Goal: Contribute content: Contribute content

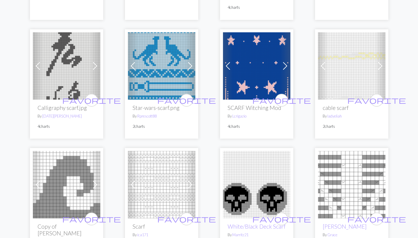
scroll to position [131, 0]
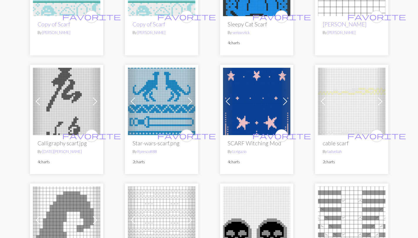
click at [247, 145] on h2 "SCARF Witching Mod" at bounding box center [257, 143] width 58 height 7
click at [239, 152] on link "Lcrigazio" at bounding box center [240, 151] width 14 height 5
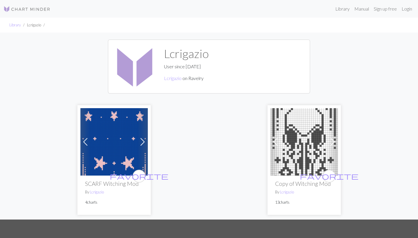
click at [306, 138] on img at bounding box center [305, 142] width 68 height 68
click at [119, 141] on img at bounding box center [114, 142] width 68 height 68
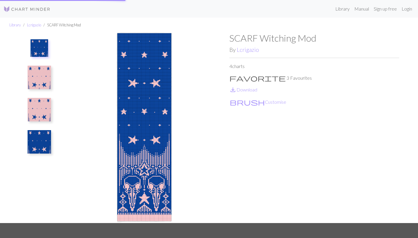
scroll to position [82, 0]
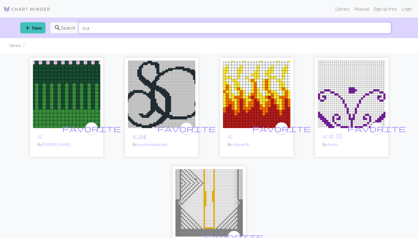
click at [162, 30] on input "sca" at bounding box center [235, 27] width 313 height 11
type input "scarf"
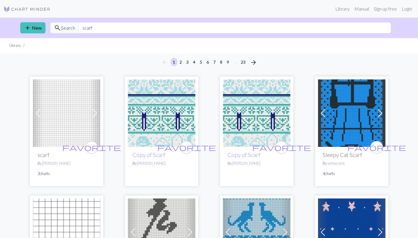
click at [76, 125] on img at bounding box center [67, 114] width 68 height 68
click at [143, 129] on img at bounding box center [162, 114] width 68 height 68
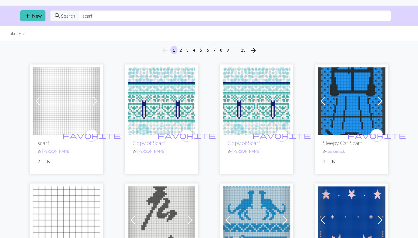
scroll to position [15, 0]
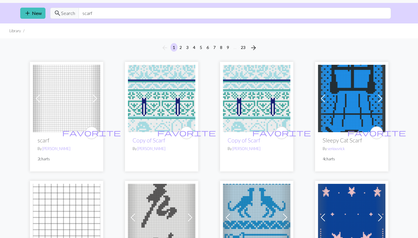
click at [343, 134] on div "favorite Sleepy Cat Scarf By seriousrick 4 charts" at bounding box center [352, 151] width 68 height 39
click at [339, 140] on h2 "Sleepy Cat Scarf" at bounding box center [352, 140] width 58 height 7
click at [340, 125] on img at bounding box center [352, 99] width 68 height 68
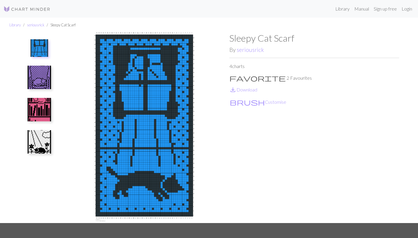
click at [36, 73] on img at bounding box center [39, 77] width 23 height 23
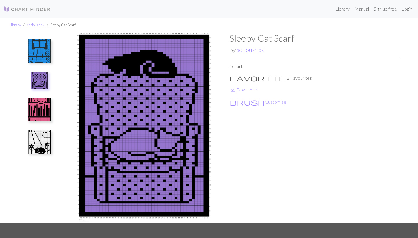
click at [49, 112] on img at bounding box center [39, 109] width 23 height 23
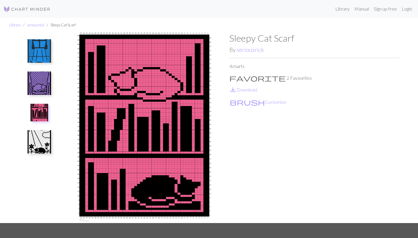
click at [49, 139] on img at bounding box center [39, 141] width 23 height 23
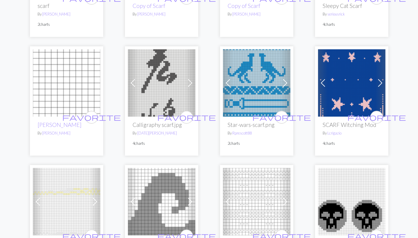
scroll to position [150, 0]
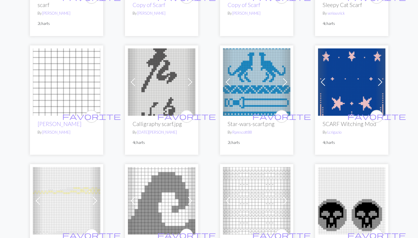
click at [253, 107] on img at bounding box center [257, 82] width 68 height 68
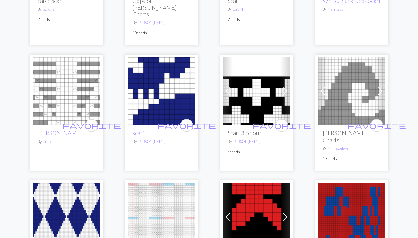
scroll to position [403, 0]
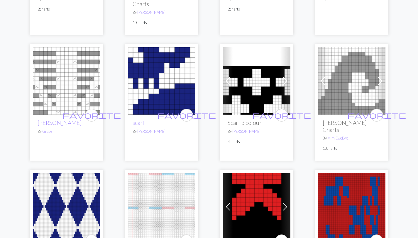
click at [159, 101] on img at bounding box center [162, 81] width 68 height 68
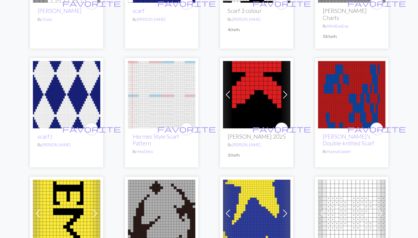
scroll to position [567, 0]
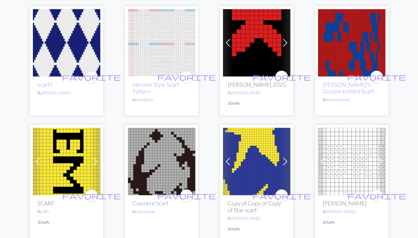
click at [152, 200] on link "Cosmere Scarf" at bounding box center [151, 203] width 36 height 7
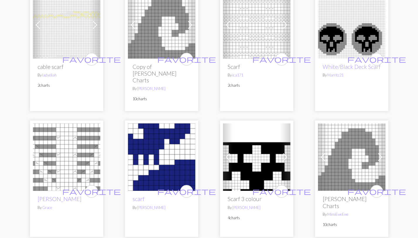
scroll to position [329, 0]
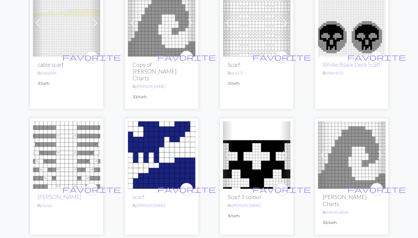
click at [243, 194] on h2 "Scarf 3 colour" at bounding box center [257, 197] width 58 height 7
click at [261, 178] on img at bounding box center [257, 156] width 68 height 68
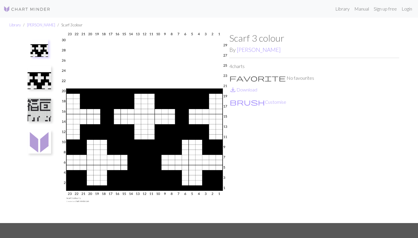
click at [42, 112] on img at bounding box center [39, 109] width 23 height 23
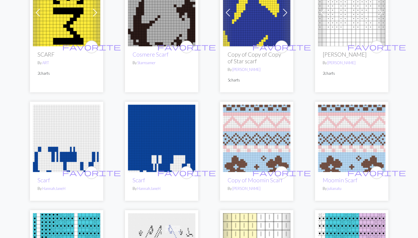
scroll to position [733, 0]
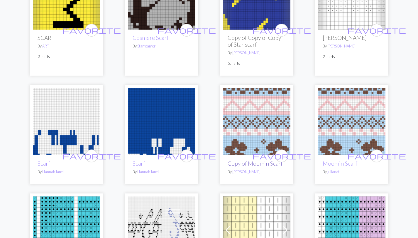
click at [244, 160] on link "Copy of Moomin Scarf" at bounding box center [255, 163] width 55 height 7
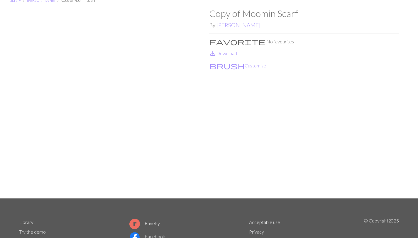
scroll to position [26, 0]
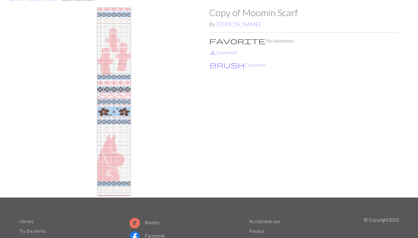
click at [130, 125] on img at bounding box center [114, 102] width 190 height 191
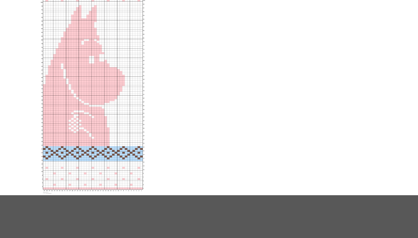
click at [134, 189] on img at bounding box center [114, 102] width 190 height 191
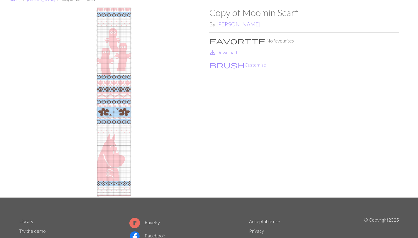
scroll to position [82, 0]
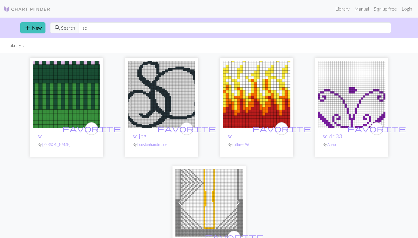
click at [334, 127] on img at bounding box center [352, 95] width 68 height 68
click at [116, 29] on input "sc" at bounding box center [235, 27] width 313 height 11
type input "scarf"
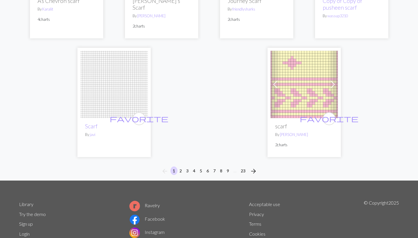
scroll to position [1497, 0]
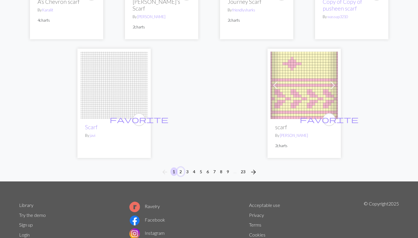
click at [182, 168] on button "2" at bounding box center [180, 172] width 7 height 9
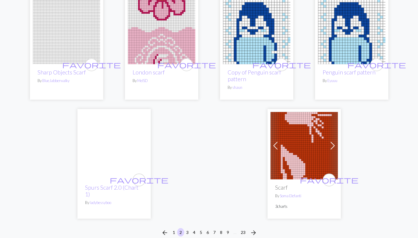
scroll to position [1402, 0]
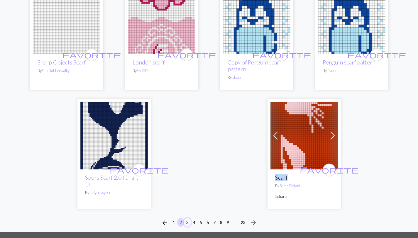
click at [188, 219] on button "3" at bounding box center [187, 222] width 7 height 9
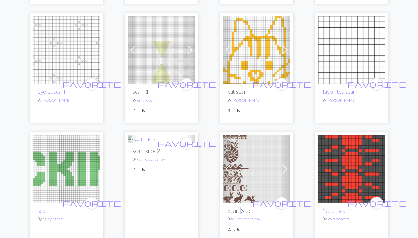
scroll to position [591, 0]
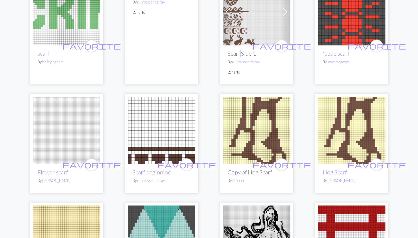
click at [245, 174] on link "Copy of Hog Scarf" at bounding box center [250, 172] width 44 height 7
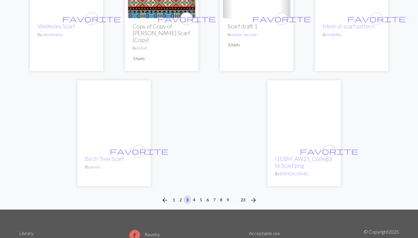
scroll to position [1435, 0]
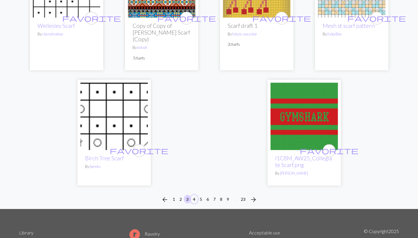
click at [195, 195] on button "4" at bounding box center [194, 199] width 7 height 9
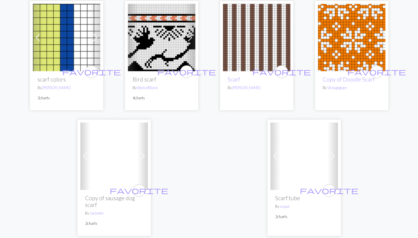
scroll to position [1498, 0]
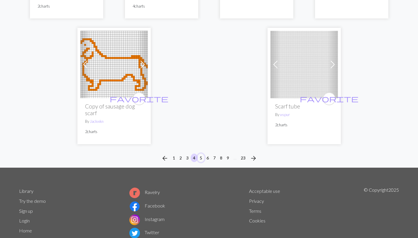
click at [200, 154] on button "5" at bounding box center [201, 158] width 7 height 9
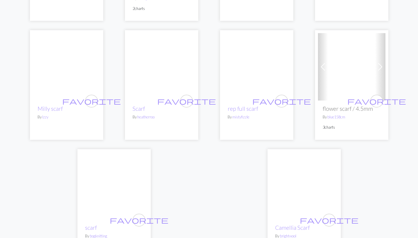
scroll to position [1431, 0]
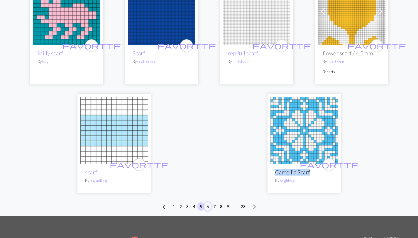
click at [206, 203] on button "6" at bounding box center [207, 207] width 7 height 9
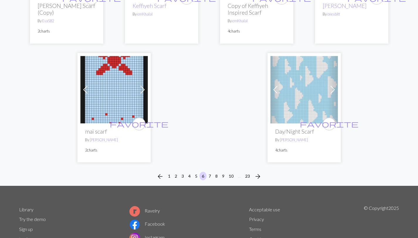
scroll to position [1513, 0]
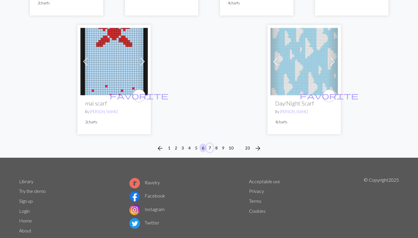
click at [209, 144] on button "7" at bounding box center [209, 148] width 7 height 9
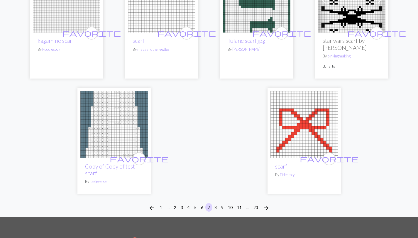
scroll to position [1510, 0]
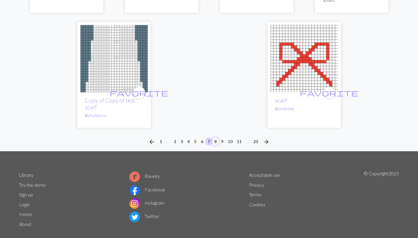
click at [216, 137] on button "8" at bounding box center [215, 141] width 7 height 9
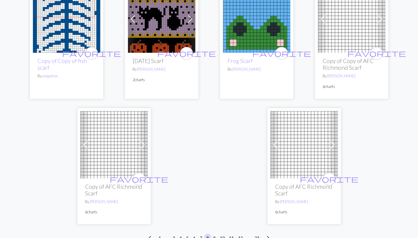
scroll to position [1414, 0]
click at [214, 234] on button "9" at bounding box center [214, 238] width 7 height 9
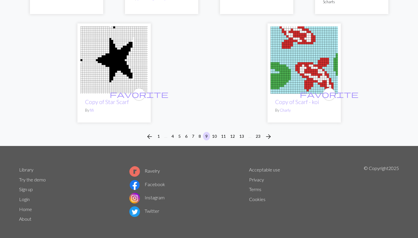
scroll to position [1520, 0]
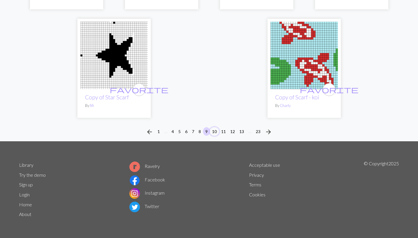
click at [214, 129] on button "10" at bounding box center [214, 131] width 9 height 9
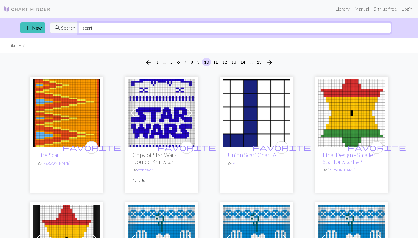
click at [129, 28] on input "scarf" at bounding box center [235, 27] width 313 height 11
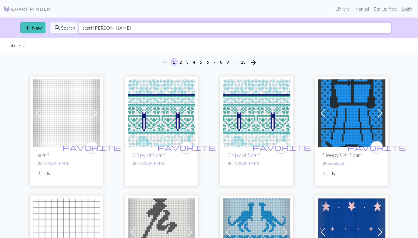
click at [110, 29] on input "scarf dubele" at bounding box center [235, 27] width 313 height 11
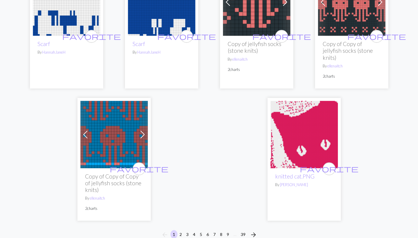
scroll to position [1554, 0]
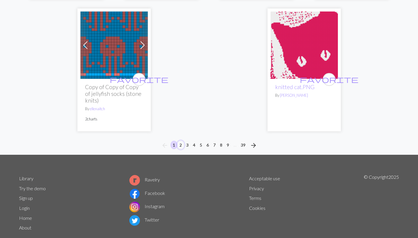
click at [180, 141] on button "2" at bounding box center [180, 145] width 7 height 9
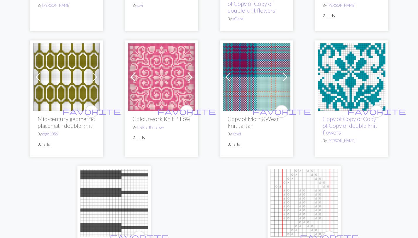
scroll to position [1532, 0]
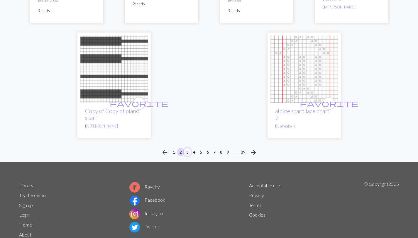
click at [188, 148] on button "3" at bounding box center [187, 152] width 7 height 9
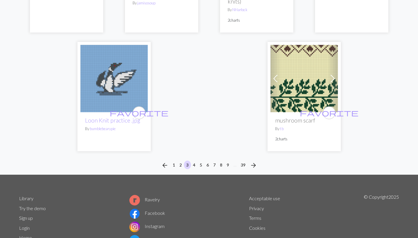
scroll to position [1542, 0]
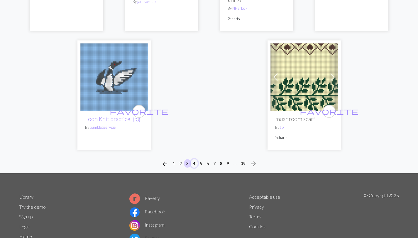
click at [194, 159] on button "4" at bounding box center [194, 163] width 7 height 9
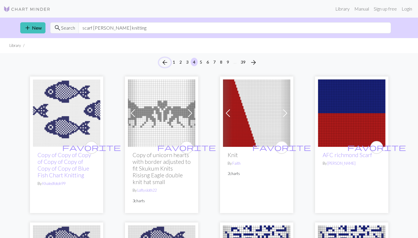
click at [165, 62] on span "arrow_back" at bounding box center [164, 62] width 7 height 8
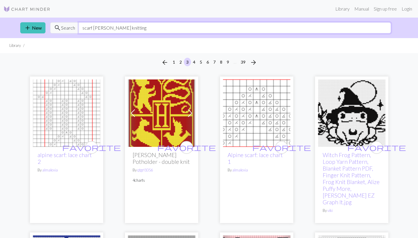
click at [130, 31] on input "scarf dubel knitting" at bounding box center [235, 27] width 313 height 11
type input "scarf"
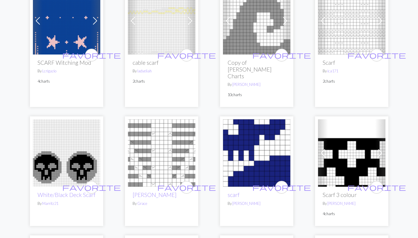
scroll to position [322, 0]
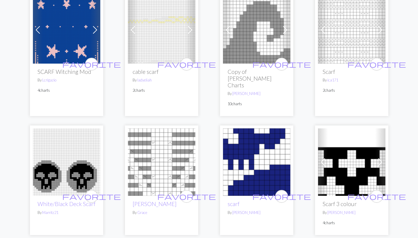
click at [60, 58] on img at bounding box center [67, 30] width 68 height 68
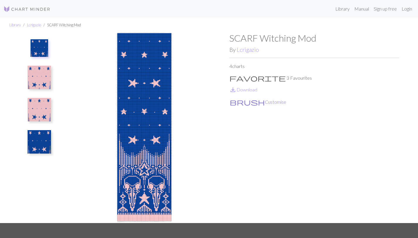
click at [253, 102] on button "brush Customise" at bounding box center [258, 102] width 57 height 8
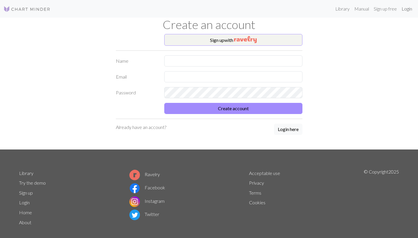
click at [410, 9] on link "Login" at bounding box center [407, 9] width 15 height 12
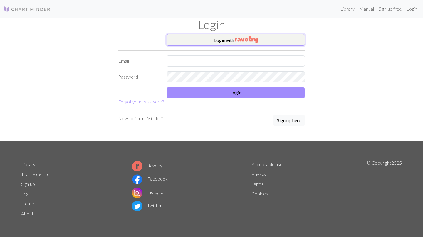
click at [246, 40] on img "button" at bounding box center [246, 39] width 23 height 7
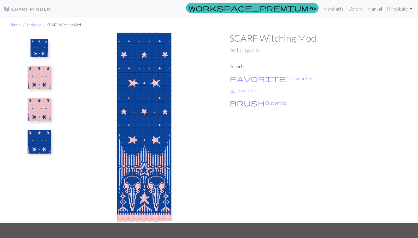
click at [249, 105] on button "brush Customise" at bounding box center [258, 103] width 57 height 8
click at [245, 102] on button "brush Customise" at bounding box center [258, 103] width 57 height 8
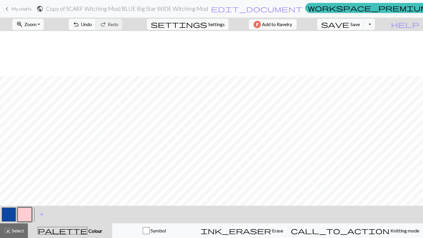
scroll to position [842, 0]
click at [208, 29] on button "settings Settings" at bounding box center [188, 24] width 82 height 11
select select "aran"
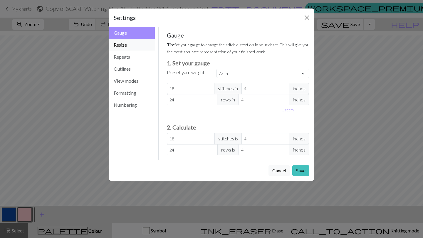
click at [129, 47] on button "Resize" at bounding box center [132, 45] width 46 height 12
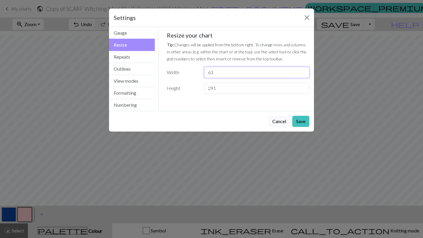
drag, startPoint x: 224, startPoint y: 75, endPoint x: 178, endPoint y: 76, distance: 46.1
click at [178, 76] on div "Width 63" at bounding box center [238, 72] width 150 height 11
type input "32"
click at [303, 120] on button "Save" at bounding box center [300, 121] width 17 height 11
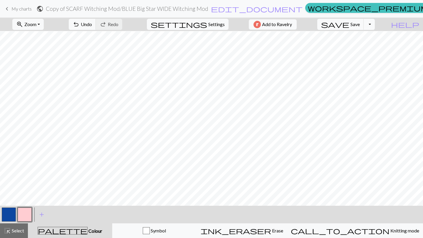
scroll to position [790, 0]
click at [211, 25] on span "Settings" at bounding box center [216, 24] width 16 height 7
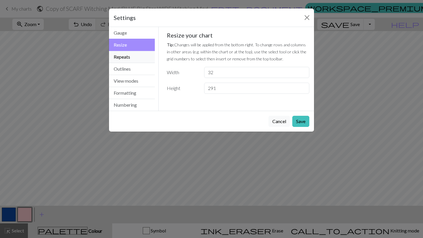
click at [137, 55] on button "Repeats" at bounding box center [132, 57] width 46 height 12
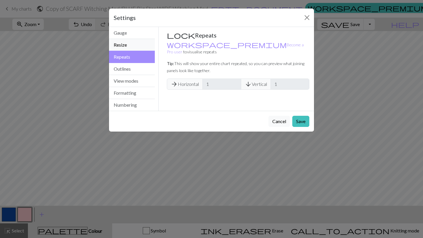
click at [130, 43] on button "Resize" at bounding box center [132, 45] width 46 height 12
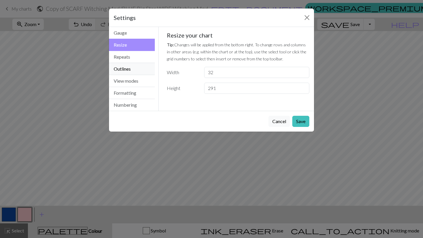
click at [127, 63] on button "Outlines" at bounding box center [132, 69] width 46 height 12
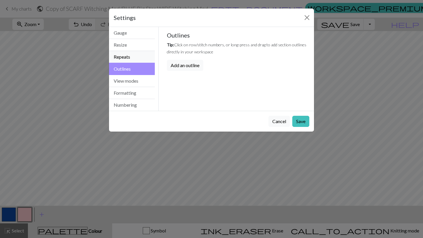
click at [127, 58] on button "Repeats" at bounding box center [132, 57] width 46 height 12
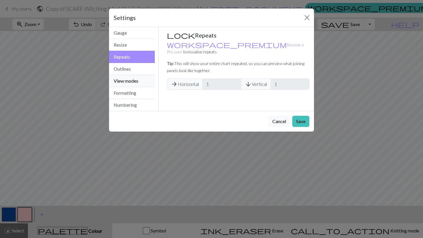
click at [129, 79] on button "View modes" at bounding box center [132, 81] width 46 height 12
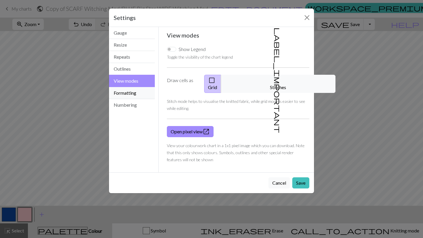
click at [129, 88] on button "Formatting" at bounding box center [132, 93] width 46 height 12
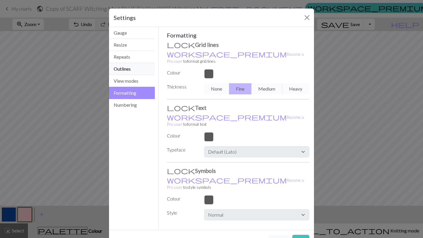
click at [128, 66] on button "Outlines" at bounding box center [132, 69] width 46 height 12
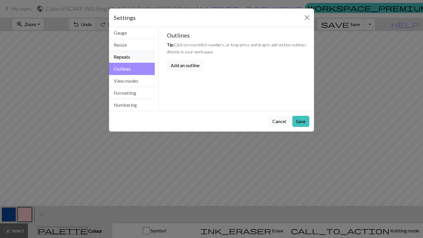
click at [129, 59] on button "Repeats" at bounding box center [132, 57] width 46 height 12
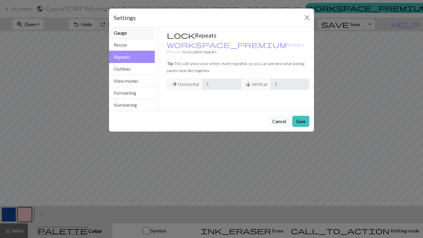
click at [125, 37] on button "Gauge" at bounding box center [132, 33] width 46 height 12
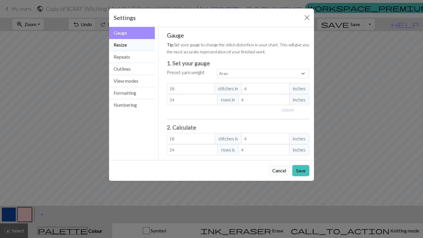
click at [131, 46] on button "Resize" at bounding box center [132, 45] width 46 height 12
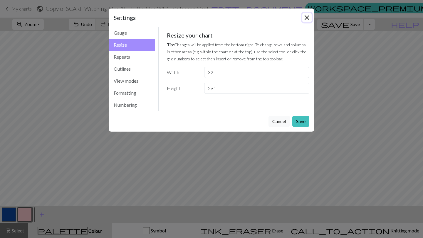
click at [305, 16] on button "Close" at bounding box center [306, 17] width 9 height 9
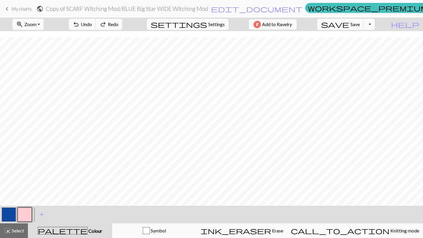
scroll to position [842, 0]
click at [202, 23] on span "settings" at bounding box center [179, 24] width 56 height 8
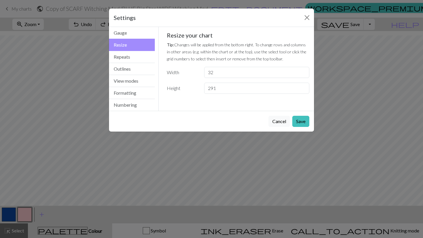
click at [78, 134] on div "Settings Resize Gauge Resize Repeats Outlines View modes Formatting Numbering G…" at bounding box center [211, 119] width 423 height 238
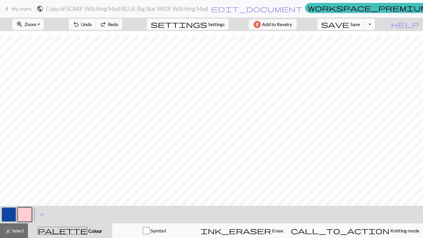
click at [211, 22] on span "Settings" at bounding box center [216, 24] width 16 height 7
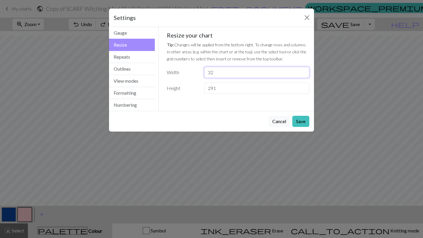
drag, startPoint x: 218, startPoint y: 74, endPoint x: 207, endPoint y: 73, distance: 10.6
click at [207, 73] on input "32" at bounding box center [256, 72] width 105 height 11
type input "28"
click at [300, 122] on button "Save" at bounding box center [300, 121] width 17 height 11
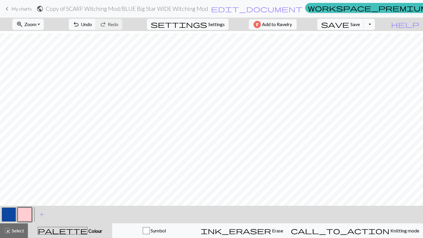
scroll to position [735, 0]
click at [80, 25] on span "undo" at bounding box center [76, 24] width 7 height 8
click at [216, 24] on span "Settings" at bounding box center [216, 24] width 16 height 7
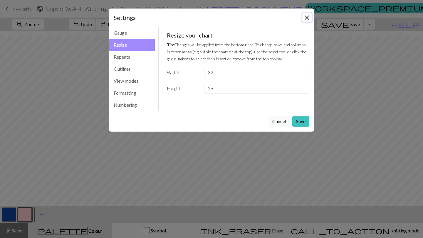
click at [308, 15] on button "Close" at bounding box center [306, 17] width 9 height 9
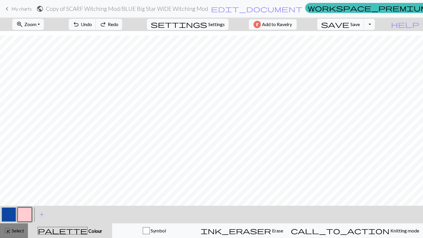
click at [19, 235] on button "highlight_alt Select Select" at bounding box center [14, 231] width 28 height 15
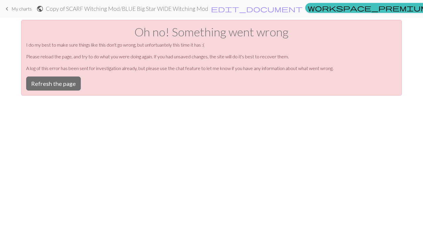
click at [6, 6] on span "keyboard_arrow_left" at bounding box center [7, 9] width 7 height 8
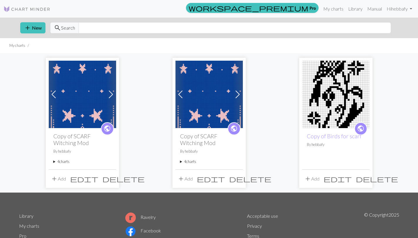
click at [80, 100] on img at bounding box center [83, 95] width 68 height 68
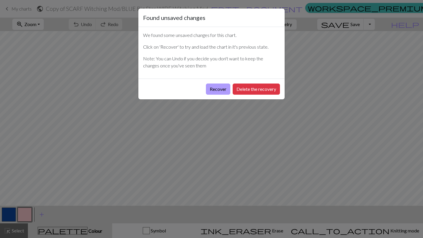
click at [209, 89] on button "Recover" at bounding box center [218, 89] width 24 height 11
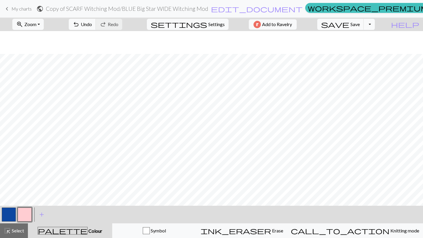
scroll to position [1100, 0]
click at [23, 234] on div "highlight_alt Select Select" at bounding box center [14, 231] width 20 height 7
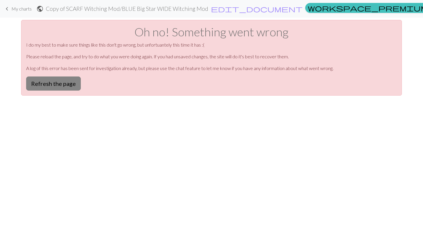
click at [67, 85] on button "Refresh the page" at bounding box center [53, 84] width 55 height 14
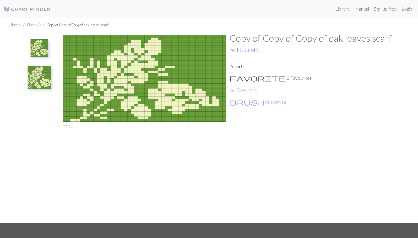
click at [52, 80] on button at bounding box center [39, 78] width 31 height 28
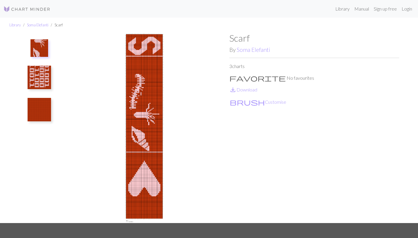
click at [47, 79] on img at bounding box center [39, 77] width 23 height 23
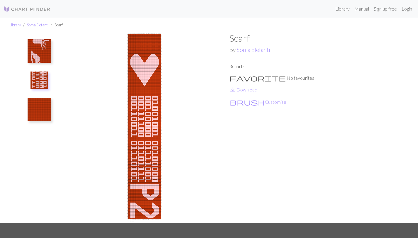
click at [48, 100] on img at bounding box center [39, 109] width 23 height 23
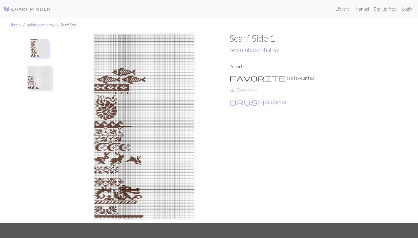
click at [35, 75] on img at bounding box center [39, 77] width 23 height 23
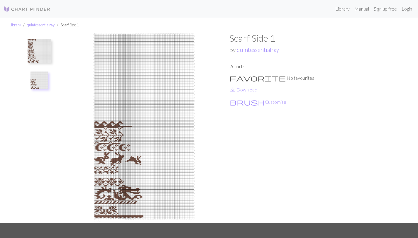
click at [31, 51] on img at bounding box center [39, 50] width 23 height 23
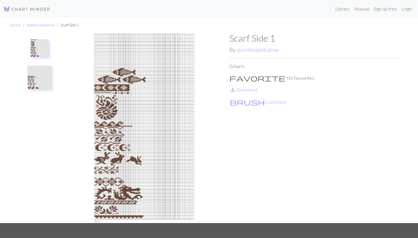
click at [33, 70] on img at bounding box center [39, 77] width 23 height 23
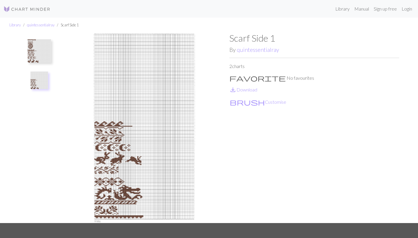
click at [33, 53] on img at bounding box center [39, 50] width 23 height 23
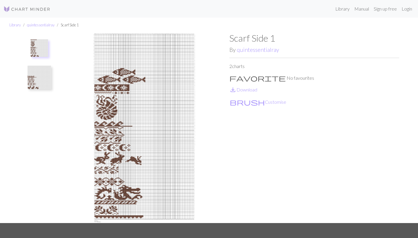
click at [34, 88] on img at bounding box center [39, 77] width 23 height 23
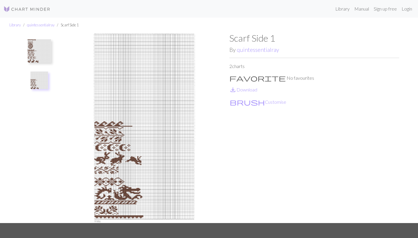
click at [34, 55] on img at bounding box center [39, 50] width 23 height 23
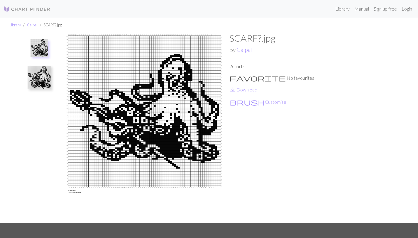
click at [50, 83] on img at bounding box center [39, 77] width 23 height 23
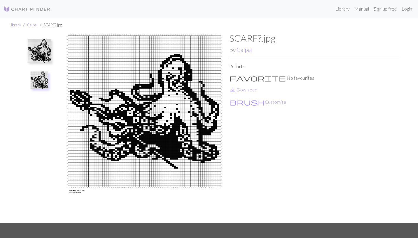
click at [47, 54] on img at bounding box center [39, 50] width 23 height 23
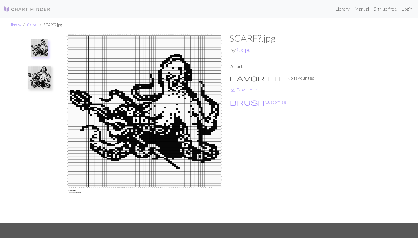
click at [44, 78] on img at bounding box center [39, 77] width 23 height 23
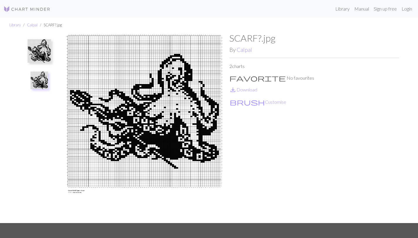
click at [43, 53] on img at bounding box center [39, 50] width 23 height 23
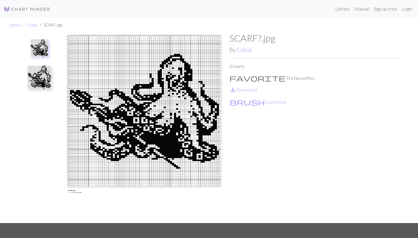
click at [42, 69] on img at bounding box center [39, 77] width 23 height 23
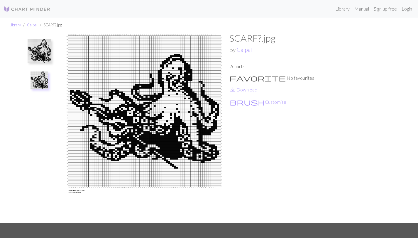
click at [43, 46] on img at bounding box center [39, 50] width 23 height 23
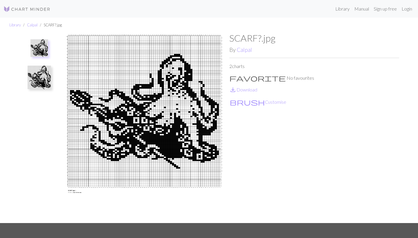
click at [43, 68] on img at bounding box center [39, 77] width 23 height 23
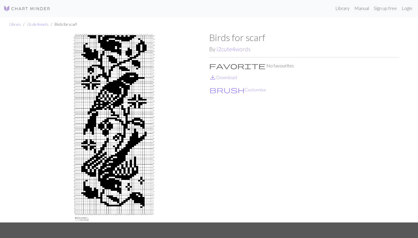
scroll to position [2, 0]
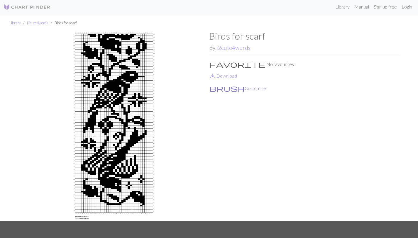
click at [225, 90] on button "brush Customise" at bounding box center [237, 89] width 57 height 8
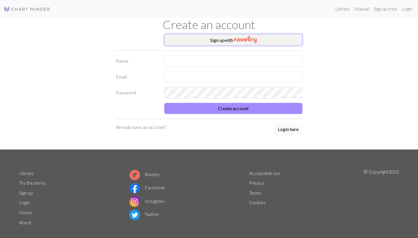
click at [180, 37] on button "Sign up with" at bounding box center [233, 40] width 138 height 12
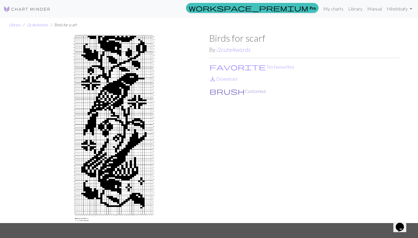
click at [222, 92] on button "brush Customise" at bounding box center [237, 92] width 57 height 8
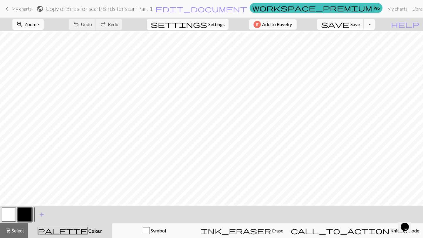
click at [214, 23] on span "Settings" at bounding box center [216, 24] width 16 height 7
select select "aran"
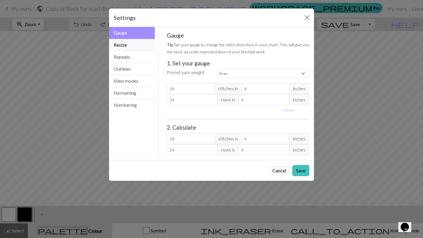
click at [128, 43] on button "Resize" at bounding box center [132, 45] width 46 height 12
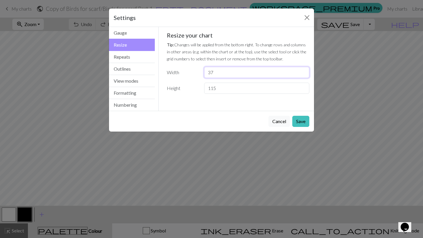
drag, startPoint x: 215, startPoint y: 72, endPoint x: 202, endPoint y: 73, distance: 12.9
click at [202, 73] on div "37" at bounding box center [257, 72] width 112 height 11
type input "20"
click at [304, 121] on button "Save" at bounding box center [300, 121] width 17 height 11
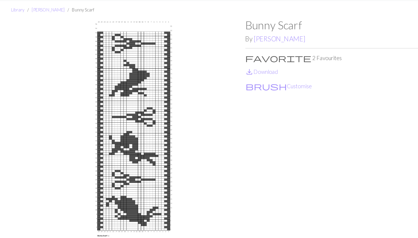
scroll to position [11, 0]
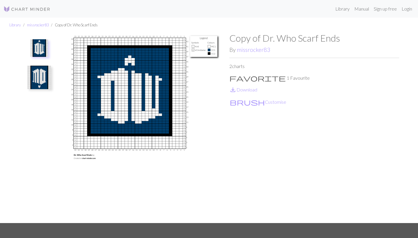
click at [38, 47] on img at bounding box center [40, 48] width 18 height 18
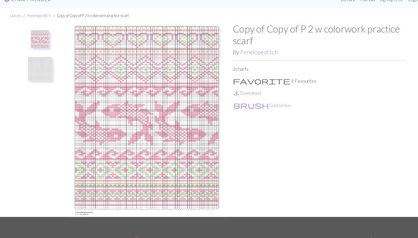
scroll to position [8, 0]
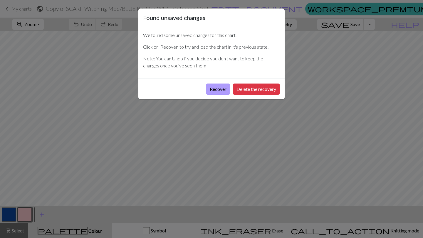
click at [218, 92] on button "Recover" at bounding box center [218, 89] width 24 height 11
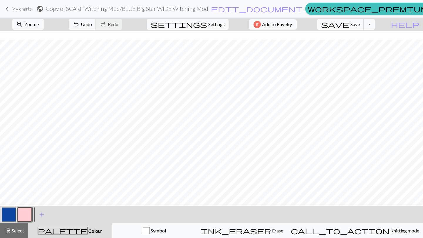
scroll to position [1543, 0]
click at [27, 216] on button "button" at bounding box center [25, 215] width 14 height 14
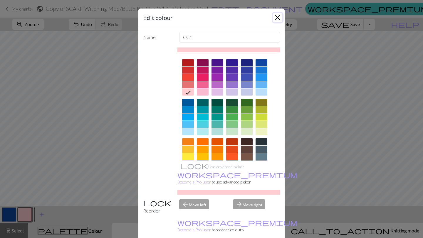
click at [278, 16] on button "Close" at bounding box center [277, 17] width 9 height 9
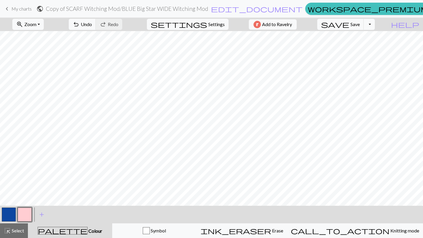
click at [12, 218] on button "button" at bounding box center [9, 215] width 14 height 14
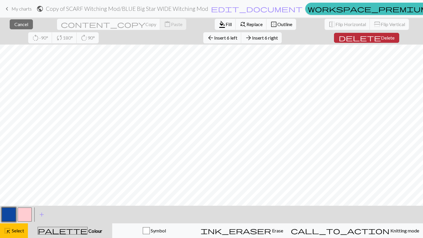
click at [342, 36] on button "delete Delete" at bounding box center [366, 38] width 65 height 10
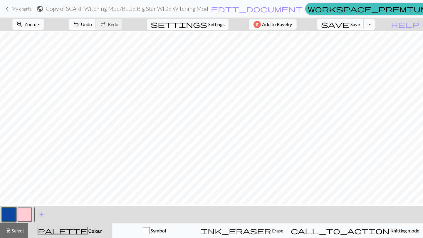
scroll to position [1331, 0]
click at [18, 232] on span "Select" at bounding box center [17, 231] width 13 height 6
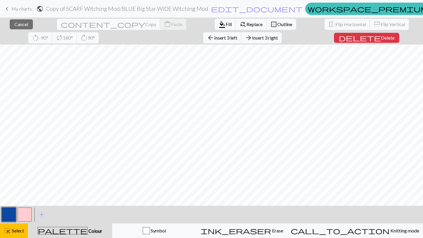
scroll to position [0, 0]
click at [334, 41] on button "delete Delete" at bounding box center [366, 38] width 65 height 10
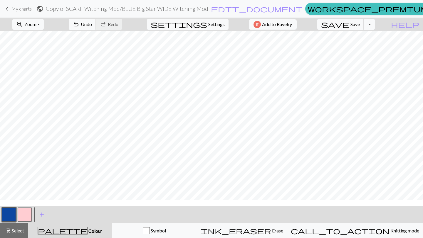
scroll to position [1489, 0]
click at [6, 233] on span "highlight_alt" at bounding box center [7, 231] width 7 height 8
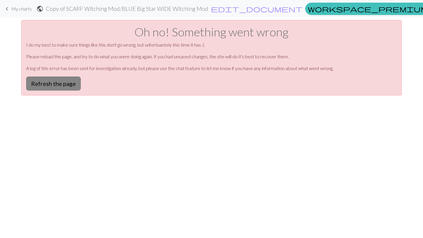
click at [60, 88] on button "Refresh the page" at bounding box center [53, 84] width 55 height 14
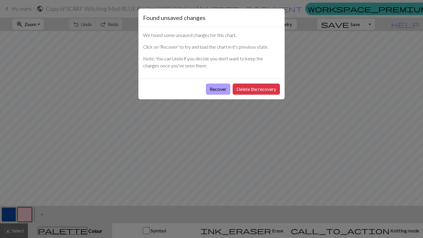
click at [214, 90] on button "Recover" at bounding box center [218, 89] width 24 height 11
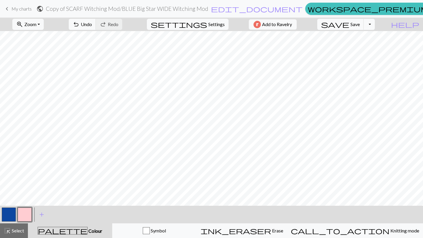
scroll to position [1325, 0]
click at [360, 24] on span "Save" at bounding box center [354, 24] width 9 height 6
click at [375, 24] on button "Toggle Dropdown" at bounding box center [369, 24] width 11 height 11
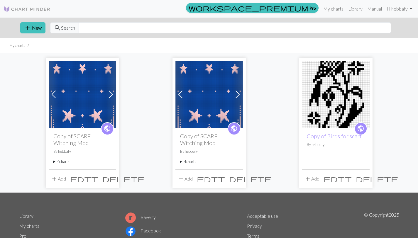
click at [82, 102] on img at bounding box center [83, 95] width 68 height 68
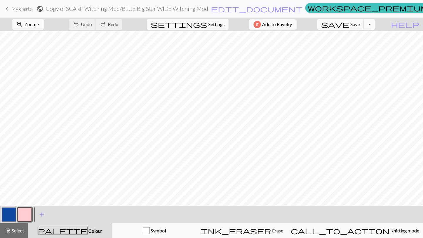
scroll to position [1298, 0]
click at [105, 24] on div "undo Undo Undo redo Redo Redo" at bounding box center [95, 25] width 62 height 14
click at [101, 25] on div "undo Undo Undo redo Redo Redo" at bounding box center [95, 25] width 62 height 14
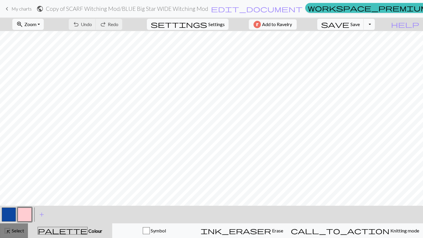
click at [19, 234] on div "highlight_alt Select Select" at bounding box center [14, 231] width 20 height 7
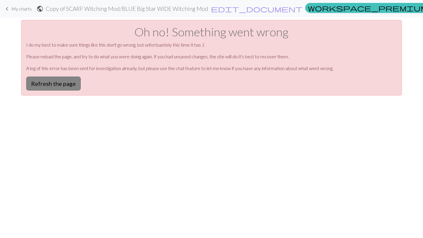
click at [59, 87] on button "Refresh the page" at bounding box center [53, 84] width 55 height 14
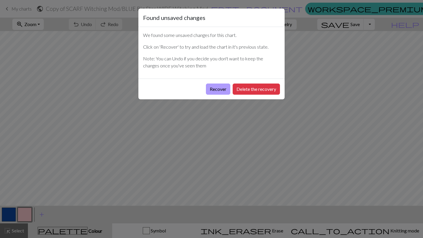
click at [218, 89] on button "Recover" at bounding box center [218, 89] width 24 height 11
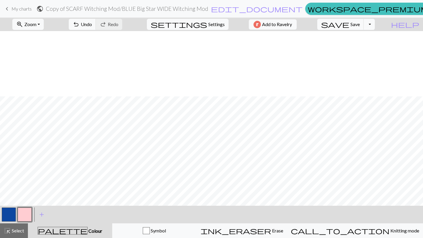
scroll to position [1565, 0]
click at [20, 230] on span "Select" at bounding box center [17, 231] width 13 height 6
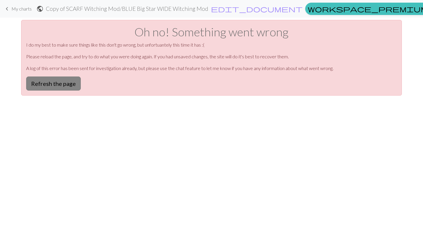
click at [54, 88] on button "Refresh the page" at bounding box center [53, 84] width 55 height 14
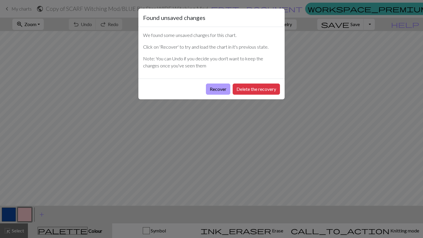
click at [216, 90] on button "Recover" at bounding box center [218, 89] width 24 height 11
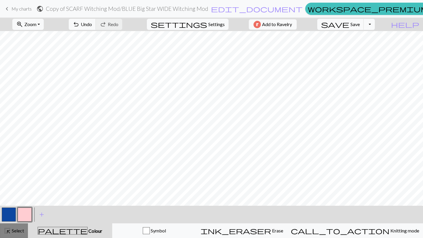
click at [4, 236] on button "highlight_alt Select Select" at bounding box center [14, 231] width 28 height 15
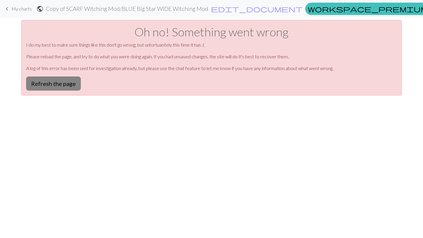
click at [69, 84] on button "Refresh the page" at bounding box center [53, 84] width 55 height 14
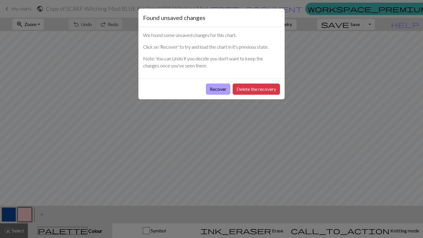
click at [214, 89] on button "Recover" at bounding box center [218, 89] width 24 height 11
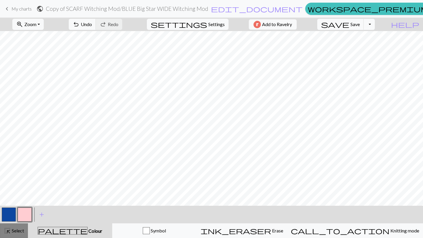
click at [14, 229] on span "Select" at bounding box center [17, 231] width 13 height 6
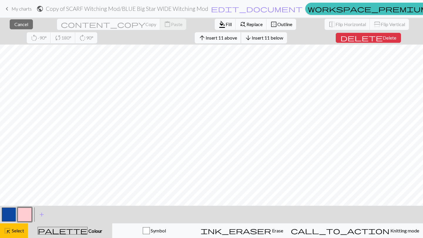
click at [206, 40] on span "Insert 11 above" at bounding box center [221, 38] width 31 height 6
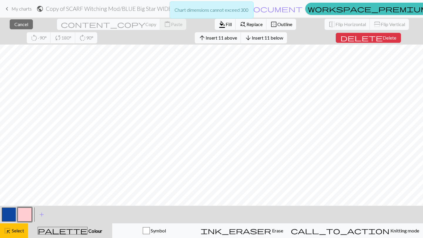
click at [252, 36] on span "Insert 11 below" at bounding box center [267, 38] width 31 height 6
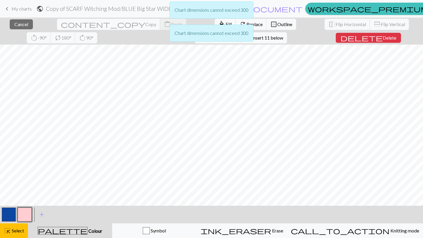
click at [140, 39] on div "Chart dimensions cannot exceed 300 Chart dimensions cannot exceed 300" at bounding box center [211, 23] width 423 height 46
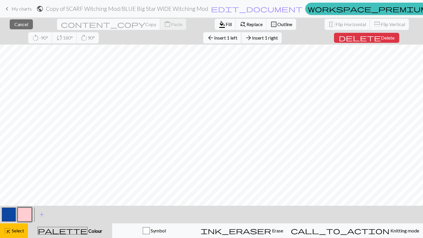
click at [214, 39] on span "Insert 1 left" at bounding box center [225, 38] width 23 height 6
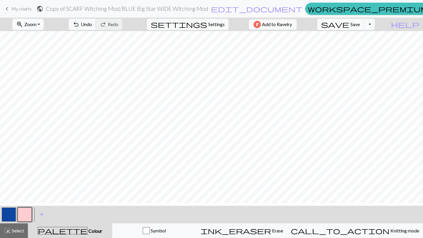
scroll to position [1513, 0]
click at [4, 237] on button "highlight_alt Select Select" at bounding box center [14, 231] width 28 height 15
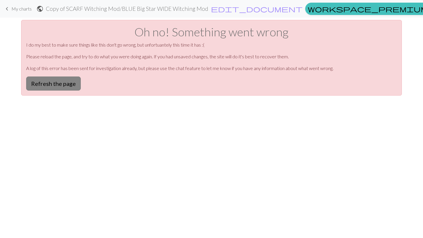
click at [46, 80] on button "Refresh the page" at bounding box center [53, 84] width 55 height 14
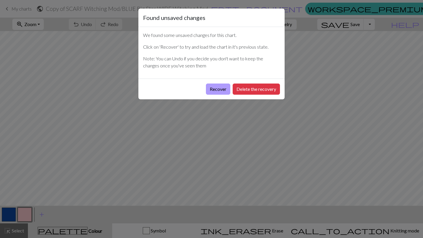
click at [217, 87] on button "Recover" at bounding box center [218, 89] width 24 height 11
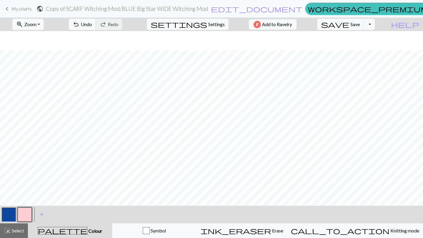
scroll to position [1565, 0]
click at [13, 236] on button "highlight_alt Select Select" at bounding box center [14, 231] width 28 height 15
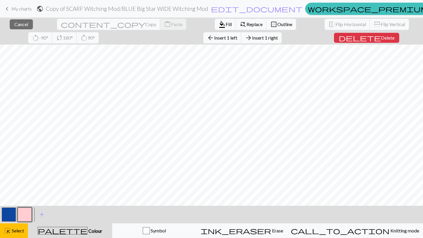
click at [303, 19] on div "close Cancel content_copy Copy content_paste Paste format_color_fill Fill find_…" at bounding box center [211, 128] width 423 height 221
click at [252, 36] on span "Insert 1 right" at bounding box center [265, 38] width 26 height 6
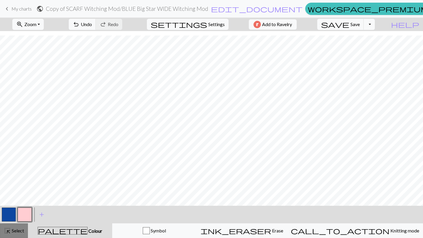
click at [16, 232] on span "Select" at bounding box center [17, 231] width 13 height 6
click at [14, 233] on span "Select" at bounding box center [17, 231] width 13 height 6
click at [16, 233] on span "Select" at bounding box center [17, 231] width 13 height 6
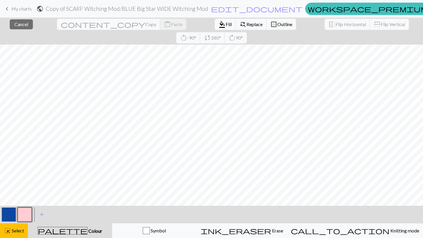
click at [27, 214] on button "button" at bounding box center [25, 215] width 14 height 14
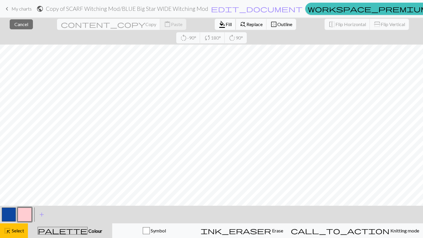
click at [226, 26] on span "Fill" at bounding box center [229, 24] width 6 height 6
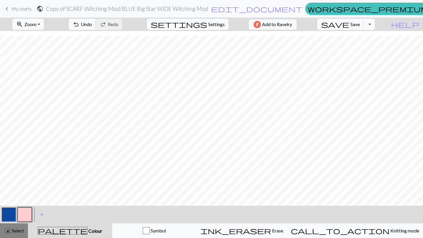
click at [14, 235] on button "highlight_alt Select Select" at bounding box center [14, 231] width 28 height 15
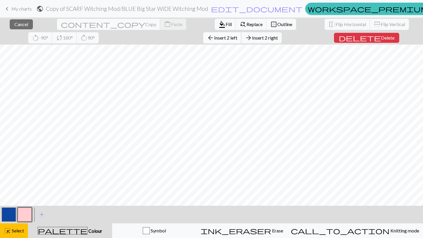
scroll to position [0, 0]
click at [218, 22] on span "format_color_fill" at bounding box center [221, 24] width 7 height 8
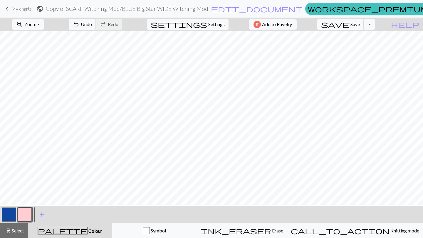
scroll to position [1462, 0]
click at [16, 232] on span "Select" at bounding box center [17, 231] width 13 height 6
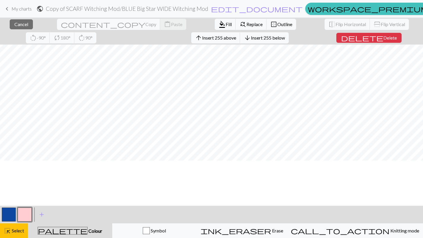
scroll to position [0, 0]
click at [218, 22] on span "format_color_fill" at bounding box center [221, 24] width 7 height 8
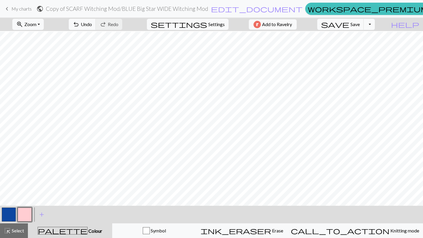
scroll to position [1490, 0]
click at [11, 217] on button "button" at bounding box center [9, 215] width 14 height 14
click at [24, 217] on button "button" at bounding box center [25, 215] width 14 height 14
click at [24, 211] on button "button" at bounding box center [25, 215] width 14 height 14
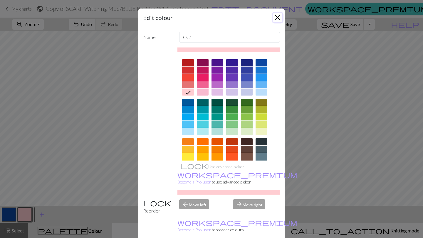
click at [277, 15] on button "Close" at bounding box center [277, 17] width 9 height 9
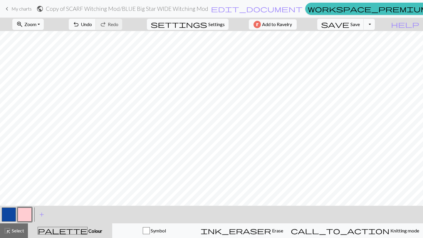
click at [13, 213] on button "button" at bounding box center [9, 215] width 14 height 14
click at [22, 215] on button "button" at bounding box center [25, 215] width 14 height 14
click at [14, 212] on button "button" at bounding box center [9, 215] width 14 height 14
click at [21, 232] on span "Select" at bounding box center [17, 231] width 13 height 6
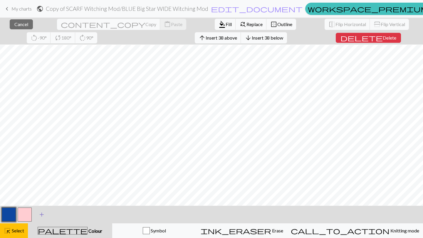
scroll to position [157, 0]
click at [336, 41] on button "delete Delete" at bounding box center [368, 38] width 65 height 10
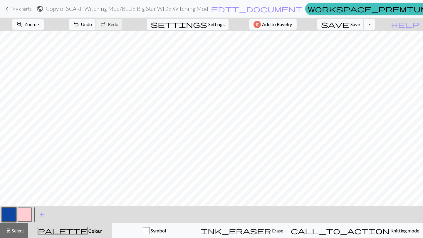
scroll to position [0, 0]
click at [30, 215] on button "button" at bounding box center [25, 215] width 14 height 14
click at [12, 231] on span "Select" at bounding box center [17, 231] width 13 height 6
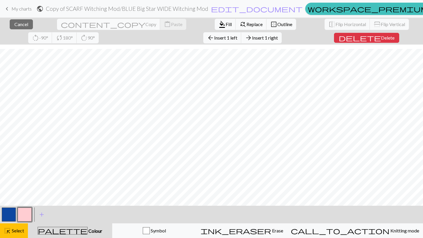
scroll to position [1084, 0]
click at [252, 40] on span "Insert 1 right" at bounding box center [265, 38] width 26 height 6
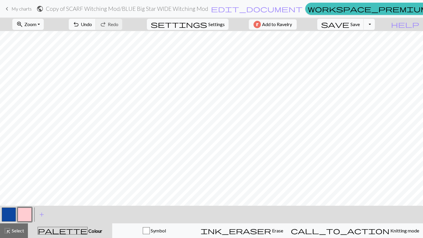
scroll to position [1072, 0]
click at [15, 228] on span "Select" at bounding box center [17, 231] width 13 height 6
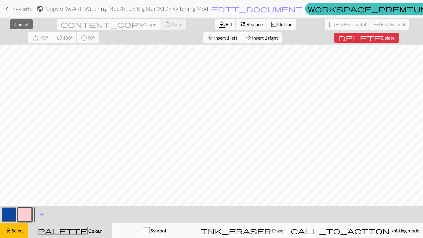
click at [144, 39] on div "close Cancel content_copy Copy content_paste Paste format_color_fill Fill find_…" at bounding box center [211, 128] width 423 height 221
click at [252, 39] on span "Insert 1 right" at bounding box center [265, 38] width 26 height 6
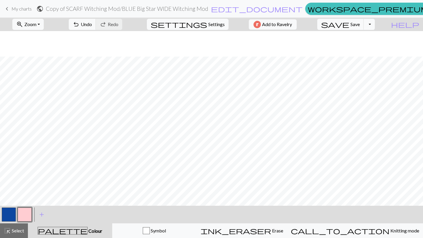
scroll to position [1072, 0]
click at [41, 215] on span "add" at bounding box center [41, 215] width 7 height 8
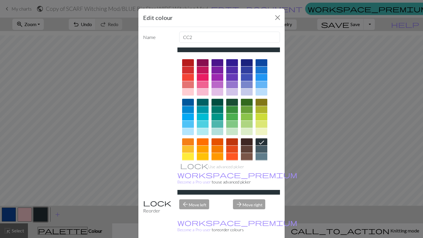
click at [215, 91] on div at bounding box center [217, 92] width 12 height 7
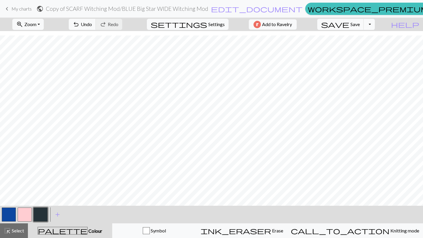
click at [39, 213] on button "button" at bounding box center [40, 215] width 14 height 14
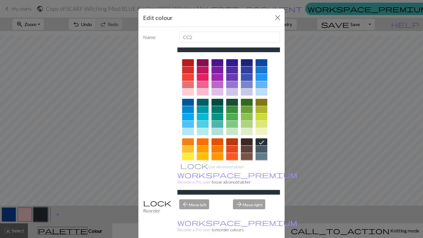
click at [228, 90] on div at bounding box center [232, 92] width 12 height 7
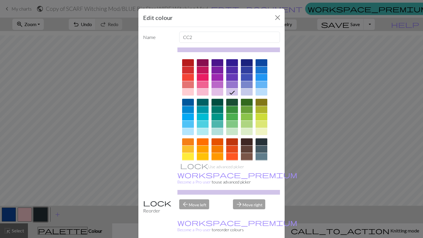
click at [218, 90] on div at bounding box center [217, 92] width 12 height 7
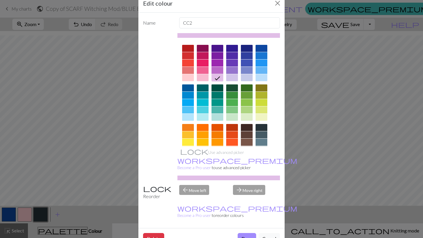
scroll to position [15, 0]
click at [246, 233] on button "Done" at bounding box center [247, 238] width 18 height 11
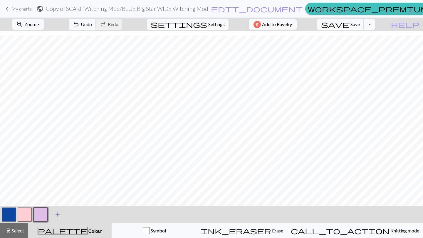
click at [58, 215] on span "add" at bounding box center [57, 215] width 7 height 8
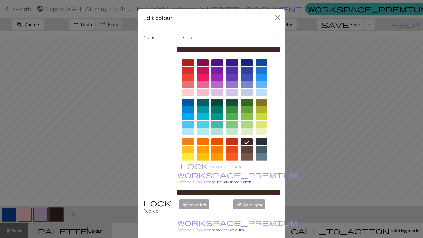
click at [231, 63] on div at bounding box center [232, 62] width 12 height 7
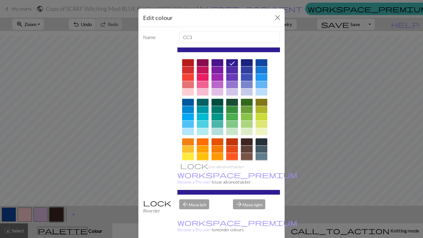
click at [242, 61] on div at bounding box center [247, 62] width 12 height 7
click at [215, 61] on div at bounding box center [217, 62] width 12 height 7
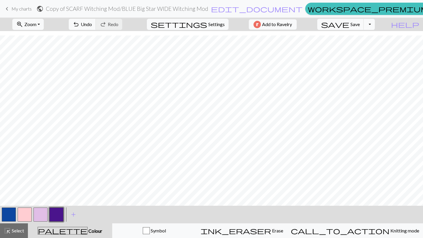
click at [5, 214] on button "button" at bounding box center [9, 215] width 14 height 14
click at [6, 215] on button "button" at bounding box center [9, 215] width 14 height 14
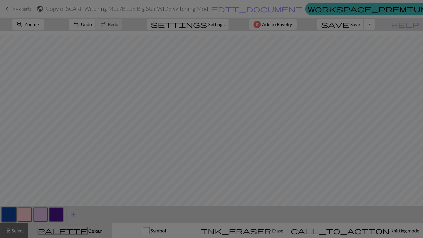
click at [6, 215] on div "Edit colour Name MC Use advanced picker workspace_premium Become a Pro user to …" at bounding box center [211, 119] width 423 height 238
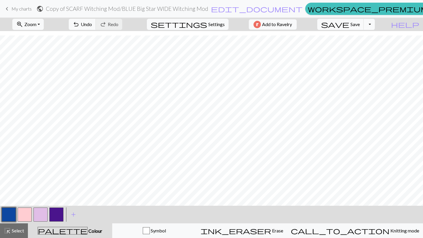
click at [6, 215] on button "button" at bounding box center [9, 215] width 14 height 14
click at [6, 215] on div "Edit colour Name MC Use advanced picker workspace_premium Become a Pro user to …" at bounding box center [211, 119] width 423 height 238
click at [6, 215] on button "button" at bounding box center [9, 215] width 14 height 14
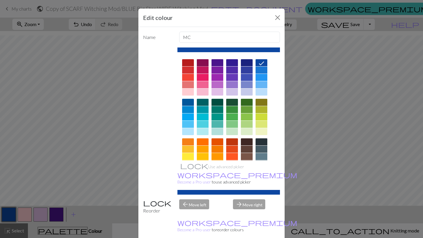
click at [200, 63] on div at bounding box center [203, 62] width 12 height 7
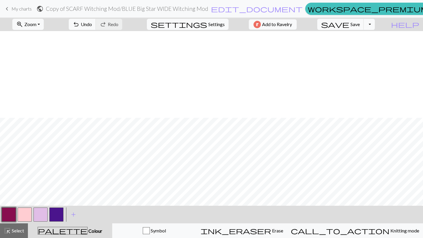
scroll to position [1072, 0]
click at [41, 216] on button "button" at bounding box center [40, 215] width 14 height 14
click at [53, 213] on button "button" at bounding box center [56, 215] width 14 height 14
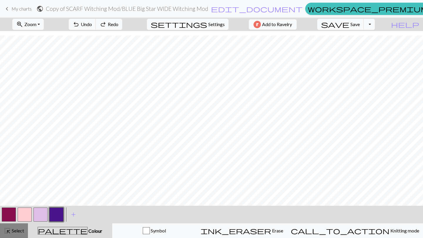
click at [20, 231] on span "Select" at bounding box center [17, 231] width 13 height 6
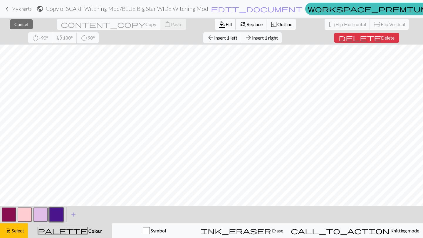
click at [218, 24] on span "format_color_fill" at bounding box center [221, 24] width 7 height 8
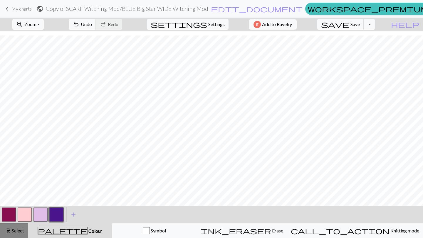
click at [22, 233] on span "Select" at bounding box center [17, 231] width 13 height 6
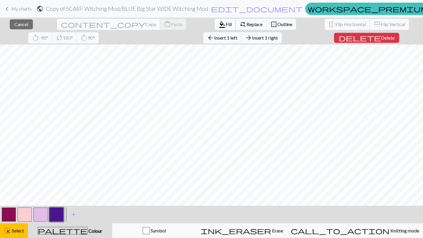
click at [215, 24] on button "format_color_fill Fill" at bounding box center [225, 24] width 21 height 11
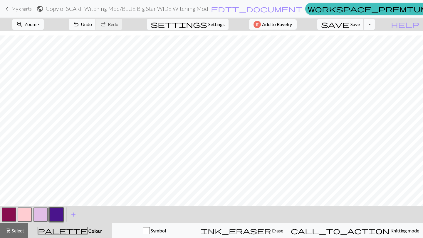
click at [45, 211] on button "button" at bounding box center [40, 215] width 14 height 14
click at [11, 218] on button "button" at bounding box center [9, 215] width 14 height 14
click at [41, 215] on button "button" at bounding box center [40, 215] width 14 height 14
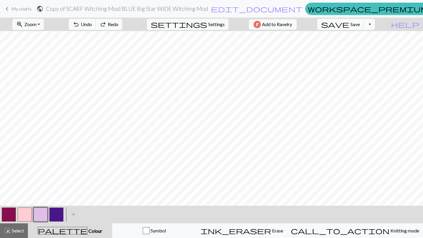
drag, startPoint x: 10, startPoint y: 211, endPoint x: 17, endPoint y: 202, distance: 11.2
click at [10, 211] on button "button" at bounding box center [9, 215] width 14 height 14
drag, startPoint x: 42, startPoint y: 215, endPoint x: 46, endPoint y: 212, distance: 5.1
click at [45, 214] on button "button" at bounding box center [40, 215] width 14 height 14
drag, startPoint x: 9, startPoint y: 213, endPoint x: 13, endPoint y: 205, distance: 9.7
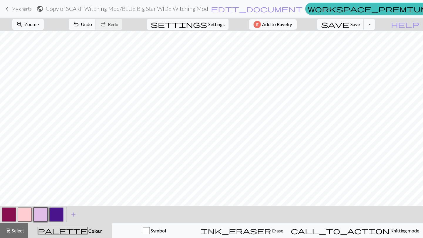
click at [9, 212] on button "button" at bounding box center [9, 215] width 14 height 14
drag, startPoint x: 41, startPoint y: 212, endPoint x: 46, endPoint y: 208, distance: 6.2
click at [43, 211] on button "button" at bounding box center [40, 215] width 14 height 14
drag, startPoint x: 13, startPoint y: 218, endPoint x: 17, endPoint y: 220, distance: 4.3
click at [14, 218] on button "button" at bounding box center [9, 215] width 14 height 14
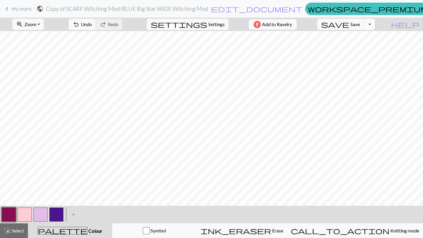
click at [12, 215] on button "button" at bounding box center [9, 215] width 14 height 14
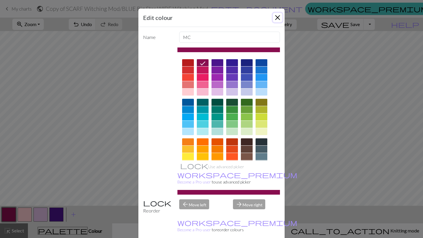
click at [275, 16] on button "Close" at bounding box center [277, 17] width 9 height 9
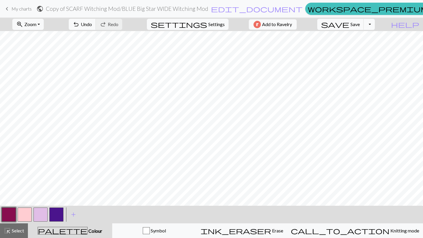
drag, startPoint x: 41, startPoint y: 215, endPoint x: 45, endPoint y: 206, distance: 9.5
click at [41, 214] on button "button" at bounding box center [40, 215] width 14 height 14
click at [80, 24] on span "undo" at bounding box center [76, 24] width 7 height 8
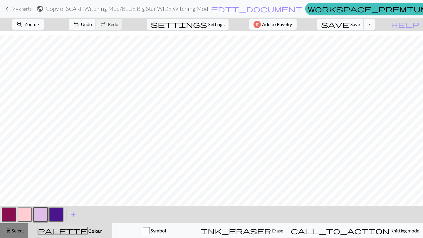
click at [15, 232] on span "Select" at bounding box center [17, 231] width 13 height 6
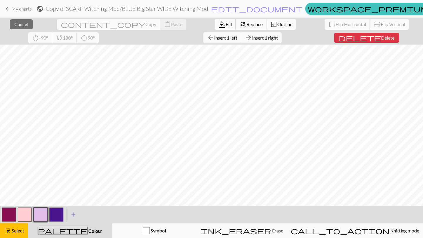
click at [218, 26] on span "format_color_fill" at bounding box center [221, 24] width 7 height 8
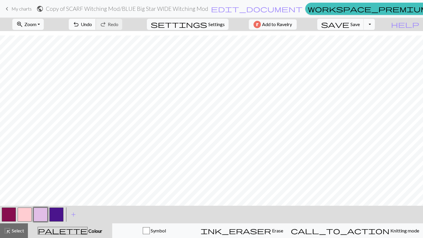
click at [92, 24] on span "Undo" at bounding box center [86, 24] width 11 height 6
click at [22, 229] on span "Select" at bounding box center [17, 231] width 13 height 6
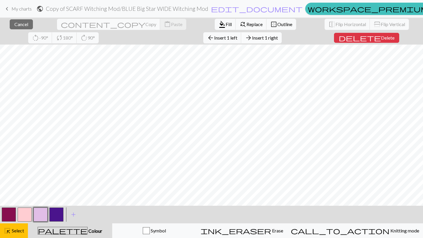
click at [252, 40] on span "Insert 1 right" at bounding box center [265, 38] width 26 height 6
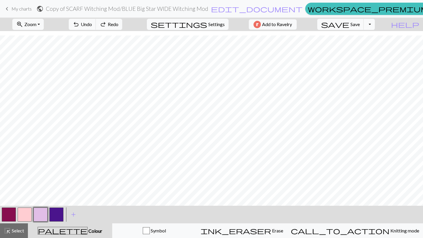
drag, startPoint x: 19, startPoint y: 233, endPoint x: 35, endPoint y: 222, distance: 19.2
click at [20, 233] on span "Select" at bounding box center [17, 231] width 13 height 6
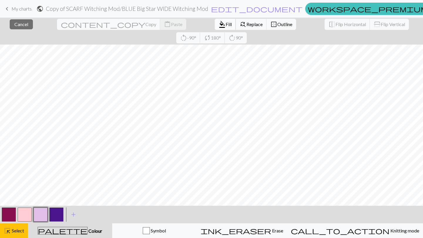
click at [215, 28] on button "format_color_fill Fill" at bounding box center [225, 24] width 21 height 11
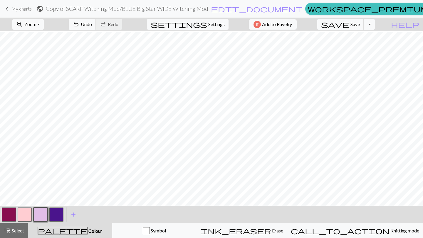
scroll to position [983, 0]
drag, startPoint x: 22, startPoint y: 229, endPoint x: 44, endPoint y: 211, distance: 29.0
click at [22, 229] on span "Select" at bounding box center [17, 231] width 13 height 6
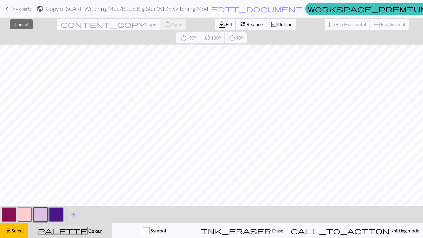
click at [226, 26] on span "Fill" at bounding box center [229, 24] width 6 height 6
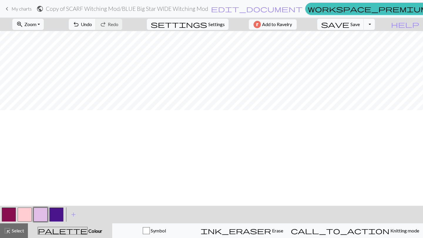
scroll to position [1072, 0]
click at [54, 212] on button "button" at bounding box center [56, 215] width 14 height 14
click at [57, 212] on button "button" at bounding box center [56, 215] width 14 height 14
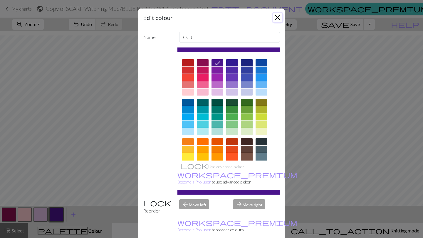
click at [276, 15] on button "Close" at bounding box center [277, 17] width 9 height 9
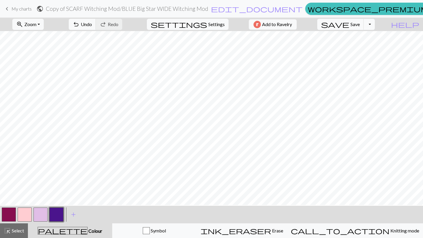
scroll to position [1064, 0]
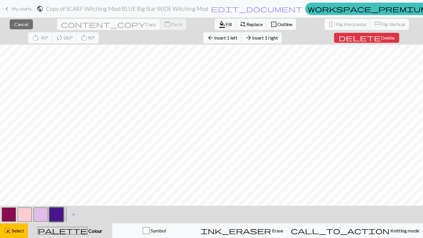
click at [55, 211] on button "button" at bounding box center [56, 215] width 14 height 14
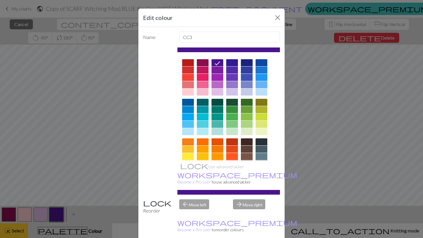
click at [25, 230] on div "Edit colour Name CC3 Use advanced picker workspace_premium Become a Pro user to…" at bounding box center [211, 119] width 423 height 238
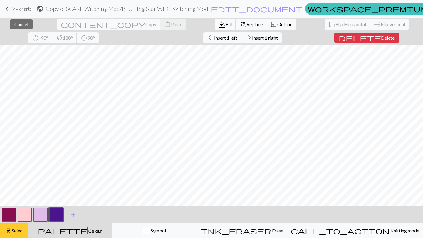
click at [18, 232] on span "Select" at bounding box center [17, 231] width 13 height 6
drag, startPoint x: 23, startPoint y: 226, endPoint x: 35, endPoint y: 220, distance: 13.4
click at [24, 226] on button "highlight_alt Select Select" at bounding box center [14, 231] width 28 height 15
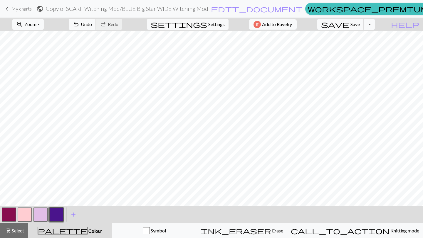
scroll to position [754, 0]
drag, startPoint x: 43, startPoint y: 216, endPoint x: 46, endPoint y: 211, distance: 5.8
click at [44, 214] on button "button" at bounding box center [40, 215] width 14 height 14
click at [58, 216] on button "button" at bounding box center [56, 215] width 14 height 14
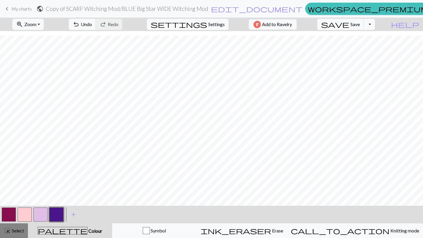
click at [17, 230] on span "Select" at bounding box center [17, 231] width 13 height 6
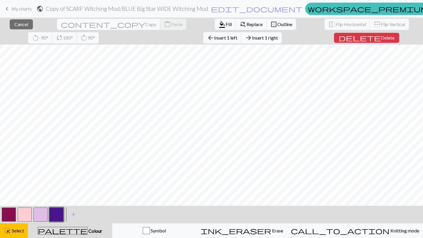
click at [252, 40] on span "Insert 1 right" at bounding box center [265, 38] width 26 height 6
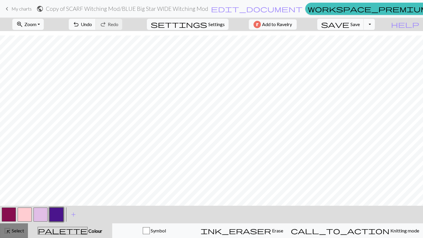
drag, startPoint x: 18, startPoint y: 229, endPoint x: 26, endPoint y: 224, distance: 8.6
click at [19, 227] on button "highlight_alt Select Select" at bounding box center [14, 231] width 28 height 15
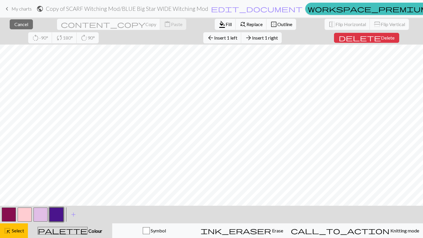
click at [59, 213] on button "button" at bounding box center [56, 215] width 14 height 14
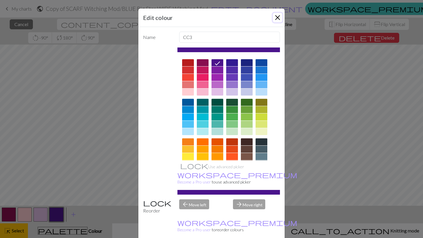
click at [275, 19] on button "Close" at bounding box center [277, 17] width 9 height 9
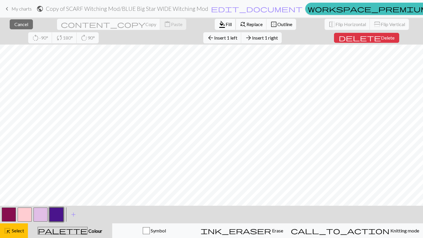
click at [215, 20] on button "format_color_fill Fill" at bounding box center [225, 24] width 21 height 11
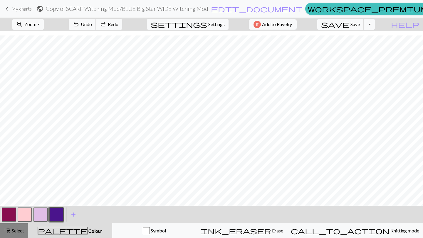
click at [17, 228] on span "Select" at bounding box center [17, 231] width 13 height 6
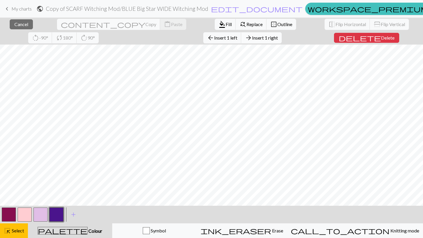
click at [252, 38] on span "Insert 1 right" at bounding box center [265, 38] width 26 height 6
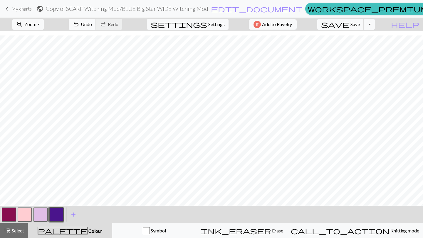
click at [92, 23] on span "Undo" at bounding box center [86, 24] width 11 height 6
drag, startPoint x: 19, startPoint y: 230, endPoint x: 27, endPoint y: 226, distance: 8.8
click at [21, 228] on span "Select" at bounding box center [17, 231] width 13 height 6
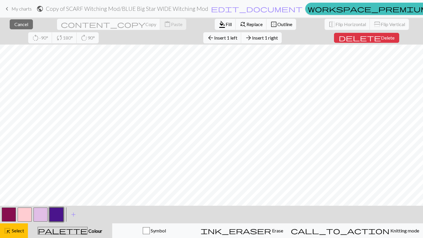
click at [241, 41] on button "arrow_forward Insert 1 right" at bounding box center [261, 37] width 41 height 11
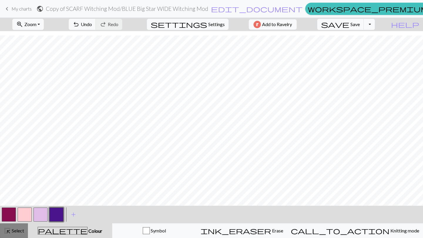
drag, startPoint x: 19, startPoint y: 231, endPoint x: 23, endPoint y: 233, distance: 4.1
click at [19, 231] on span "Select" at bounding box center [17, 231] width 13 height 6
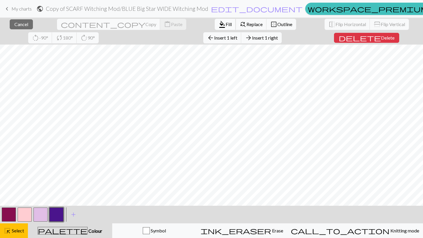
click at [226, 22] on span "Fill" at bounding box center [229, 24] width 6 height 6
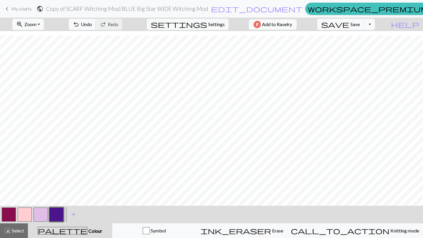
drag, startPoint x: 43, startPoint y: 214, endPoint x: 45, endPoint y: 211, distance: 3.3
click at [43, 213] on button "button" at bounding box center [40, 215] width 14 height 14
drag, startPoint x: 17, startPoint y: 233, endPoint x: 23, endPoint y: 229, distance: 6.9
click at [19, 233] on span "Select" at bounding box center [17, 231] width 13 height 6
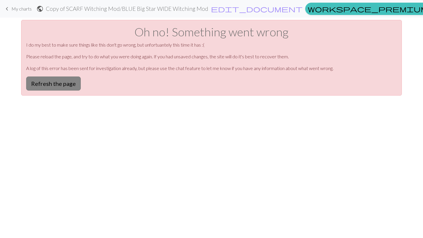
click at [48, 86] on button "Refresh the page" at bounding box center [53, 84] width 55 height 14
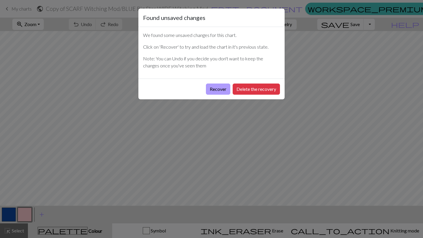
click at [216, 88] on button "Recover" at bounding box center [218, 89] width 24 height 11
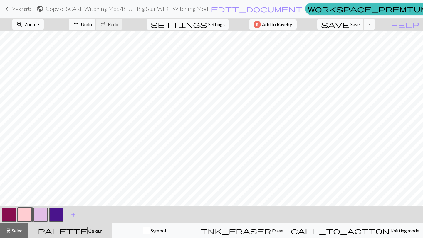
scroll to position [1342, 0]
drag, startPoint x: 38, startPoint y: 212, endPoint x: 44, endPoint y: 212, distance: 6.5
click at [38, 212] on button "button" at bounding box center [40, 215] width 14 height 14
drag, startPoint x: 17, startPoint y: 230, endPoint x: 20, endPoint y: 228, distance: 3.8
click at [18, 230] on span "Select" at bounding box center [17, 231] width 13 height 6
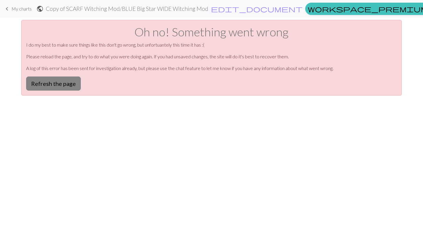
click at [59, 87] on button "Refresh the page" at bounding box center [53, 84] width 55 height 14
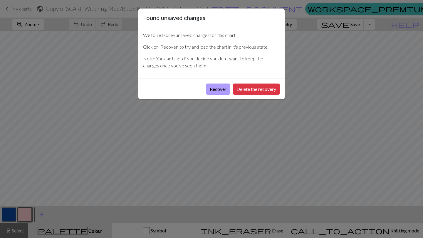
click at [215, 88] on button "Recover" at bounding box center [218, 89] width 24 height 11
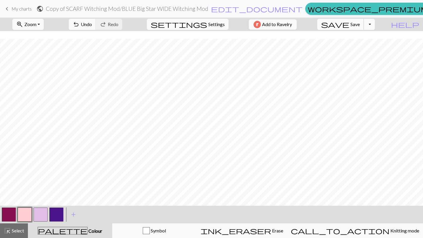
scroll to position [642, 0]
click at [14, 233] on span "Select" at bounding box center [17, 231] width 13 height 6
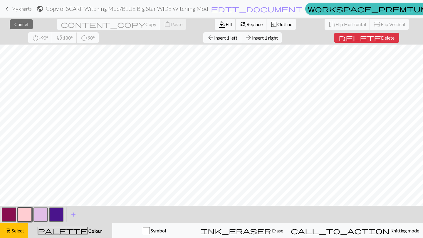
click at [41, 216] on button "button" at bounding box center [40, 215] width 14 height 14
click at [226, 24] on span "Fill" at bounding box center [229, 24] width 6 height 6
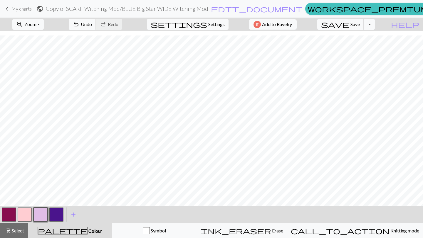
click at [51, 215] on button "button" at bounding box center [56, 215] width 14 height 14
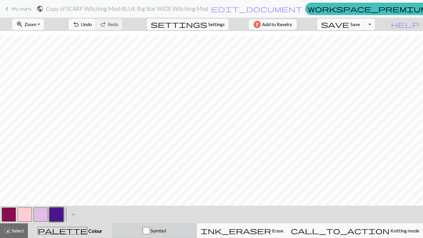
click at [150, 231] on div "button" at bounding box center [146, 231] width 7 height 7
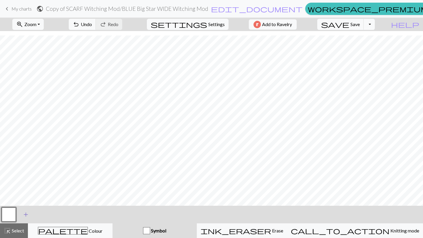
click at [25, 214] on span "add" at bounding box center [25, 215] width 7 height 8
click at [15, 214] on button "button" at bounding box center [9, 215] width 14 height 14
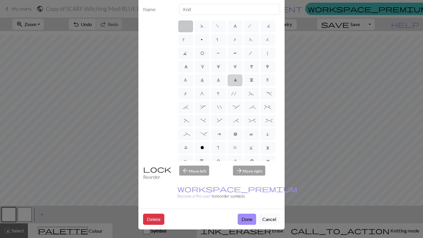
scroll to position [0, 0]
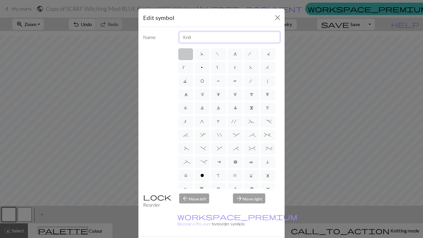
click at [206, 39] on input "Knit" at bounding box center [229, 37] width 101 height 11
type input "Knit pearl"
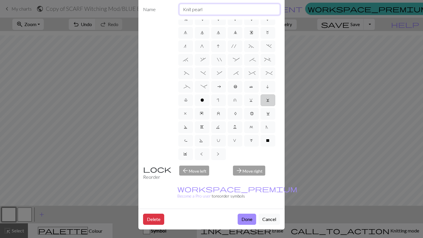
scroll to position [88, 0]
click at [220, 139] on span "U" at bounding box center [219, 142] width 4 height 6
click at [221, 185] on input "U" at bounding box center [219, 187] width 4 height 4
radio input "true"
type input "eyelet"
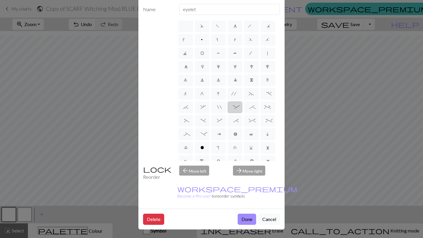
scroll to position [0, 0]
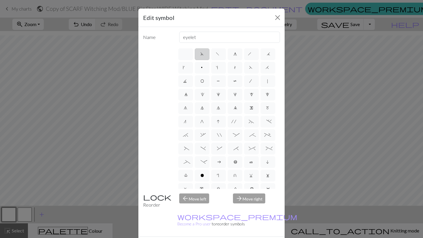
click at [197, 56] on label "d" at bounding box center [202, 54] width 15 height 12
click at [200, 54] on input "d" at bounding box center [202, 53] width 4 height 4
radio input "true"
type input "sk2p"
click at [213, 55] on label "f" at bounding box center [218, 54] width 15 height 12
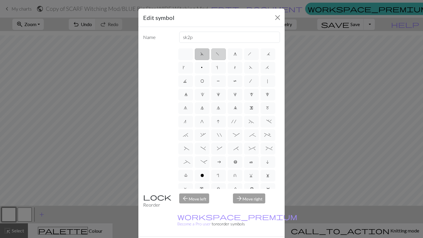
click at [216, 54] on input "f" at bounding box center [218, 53] width 4 height 4
radio input "true"
type input "left leaning decrease"
click at [229, 55] on label "g" at bounding box center [235, 54] width 15 height 12
click at [233, 54] on input "g" at bounding box center [235, 53] width 4 height 4
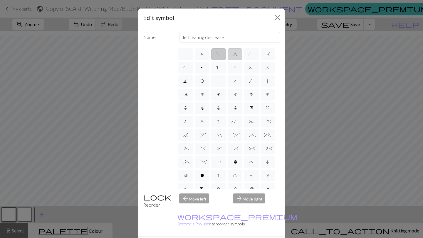
radio input "true"
type input "sk2p"
click at [250, 57] on span "h" at bounding box center [251, 55] width 7 height 6
click at [250, 54] on input "h" at bounding box center [250, 53] width 4 height 4
radio input "true"
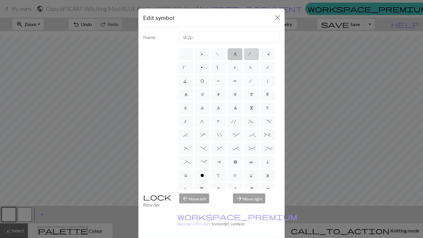
type input "right leaning decrease"
click at [237, 67] on span "t" at bounding box center [235, 68] width 4 height 6
click at [237, 67] on input "t" at bounding box center [235, 66] width 4 height 4
radio input "true"
type input "ktbl"
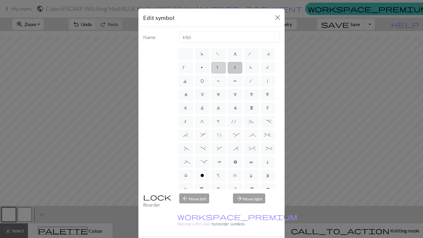
click at [226, 68] on label "s" at bounding box center [218, 68] width 15 height 12
click at [220, 68] on input "s" at bounding box center [218, 66] width 4 height 4
radio input "true"
type input "increase one left leaning"
click at [209, 67] on label "p" at bounding box center [202, 68] width 15 height 12
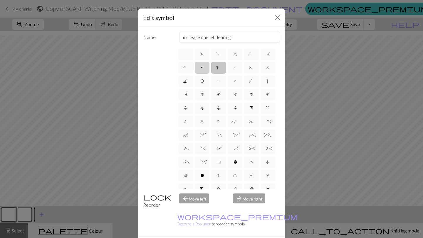
click at [204, 67] on input "p" at bounding box center [202, 66] width 4 height 4
radio input "true"
type input "purl"
click at [193, 67] on label "k" at bounding box center [185, 68] width 15 height 12
click at [186, 67] on input "k" at bounding box center [184, 66] width 4 height 4
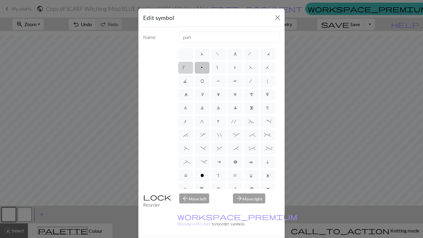
radio input "true"
type input "right leaning increase"
click at [260, 60] on label "j" at bounding box center [267, 54] width 15 height 12
click at [267, 54] on input "j" at bounding box center [269, 53] width 4 height 4
radio input "true"
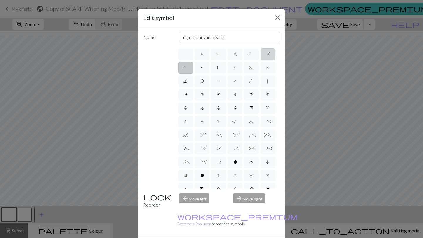
type input "k3tog"
click at [204, 80] on span "O" at bounding box center [202, 82] width 4 height 6
click at [204, 80] on input "O" at bounding box center [202, 80] width 4 height 4
radio input "true"
type input "yo"
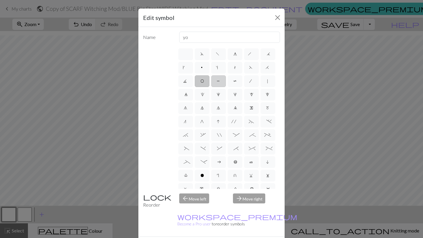
click at [226, 80] on label "P" at bounding box center [218, 81] width 15 height 12
click at [221, 80] on input "P" at bounding box center [219, 80] width 4 height 4
radio input "true"
type input "purl"
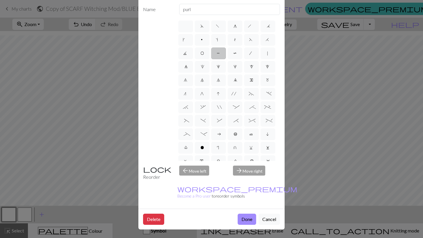
scroll to position [32, 0]
click at [243, 214] on button "Done" at bounding box center [247, 219] width 18 height 11
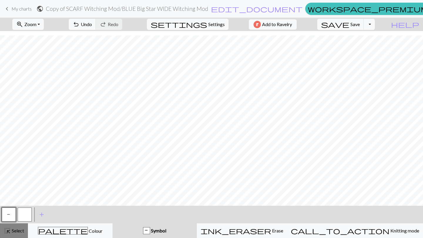
click at [17, 230] on span "Select" at bounding box center [17, 231] width 13 height 6
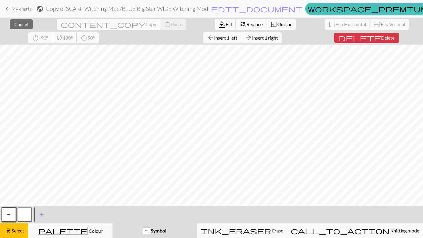
click at [9, 214] on span "P" at bounding box center [9, 216] width 4 height 6
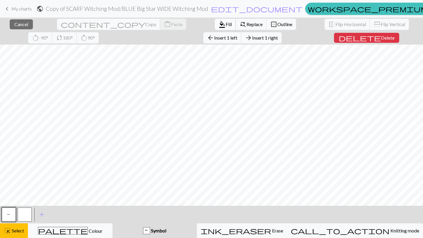
click at [226, 25] on span "Fill" at bounding box center [229, 24] width 6 height 6
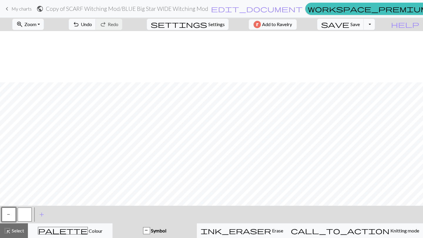
scroll to position [1342, 0]
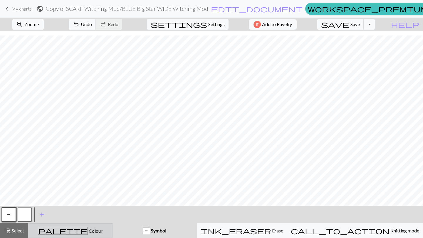
click at [96, 235] on button "palette Colour Colour" at bounding box center [70, 231] width 85 height 15
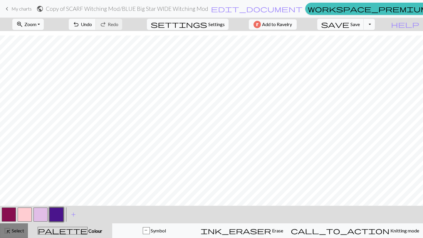
click at [22, 233] on span "Select" at bounding box center [17, 231] width 13 height 6
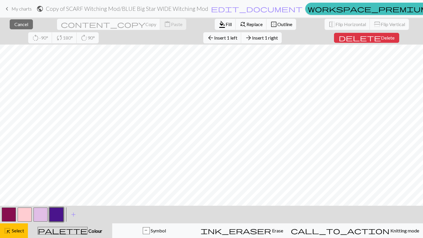
click at [252, 38] on span "Insert 1 right" at bounding box center [265, 38] width 26 height 6
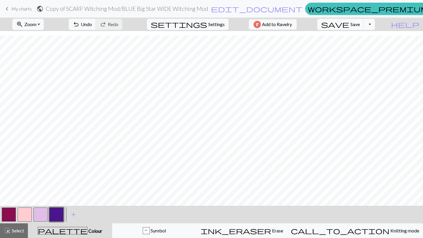
click at [44, 210] on button "button" at bounding box center [40, 215] width 14 height 14
click at [15, 235] on button "highlight_alt Select Select" at bounding box center [14, 231] width 28 height 15
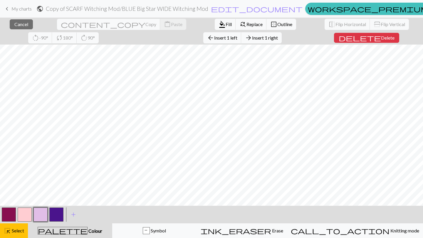
click at [42, 214] on button "button" at bounding box center [40, 215] width 14 height 14
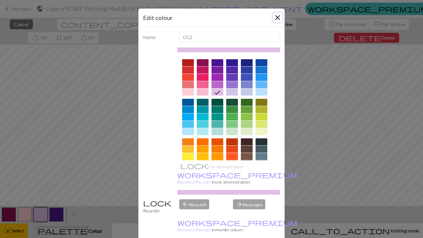
drag, startPoint x: 276, startPoint y: 16, endPoint x: 270, endPoint y: 17, distance: 6.8
click at [276, 16] on button "Close" at bounding box center [277, 17] width 9 height 9
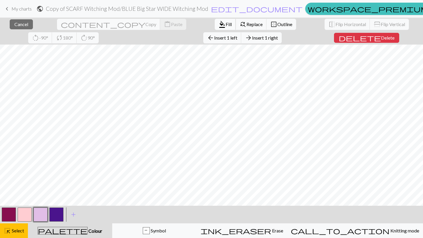
click at [218, 23] on span "format_color_fill" at bounding box center [221, 24] width 7 height 8
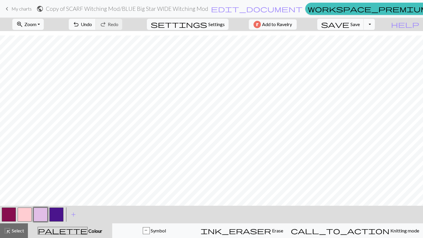
drag, startPoint x: 59, startPoint y: 214, endPoint x: 73, endPoint y: 204, distance: 17.7
click at [60, 214] on button "button" at bounding box center [56, 215] width 14 height 14
drag, startPoint x: 112, startPoint y: 23, endPoint x: 119, endPoint y: 31, distance: 10.2
click at [92, 23] on span "Undo" at bounding box center [86, 24] width 11 height 6
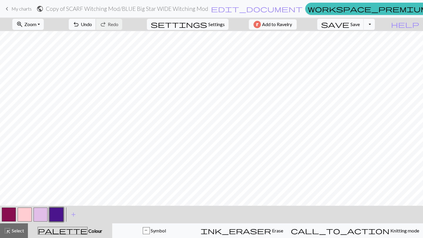
drag, startPoint x: 111, startPoint y: 23, endPoint x: 124, endPoint y: 31, distance: 14.9
click at [92, 23] on span "Undo" at bounding box center [86, 24] width 11 height 6
click at [19, 230] on span "Select" at bounding box center [17, 231] width 13 height 6
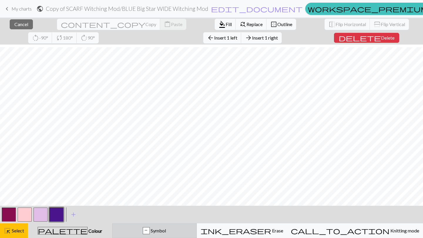
scroll to position [1355, 0]
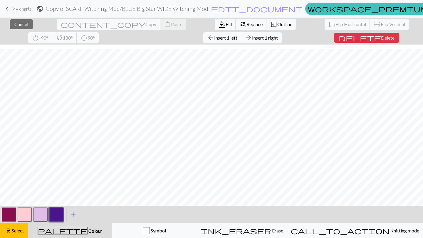
drag, startPoint x: 136, startPoint y: 39, endPoint x: 137, endPoint y: 44, distance: 4.6
click at [252, 39] on span "Insert 1 right" at bounding box center [265, 38] width 26 height 6
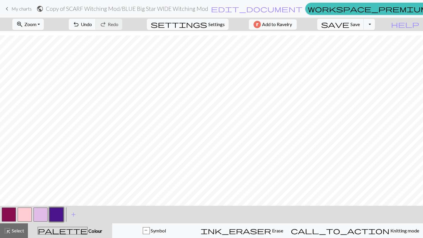
drag, startPoint x: 19, startPoint y: 231, endPoint x: 32, endPoint y: 224, distance: 14.5
click at [21, 231] on span "Select" at bounding box center [17, 231] width 13 height 6
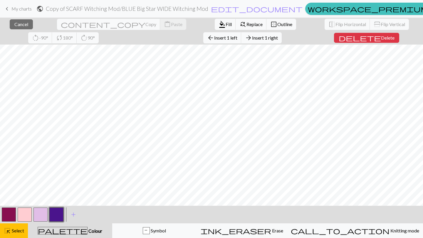
click at [42, 215] on button "button" at bounding box center [40, 215] width 14 height 14
click at [215, 22] on button "format_color_fill Fill" at bounding box center [225, 24] width 21 height 11
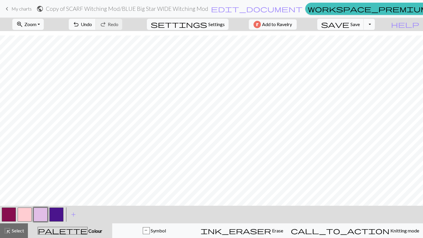
drag, startPoint x: 54, startPoint y: 217, endPoint x: 62, endPoint y: 213, distance: 8.8
click at [56, 214] on button "button" at bounding box center [56, 215] width 14 height 14
drag, startPoint x: 18, startPoint y: 231, endPoint x: 31, endPoint y: 227, distance: 14.0
click at [18, 231] on span "Select" at bounding box center [17, 231] width 13 height 6
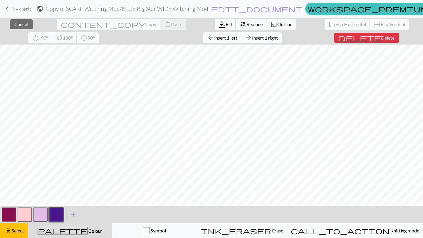
click at [252, 39] on span "Insert 1 right" at bounding box center [265, 38] width 26 height 6
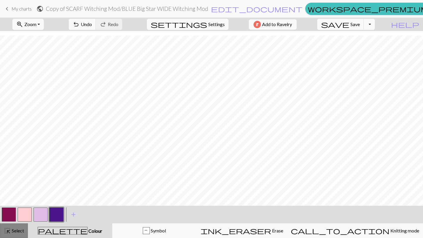
click at [14, 232] on span "Select" at bounding box center [17, 231] width 13 height 6
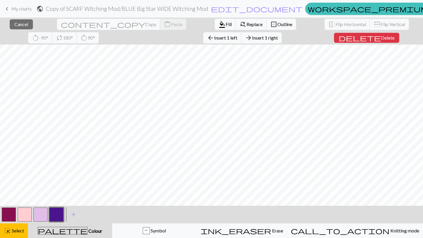
click at [40, 211] on button "button" at bounding box center [40, 215] width 14 height 14
click at [218, 22] on span "format_color_fill" at bounding box center [221, 24] width 7 height 8
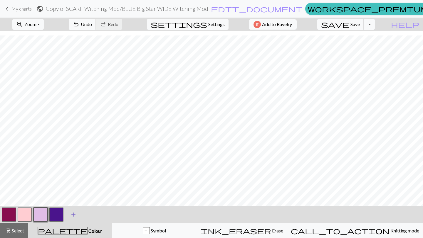
click at [60, 214] on button "button" at bounding box center [56, 215] width 14 height 14
drag, startPoint x: 11, startPoint y: 211, endPoint x: 30, endPoint y: 204, distance: 20.1
click at [13, 211] on button "button" at bounding box center [9, 215] width 14 height 14
drag, startPoint x: 58, startPoint y: 210, endPoint x: 70, endPoint y: 202, distance: 14.7
click at [58, 210] on button "button" at bounding box center [56, 215] width 14 height 14
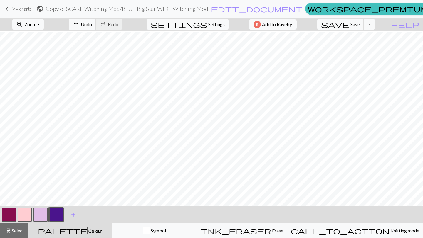
scroll to position [1198, 0]
drag, startPoint x: 110, startPoint y: 22, endPoint x: 120, endPoint y: 27, distance: 11.2
click at [92, 22] on span "Undo" at bounding box center [86, 24] width 11 height 6
click at [92, 21] on span "Undo" at bounding box center [86, 24] width 11 height 6
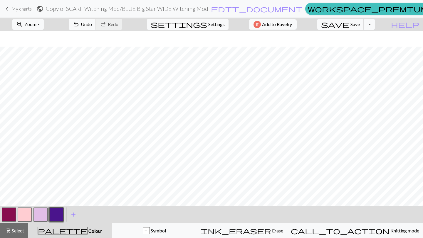
scroll to position [1342, 0]
click at [16, 234] on div "highlight_alt Select Select" at bounding box center [14, 231] width 20 height 7
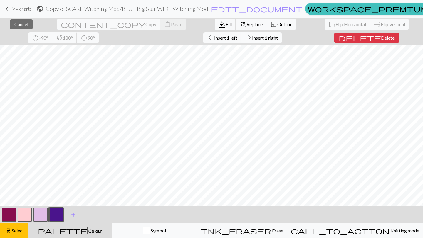
click at [241, 34] on button "arrow_forward Insert 1 right" at bounding box center [261, 37] width 41 height 11
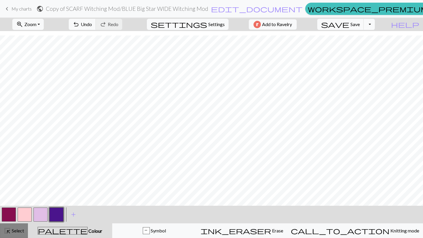
click at [16, 229] on span "Select" at bounding box center [17, 231] width 13 height 6
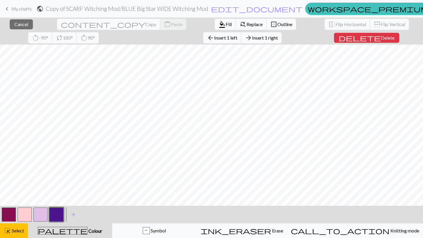
drag, startPoint x: 41, startPoint y: 212, endPoint x: 43, endPoint y: 205, distance: 7.4
click at [41, 212] on button "button" at bounding box center [40, 215] width 14 height 14
click at [218, 23] on span "format_color_fill" at bounding box center [221, 24] width 7 height 8
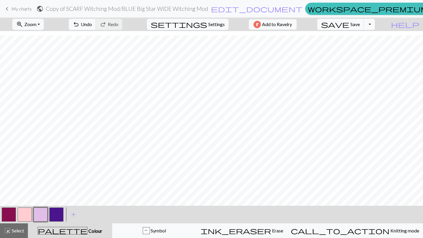
drag, startPoint x: 55, startPoint y: 214, endPoint x: 73, endPoint y: 205, distance: 19.6
click at [55, 213] on button "button" at bounding box center [56, 215] width 14 height 14
click at [18, 232] on span "Select" at bounding box center [17, 231] width 13 height 6
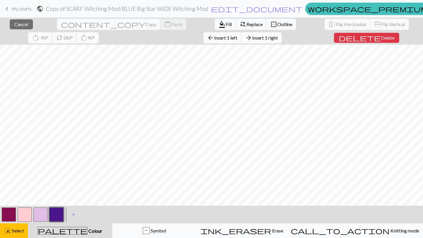
click at [252, 36] on span "Insert 1 right" at bounding box center [265, 38] width 26 height 6
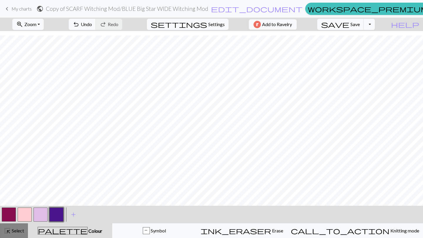
click at [21, 228] on span "Select" at bounding box center [17, 231] width 13 height 6
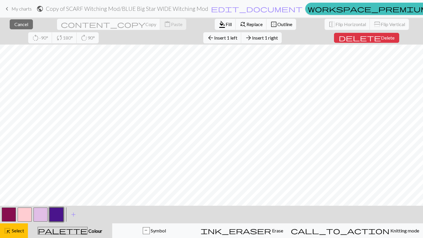
click at [46, 214] on button "button" at bounding box center [40, 215] width 14 height 14
click at [226, 24] on span "Fill" at bounding box center [229, 24] width 6 height 6
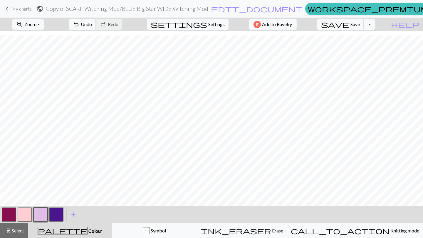
drag, startPoint x: 58, startPoint y: 214, endPoint x: 65, endPoint y: 212, distance: 7.1
click at [59, 212] on button "button" at bounding box center [56, 215] width 14 height 14
click at [80, 25] on span "undo" at bounding box center [76, 24] width 7 height 8
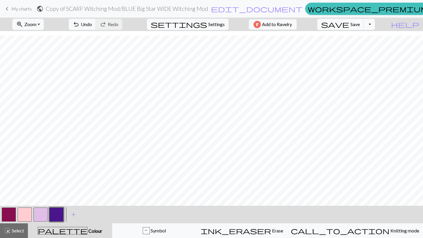
drag, startPoint x: 16, startPoint y: 237, endPoint x: 62, endPoint y: 224, distance: 47.6
click at [16, 238] on button "highlight_alt Select Select" at bounding box center [14, 231] width 28 height 15
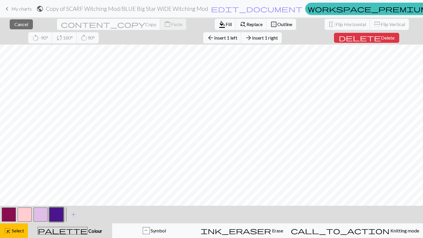
click at [241, 34] on button "arrow_forward Insert 1 right" at bounding box center [261, 37] width 41 height 11
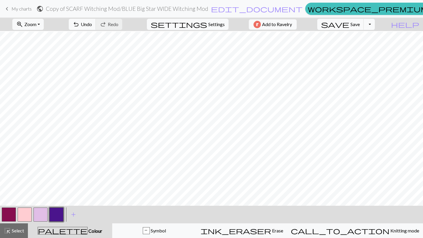
scroll to position [1284, 0]
drag, startPoint x: 109, startPoint y: 22, endPoint x: 120, endPoint y: 30, distance: 13.5
click at [92, 23] on span "Undo" at bounding box center [86, 24] width 11 height 6
click at [19, 228] on span "Select" at bounding box center [17, 231] width 13 height 6
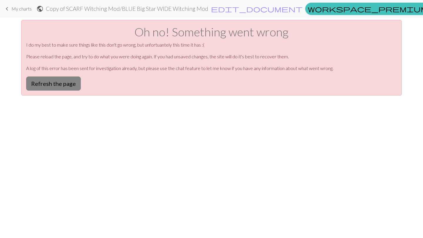
click at [66, 84] on button "Refresh the page" at bounding box center [53, 84] width 55 height 14
click at [68, 83] on button "Refresh the page" at bounding box center [53, 84] width 55 height 14
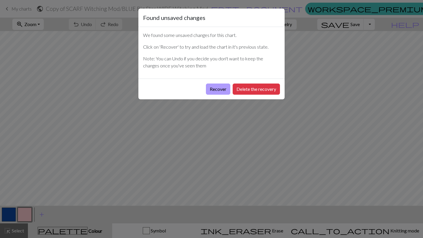
click at [216, 90] on button "Recover" at bounding box center [218, 89] width 24 height 11
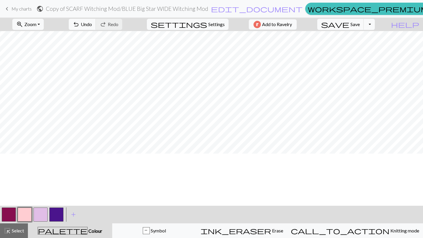
scroll to position [486, 0]
click at [364, 21] on button "save Save Save" at bounding box center [340, 24] width 47 height 11
click at [375, 24] on button "Toggle Dropdown" at bounding box center [369, 24] width 11 height 11
click at [22, 230] on span "Select" at bounding box center [17, 231] width 13 height 6
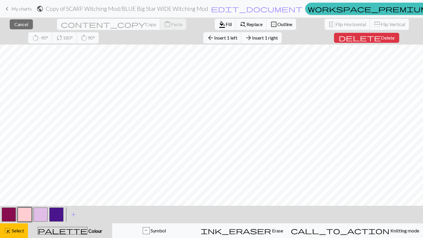
click at [252, 38] on span "Insert 1 right" at bounding box center [265, 38] width 26 height 6
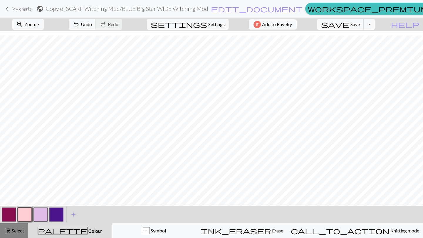
click at [18, 231] on span "Select" at bounding box center [17, 231] width 13 height 6
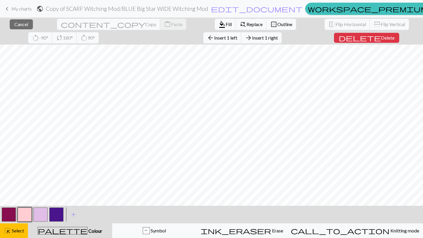
drag, startPoint x: 42, startPoint y: 213, endPoint x: 50, endPoint y: 209, distance: 9.1
click at [42, 212] on button "button" at bounding box center [40, 215] width 14 height 14
click at [218, 22] on span "format_color_fill" at bounding box center [221, 24] width 7 height 8
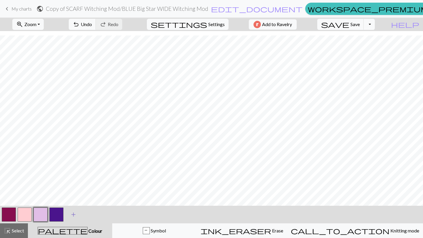
drag, startPoint x: 58, startPoint y: 214, endPoint x: 70, endPoint y: 207, distance: 14.2
click at [59, 214] on button "button" at bounding box center [56, 215] width 14 height 14
click at [23, 216] on button "button" at bounding box center [25, 215] width 14 height 14
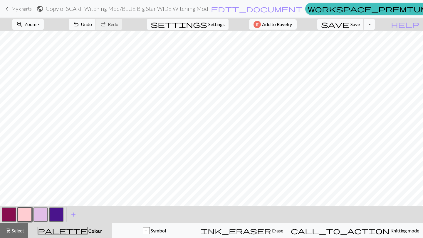
click at [55, 214] on button "button" at bounding box center [56, 215] width 14 height 14
drag, startPoint x: 2, startPoint y: 233, endPoint x: 18, endPoint y: 228, distance: 16.5
click at [2, 233] on button "highlight_alt Select Select" at bounding box center [14, 231] width 28 height 15
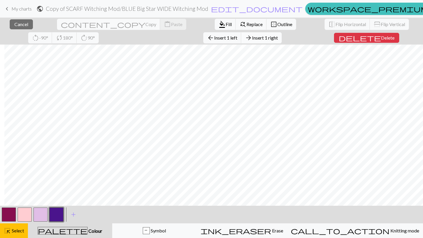
click at [252, 40] on span "Insert 1 right" at bounding box center [265, 38] width 26 height 6
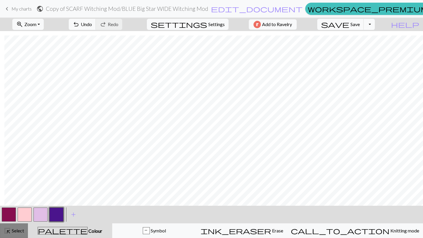
drag, startPoint x: 22, startPoint y: 233, endPoint x: 24, endPoint y: 231, distance: 3.3
click at [21, 232] on span "Select" at bounding box center [17, 231] width 13 height 6
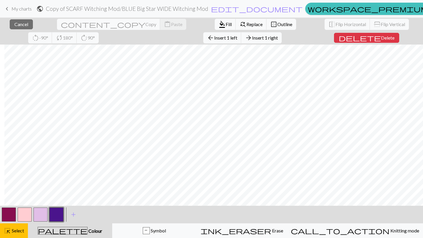
click at [41, 213] on button "button" at bounding box center [40, 215] width 14 height 14
click at [218, 23] on span "format_color_fill" at bounding box center [221, 24] width 7 height 8
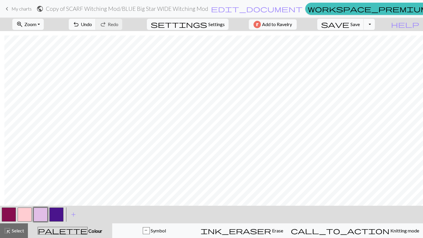
click at [57, 215] on button "button" at bounding box center [56, 215] width 14 height 14
drag, startPoint x: 23, startPoint y: 227, endPoint x: 46, endPoint y: 219, distance: 24.1
click at [23, 227] on button "highlight_alt Select Select" at bounding box center [14, 231] width 28 height 15
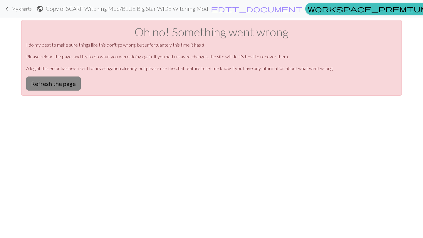
click at [60, 82] on button "Refresh the page" at bounding box center [53, 84] width 55 height 14
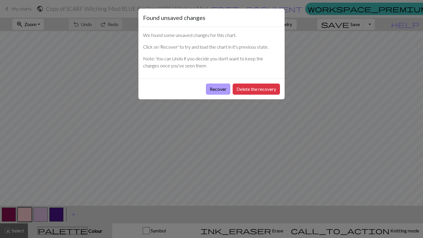
click at [219, 90] on button "Recover" at bounding box center [218, 89] width 24 height 11
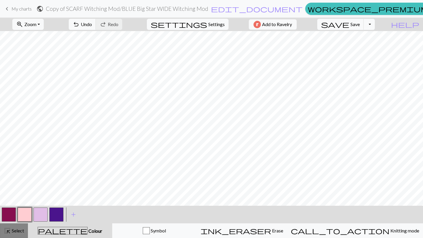
drag, startPoint x: 15, startPoint y: 231, endPoint x: 18, endPoint y: 227, distance: 4.6
click at [15, 231] on span "Select" at bounding box center [17, 231] width 13 height 6
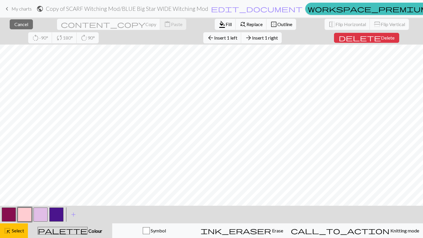
click at [252, 36] on span "Insert 1 right" at bounding box center [265, 38] width 26 height 6
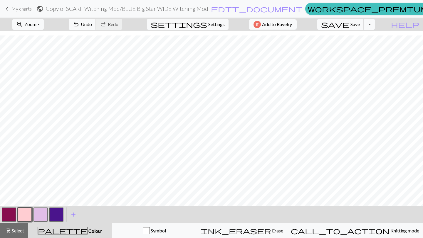
click at [38, 211] on button "button" at bounding box center [40, 215] width 14 height 14
click at [19, 231] on span "Select" at bounding box center [17, 231] width 13 height 6
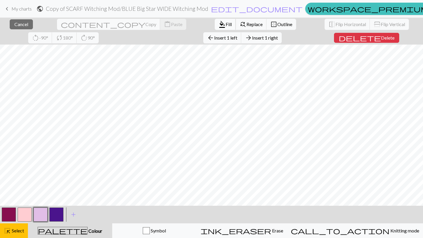
click at [226, 22] on span "Fill" at bounding box center [229, 24] width 6 height 6
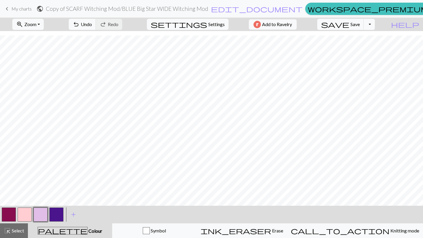
drag, startPoint x: 59, startPoint y: 216, endPoint x: 65, endPoint y: 213, distance: 6.2
click at [60, 215] on button "button" at bounding box center [56, 215] width 14 height 14
click at [16, 233] on span "Select" at bounding box center [17, 231] width 13 height 6
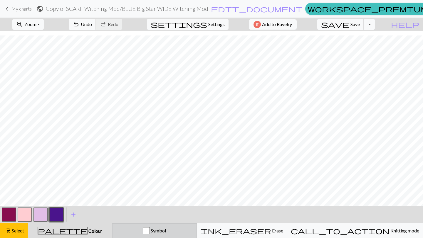
click at [154, 232] on div "Symbol" at bounding box center [154, 231] width 77 height 7
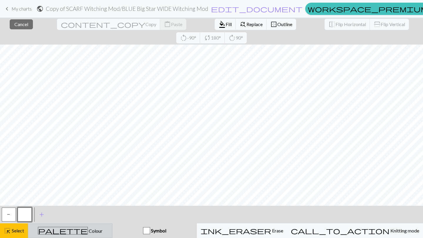
drag, startPoint x: 21, startPoint y: 227, endPoint x: 35, endPoint y: 228, distance: 13.8
click at [21, 227] on button "highlight_alt Select Select" at bounding box center [14, 231] width 28 height 15
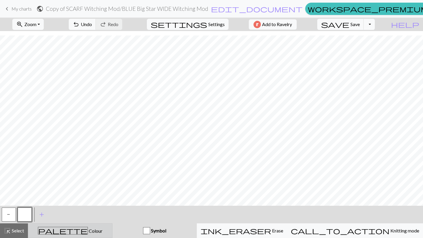
click at [107, 232] on div "palette Colour Colour" at bounding box center [70, 231] width 77 height 8
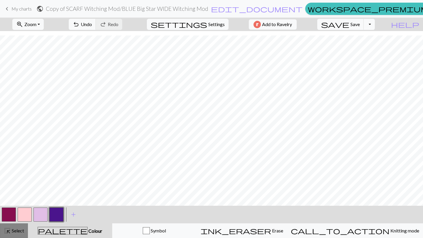
click at [22, 231] on span "Select" at bounding box center [17, 231] width 13 height 6
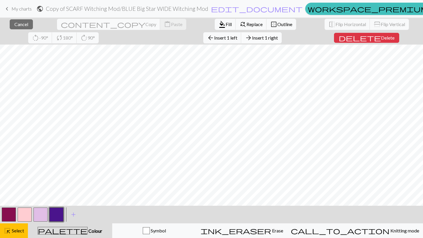
click at [252, 36] on span "Insert 1 right" at bounding box center [265, 38] width 26 height 6
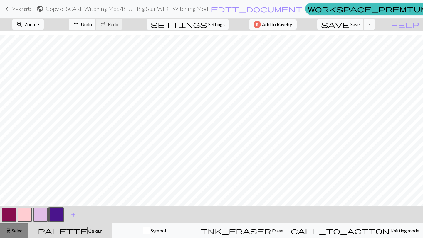
click at [20, 231] on span "Select" at bounding box center [17, 231] width 13 height 6
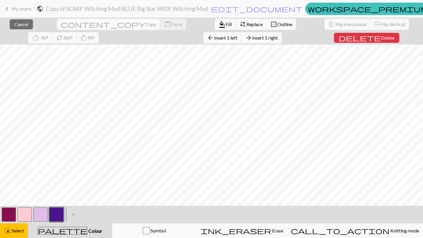
click at [44, 209] on button "button" at bounding box center [40, 215] width 14 height 14
click at [218, 23] on span "format_color_fill" at bounding box center [221, 24] width 7 height 8
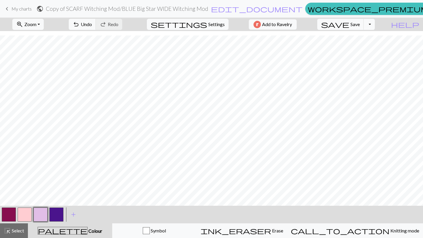
drag, startPoint x: 54, startPoint y: 211, endPoint x: 62, endPoint y: 209, distance: 8.1
click at [54, 211] on button "button" at bounding box center [56, 215] width 14 height 14
drag, startPoint x: 17, startPoint y: 228, endPoint x: 29, endPoint y: 226, distance: 12.2
click at [18, 228] on div "highlight_alt Select Select" at bounding box center [14, 231] width 20 height 7
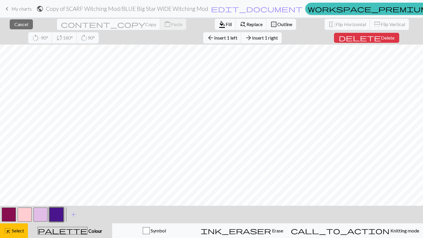
click at [252, 39] on span "Insert 1 right" at bounding box center [265, 38] width 26 height 6
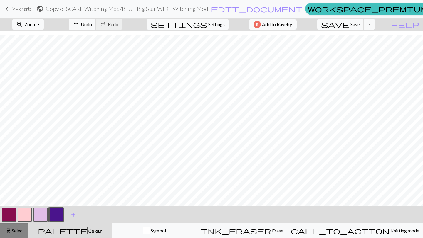
click at [21, 233] on span "Select" at bounding box center [17, 231] width 13 height 6
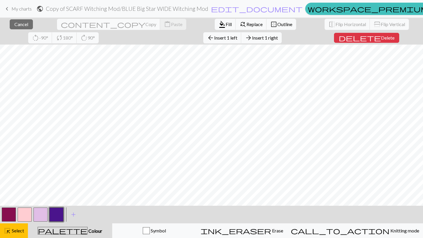
drag, startPoint x: 41, startPoint y: 216, endPoint x: 43, endPoint y: 208, distance: 9.0
click at [41, 215] on button "button" at bounding box center [40, 215] width 14 height 14
click at [218, 23] on span "format_color_fill" at bounding box center [221, 24] width 7 height 8
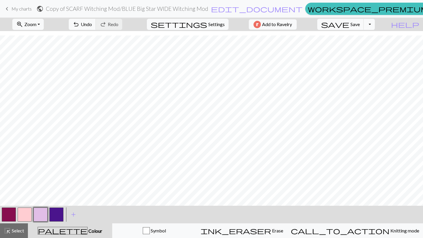
drag, startPoint x: 57, startPoint y: 211, endPoint x: 68, endPoint y: 203, distance: 13.3
click at [57, 211] on button "button" at bounding box center [56, 215] width 14 height 14
drag, startPoint x: 16, startPoint y: 235, endPoint x: 19, endPoint y: 228, distance: 7.6
click at [17, 234] on button "highlight_alt Select Select" at bounding box center [14, 231] width 28 height 15
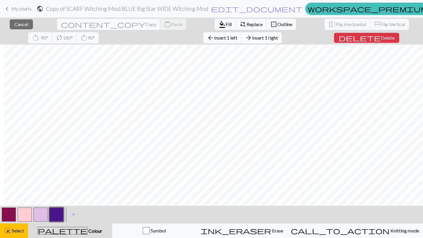
click at [252, 39] on span "Insert 1 right" at bounding box center [265, 38] width 26 height 6
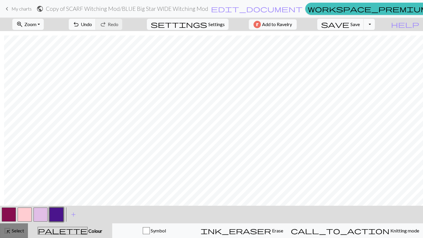
click at [16, 231] on span "Select" at bounding box center [17, 231] width 13 height 6
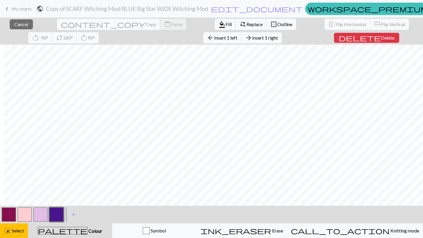
drag, startPoint x: 39, startPoint y: 218, endPoint x: 43, endPoint y: 202, distance: 15.8
click at [38, 217] on button "button" at bounding box center [40, 215] width 14 height 14
click at [226, 24] on span "Fill" at bounding box center [229, 24] width 6 height 6
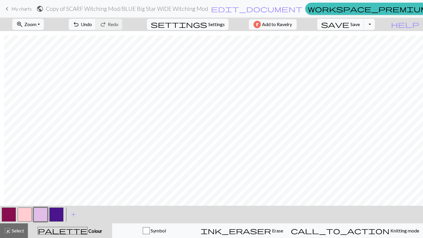
drag, startPoint x: 56, startPoint y: 216, endPoint x: 61, endPoint y: 215, distance: 4.8
click at [57, 216] on button "button" at bounding box center [56, 215] width 14 height 14
click at [36, 25] on span "Zoom" at bounding box center [30, 24] width 12 height 6
click at [41, 70] on button "50%" at bounding box center [36, 70] width 46 height 9
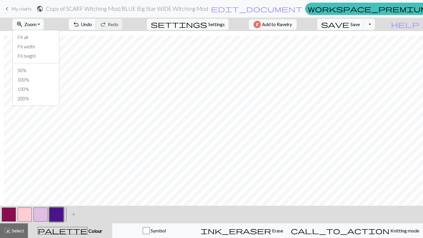
scroll to position [593, 4]
click at [36, 22] on span "Zoom" at bounding box center [30, 24] width 12 height 6
click at [38, 80] on button "100%" at bounding box center [36, 79] width 46 height 9
drag, startPoint x: 16, startPoint y: 229, endPoint x: 31, endPoint y: 227, distance: 15.5
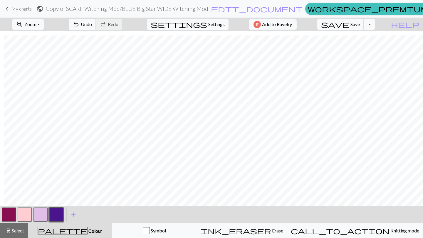
click at [16, 229] on span "Select" at bounding box center [17, 231] width 13 height 6
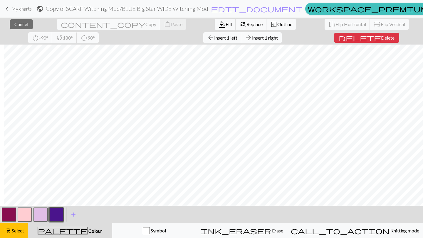
click at [252, 35] on span "Insert 1 right" at bounding box center [265, 38] width 26 height 6
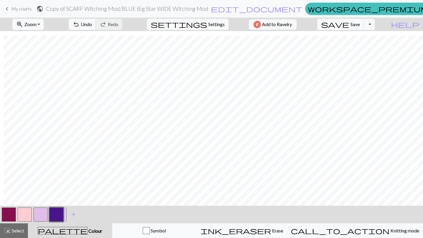
drag, startPoint x: 15, startPoint y: 233, endPoint x: 29, endPoint y: 225, distance: 15.8
click at [15, 233] on span "Select" at bounding box center [17, 231] width 13 height 6
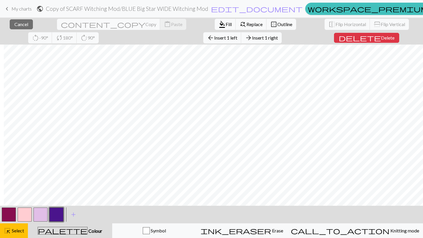
drag, startPoint x: 44, startPoint y: 216, endPoint x: 49, endPoint y: 203, distance: 13.9
click at [45, 216] on button "button" at bounding box center [40, 215] width 14 height 14
click at [226, 24] on span "Fill" at bounding box center [229, 24] width 6 height 6
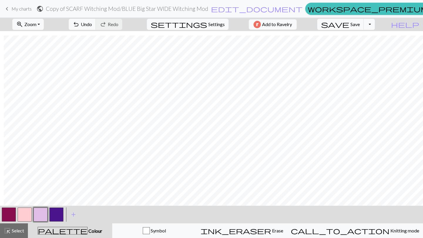
drag, startPoint x: 55, startPoint y: 214, endPoint x: 59, endPoint y: 214, distance: 4.1
click at [55, 214] on button "button" at bounding box center [56, 215] width 14 height 14
drag, startPoint x: 17, startPoint y: 231, endPoint x: 20, endPoint y: 231, distance: 3.6
click at [17, 230] on span "Select" at bounding box center [17, 231] width 13 height 6
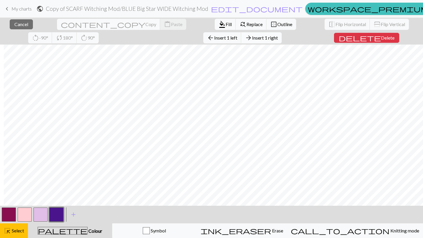
click at [252, 38] on span "Insert 1 right" at bounding box center [265, 38] width 26 height 6
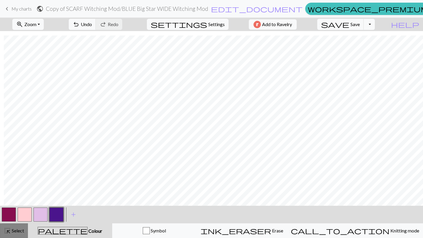
click at [21, 233] on div "highlight_alt Select Select" at bounding box center [14, 231] width 20 height 7
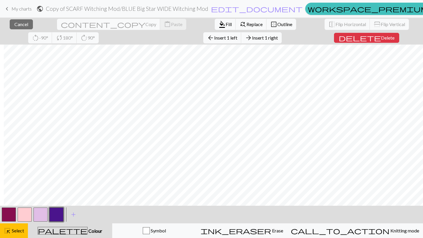
click at [45, 213] on button "button" at bounding box center [40, 215] width 14 height 14
click at [218, 23] on span "format_color_fill" at bounding box center [221, 24] width 7 height 8
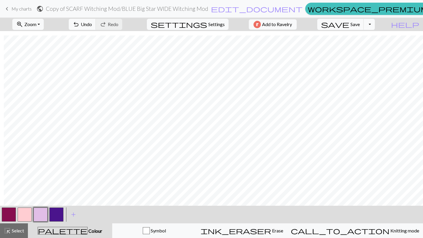
drag, startPoint x: 56, startPoint y: 213, endPoint x: 69, endPoint y: 206, distance: 15.3
click at [56, 213] on button "button" at bounding box center [56, 215] width 14 height 14
drag, startPoint x: 11, startPoint y: 231, endPoint x: 25, endPoint y: 227, distance: 14.6
click at [13, 231] on span "Select" at bounding box center [17, 231] width 13 height 6
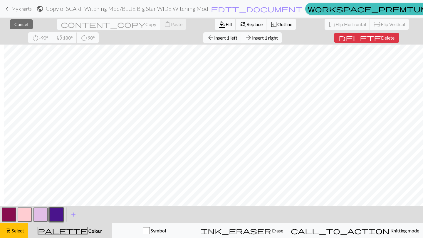
click at [252, 39] on span "Insert 1 right" at bounding box center [265, 38] width 26 height 6
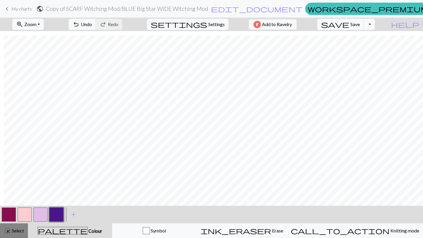
drag, startPoint x: 15, startPoint y: 230, endPoint x: 18, endPoint y: 231, distance: 3.3
click at [15, 229] on span "Select" at bounding box center [17, 231] width 13 height 6
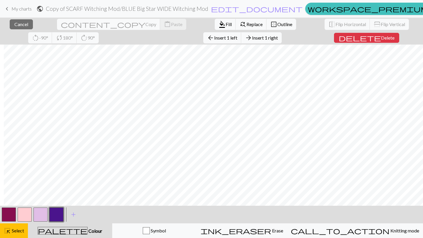
click at [42, 217] on button "button" at bounding box center [40, 215] width 14 height 14
click at [215, 21] on button "format_color_fill Fill" at bounding box center [225, 24] width 21 height 11
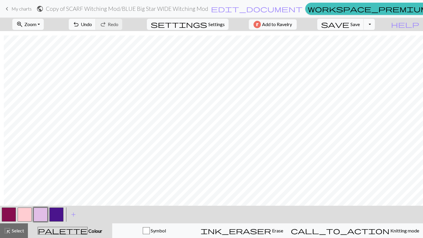
drag, startPoint x: 56, startPoint y: 212, endPoint x: 68, endPoint y: 207, distance: 12.5
click at [56, 212] on button "button" at bounding box center [56, 215] width 14 height 14
drag, startPoint x: 21, startPoint y: 229, endPoint x: 24, endPoint y: 228, distance: 3.0
click at [21, 228] on span "Select" at bounding box center [17, 231] width 13 height 6
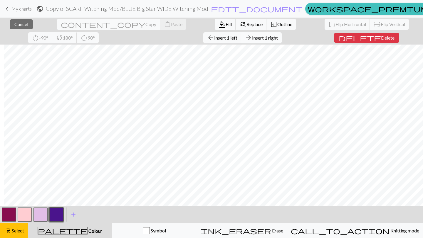
click at [252, 38] on span "Insert 1 right" at bounding box center [265, 38] width 26 height 6
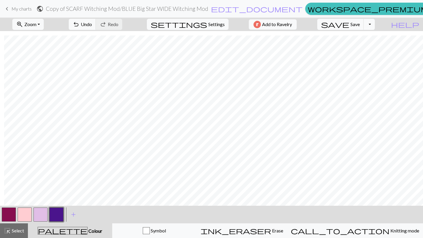
drag, startPoint x: 20, startPoint y: 236, endPoint x: 29, endPoint y: 237, distance: 9.2
click at [21, 236] on button "highlight_alt Select Select" at bounding box center [14, 231] width 28 height 15
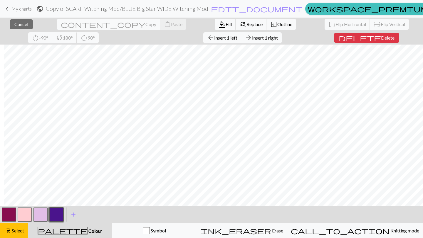
drag, startPoint x: 39, startPoint y: 213, endPoint x: 38, endPoint y: 203, distance: 10.6
click at [41, 213] on button "button" at bounding box center [40, 215] width 14 height 14
click at [215, 24] on button "format_color_fill Fill" at bounding box center [225, 24] width 21 height 11
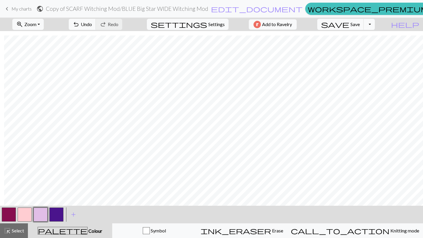
click at [57, 215] on button "button" at bounding box center [56, 215] width 14 height 14
drag, startPoint x: 14, startPoint y: 234, endPoint x: 23, endPoint y: 231, distance: 9.8
click at [14, 234] on div "highlight_alt Select Select" at bounding box center [14, 231] width 20 height 7
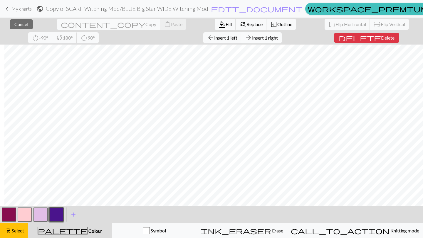
click at [252, 36] on span "Insert 1 right" at bounding box center [265, 38] width 26 height 6
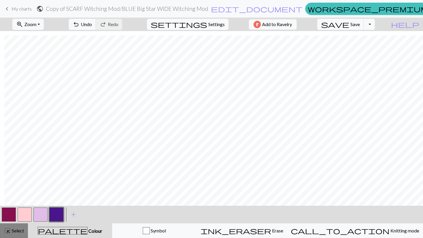
click at [16, 234] on span "Select" at bounding box center [17, 231] width 13 height 6
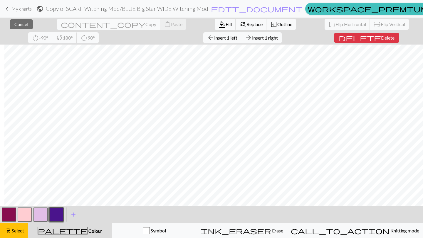
click at [43, 219] on button "button" at bounding box center [40, 215] width 14 height 14
click at [218, 24] on span "format_color_fill" at bounding box center [221, 24] width 7 height 8
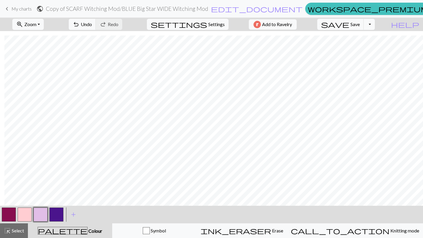
drag, startPoint x: 54, startPoint y: 216, endPoint x: 71, endPoint y: 206, distance: 19.2
click at [55, 216] on button "button" at bounding box center [56, 215] width 14 height 14
click at [24, 232] on span "Select" at bounding box center [17, 231] width 13 height 6
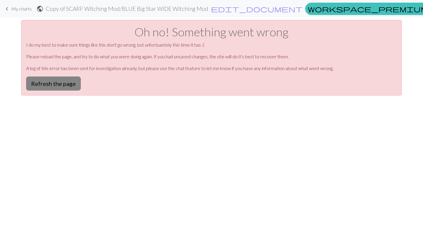
click at [56, 86] on button "Refresh the page" at bounding box center [53, 84] width 55 height 14
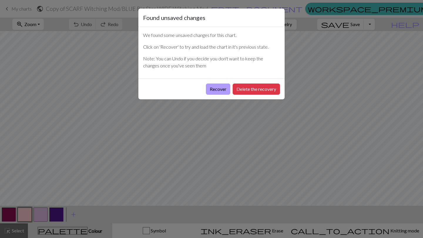
click at [214, 89] on button "Recover" at bounding box center [218, 89] width 24 height 11
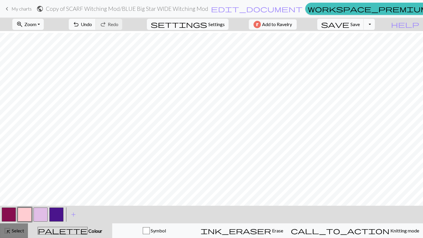
scroll to position [1177, 0]
drag, startPoint x: 15, startPoint y: 233, endPoint x: 28, endPoint y: 233, distance: 12.3
click at [16, 233] on span "Select" at bounding box center [17, 231] width 13 height 6
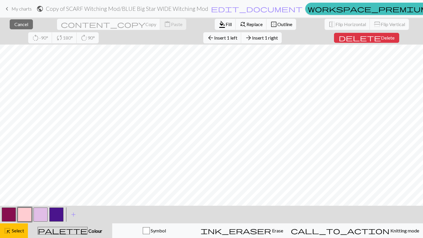
click at [252, 40] on span "Insert 1 right" at bounding box center [265, 38] width 26 height 6
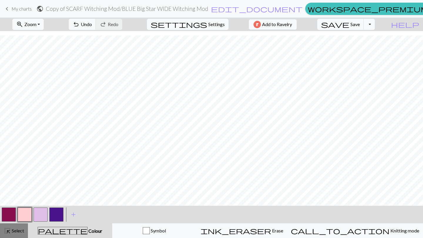
drag, startPoint x: 2, startPoint y: 229, endPoint x: 9, endPoint y: 229, distance: 7.3
click at [2, 229] on button "highlight_alt Select Select" at bounding box center [14, 231] width 28 height 15
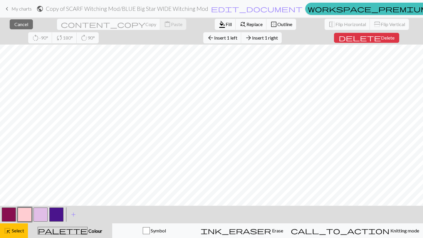
drag, startPoint x: 39, startPoint y: 218, endPoint x: 43, endPoint y: 206, distance: 13.2
click at [39, 218] on button "button" at bounding box center [40, 215] width 14 height 14
click at [218, 22] on span "format_color_fill" at bounding box center [221, 24] width 7 height 8
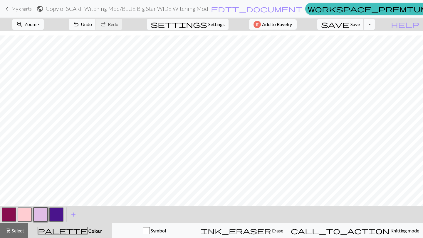
click at [56, 210] on button "button" at bounding box center [56, 215] width 14 height 14
click at [7, 218] on button "button" at bounding box center [9, 215] width 14 height 14
click at [16, 233] on span "Select" at bounding box center [17, 231] width 13 height 6
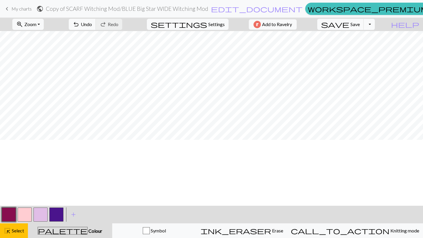
scroll to position [1342, 0]
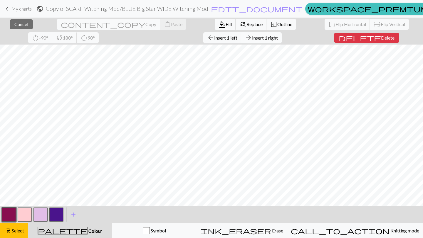
click at [252, 36] on span "Insert 1 right" at bounding box center [265, 38] width 26 height 6
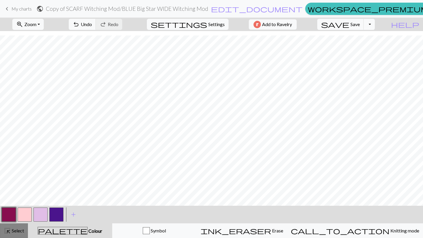
click at [19, 233] on button "highlight_alt Select Select" at bounding box center [14, 231] width 28 height 15
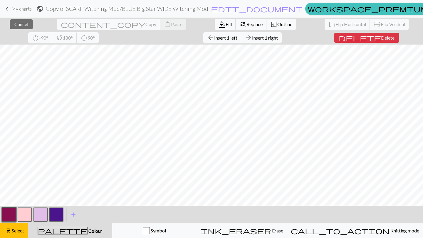
drag, startPoint x: 45, startPoint y: 215, endPoint x: 49, endPoint y: 208, distance: 7.9
click at [47, 215] on button "button" at bounding box center [40, 215] width 14 height 14
click at [226, 22] on span "Fill" at bounding box center [229, 24] width 6 height 6
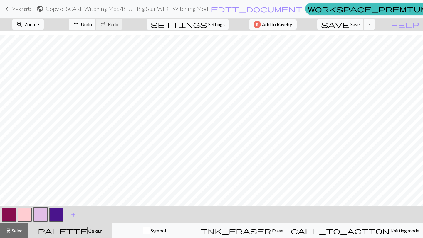
click at [55, 215] on button "button" at bounding box center [56, 215] width 14 height 14
drag, startPoint x: 21, startPoint y: 231, endPoint x: 42, endPoint y: 225, distance: 21.9
click at [21, 231] on span "Select" at bounding box center [17, 231] width 13 height 6
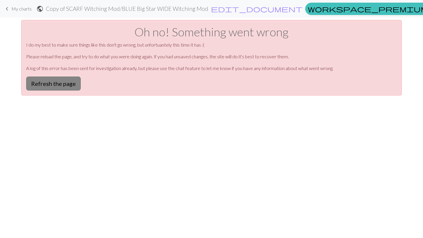
click at [63, 84] on button "Refresh the page" at bounding box center [53, 84] width 55 height 14
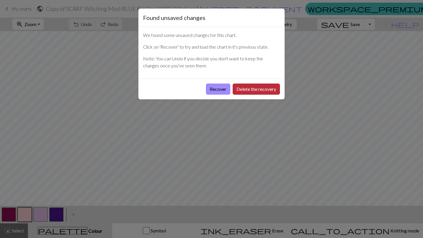
click at [254, 90] on button "Delete the recovery" at bounding box center [256, 89] width 47 height 11
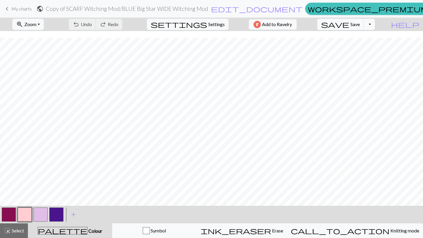
scroll to position [1342, 0]
drag, startPoint x: 22, startPoint y: 230, endPoint x: 53, endPoint y: 212, distance: 35.4
click at [23, 229] on span "Select" at bounding box center [17, 231] width 13 height 6
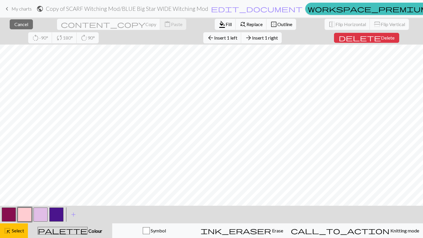
click at [241, 41] on button "arrow_forward Insert 1 right" at bounding box center [261, 37] width 41 height 11
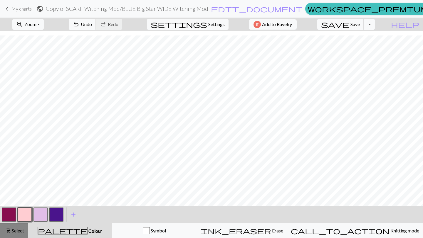
click at [21, 233] on span "Select" at bounding box center [17, 231] width 13 height 6
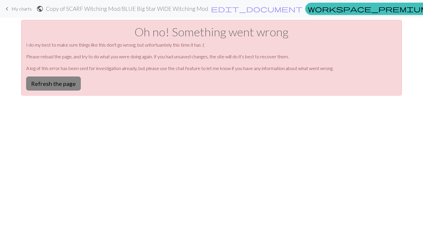
click at [61, 86] on button "Refresh the page" at bounding box center [53, 84] width 55 height 14
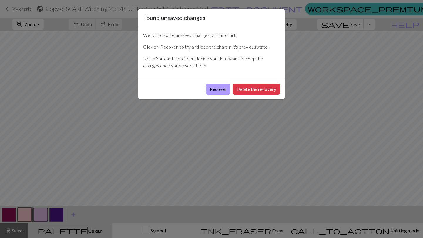
click at [219, 90] on button "Recover" at bounding box center [218, 89] width 24 height 11
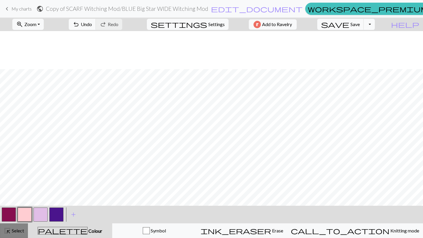
scroll to position [1342, 0]
drag, startPoint x: 14, startPoint y: 232, endPoint x: 31, endPoint y: 226, distance: 17.6
click at [14, 231] on span "Select" at bounding box center [17, 231] width 13 height 6
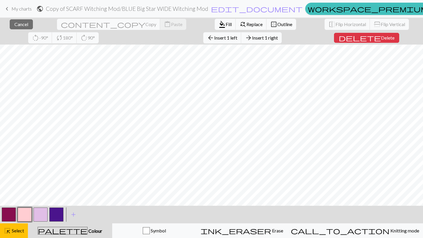
drag, startPoint x: 45, startPoint y: 215, endPoint x: 46, endPoint y: 206, distance: 8.9
click at [45, 215] on button "button" at bounding box center [40, 215] width 14 height 14
click at [226, 24] on span "Fill" at bounding box center [229, 24] width 6 height 6
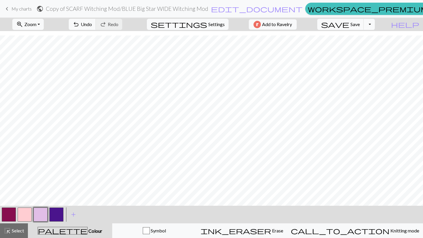
click at [57, 217] on button "button" at bounding box center [56, 215] width 14 height 14
drag, startPoint x: 11, startPoint y: 214, endPoint x: 56, endPoint y: 203, distance: 46.2
click at [11, 214] on button "button" at bounding box center [9, 215] width 14 height 14
click at [57, 212] on button "button" at bounding box center [56, 215] width 14 height 14
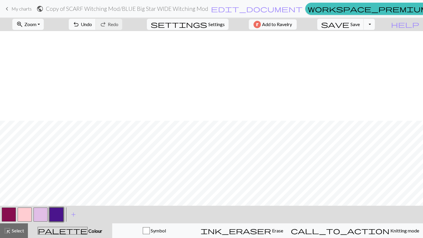
scroll to position [1342, 0]
click at [20, 233] on span "Select" at bounding box center [17, 231] width 13 height 6
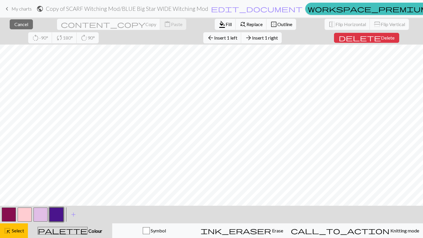
click at [241, 41] on button "arrow_forward Insert 1 right" at bounding box center [261, 37] width 41 height 11
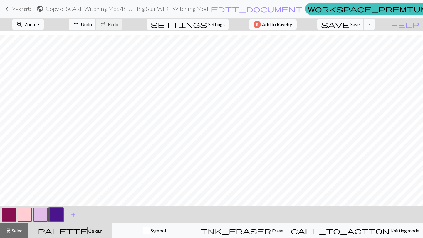
drag, startPoint x: 21, startPoint y: 230, endPoint x: 55, endPoint y: 214, distance: 36.6
click at [22, 229] on span "Select" at bounding box center [17, 231] width 13 height 6
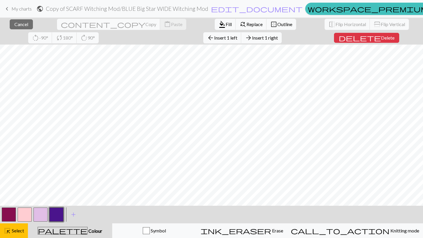
click at [40, 216] on button "button" at bounding box center [40, 215] width 14 height 14
click at [218, 21] on span "format_color_fill" at bounding box center [221, 24] width 7 height 8
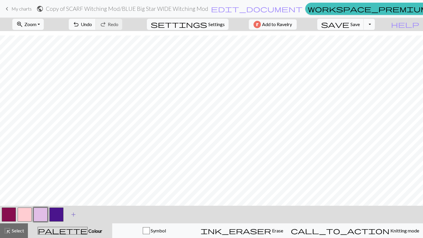
drag, startPoint x: 55, startPoint y: 217, endPoint x: 80, endPoint y: 208, distance: 26.1
click at [55, 217] on button "button" at bounding box center [56, 215] width 14 height 14
drag, startPoint x: 23, startPoint y: 216, endPoint x: 36, endPoint y: 210, distance: 14.3
click at [23, 216] on button "button" at bounding box center [25, 215] width 14 height 14
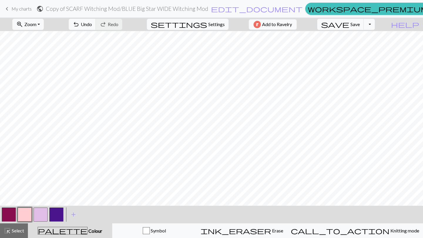
drag, startPoint x: 52, startPoint y: 211, endPoint x: 59, endPoint y: 202, distance: 12.0
click at [53, 212] on button "button" at bounding box center [56, 215] width 14 height 14
click at [21, 238] on button "highlight_alt Select Select" at bounding box center [14, 231] width 28 height 15
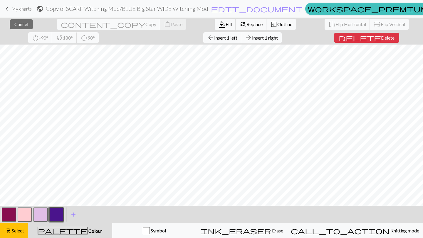
click at [252, 38] on span "Insert 1 right" at bounding box center [265, 38] width 26 height 6
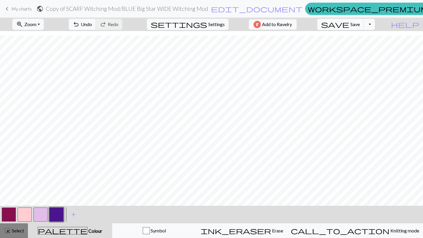
click at [18, 233] on div "highlight_alt Select Select" at bounding box center [14, 231] width 20 height 7
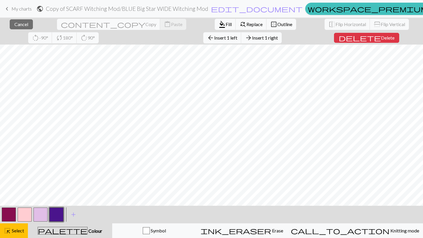
click at [45, 217] on button "button" at bounding box center [40, 215] width 14 height 14
click at [226, 25] on span "Fill" at bounding box center [229, 24] width 6 height 6
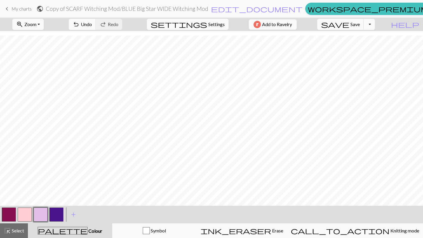
click at [58, 211] on button "button" at bounding box center [56, 215] width 14 height 14
drag, startPoint x: 21, startPoint y: 229, endPoint x: 28, endPoint y: 225, distance: 7.9
click at [22, 230] on span "Select" at bounding box center [17, 231] width 13 height 6
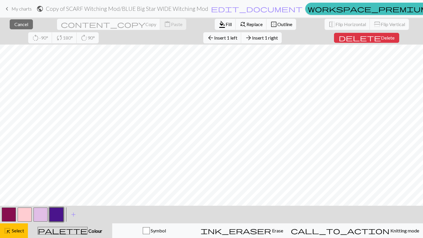
click at [252, 39] on span "Insert 1 right" at bounding box center [265, 38] width 26 height 6
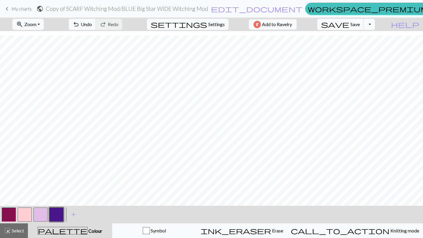
click at [21, 228] on span "Select" at bounding box center [17, 231] width 13 height 6
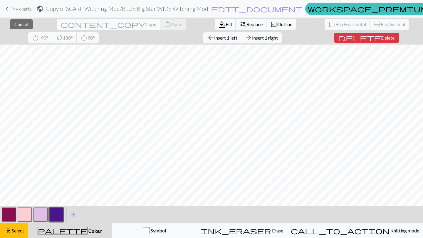
click at [41, 216] on button "button" at bounding box center [40, 215] width 14 height 14
click at [218, 23] on span "format_color_fill" at bounding box center [221, 24] width 7 height 8
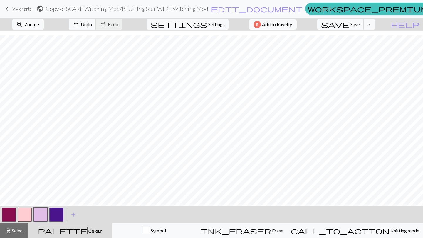
click at [55, 215] on button "button" at bounding box center [56, 215] width 14 height 14
click at [41, 214] on button "button" at bounding box center [40, 215] width 14 height 14
drag, startPoint x: 20, startPoint y: 231, endPoint x: 62, endPoint y: 209, distance: 47.0
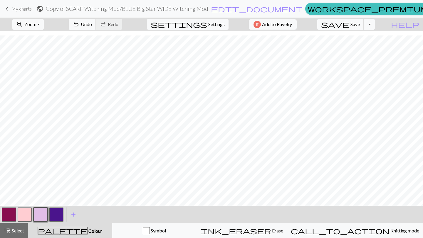
click at [21, 230] on span "Select" at bounding box center [17, 231] width 13 height 6
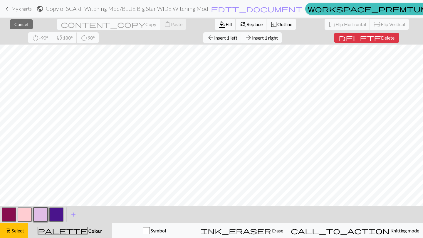
click at [241, 33] on button "arrow_forward Insert 1 right" at bounding box center [261, 37] width 41 height 11
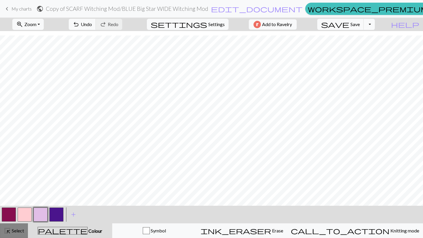
click at [18, 232] on span "Select" at bounding box center [17, 231] width 13 height 6
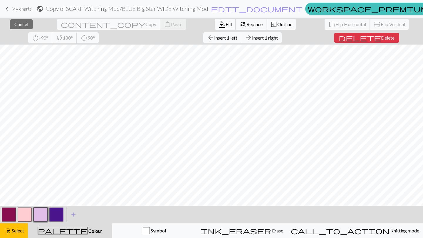
click at [215, 21] on button "format_color_fill Fill" at bounding box center [225, 24] width 21 height 11
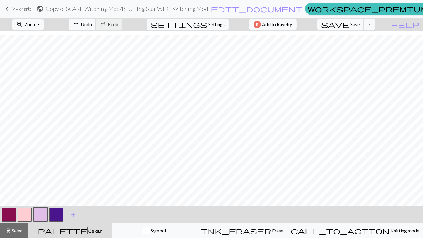
drag, startPoint x: 54, startPoint y: 212, endPoint x: 75, endPoint y: 204, distance: 22.0
click at [54, 212] on button "button" at bounding box center [56, 215] width 14 height 14
click at [20, 229] on span "Select" at bounding box center [17, 231] width 13 height 6
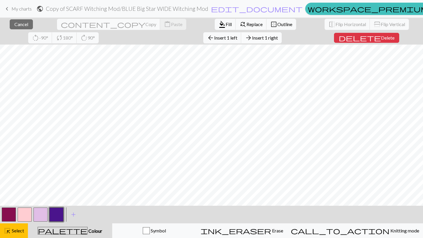
click at [241, 41] on button "arrow_forward Insert 1 right" at bounding box center [261, 37] width 41 height 11
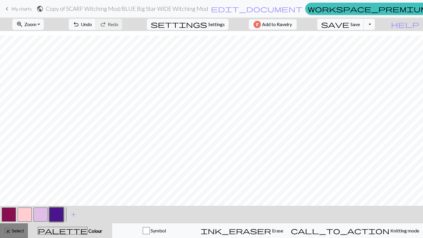
click at [20, 228] on div "highlight_alt Select Select" at bounding box center [14, 231] width 20 height 7
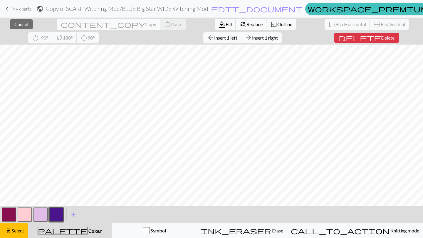
click at [41, 216] on button "button" at bounding box center [40, 215] width 14 height 14
click at [226, 25] on span "Fill" at bounding box center [229, 24] width 6 height 6
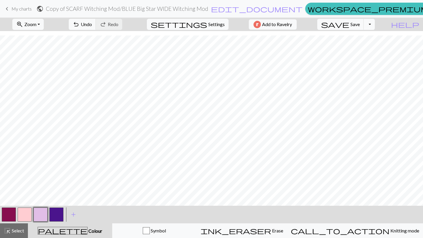
drag, startPoint x: 54, startPoint y: 214, endPoint x: 57, endPoint y: 214, distance: 3.2
click at [55, 214] on button "button" at bounding box center [56, 215] width 14 height 14
drag, startPoint x: 41, startPoint y: 215, endPoint x: 48, endPoint y: 210, distance: 8.8
click at [42, 215] on button "button" at bounding box center [40, 215] width 14 height 14
drag, startPoint x: 16, startPoint y: 233, endPoint x: 43, endPoint y: 222, distance: 28.7
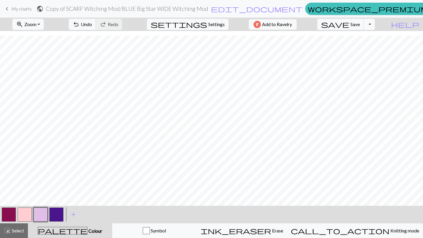
click at [16, 232] on span "Select" at bounding box center [17, 231] width 13 height 6
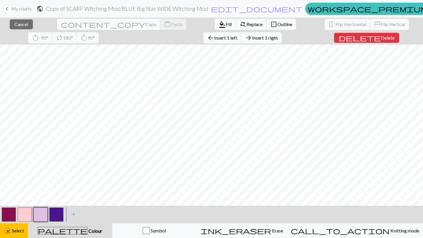
click at [252, 36] on span "Insert 1 right" at bounding box center [265, 38] width 26 height 6
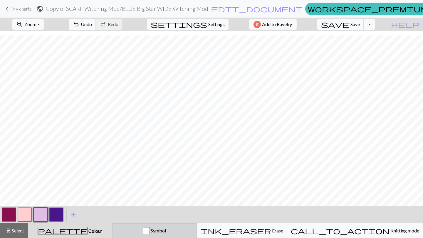
click at [162, 228] on div "Symbol" at bounding box center [154, 231] width 77 height 7
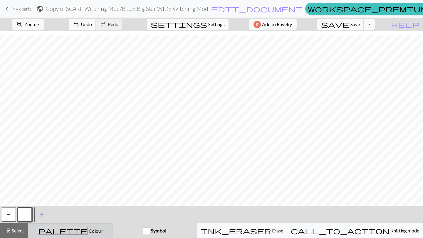
drag, startPoint x: 93, startPoint y: 232, endPoint x: 86, endPoint y: 226, distance: 9.2
click at [92, 231] on div "palette Colour Colour" at bounding box center [70, 231] width 77 height 8
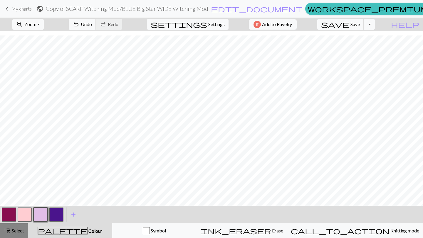
click at [16, 234] on div "highlight_alt Select Select" at bounding box center [14, 231] width 20 height 7
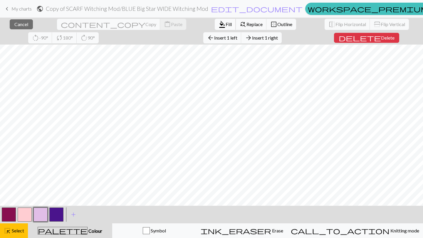
click at [226, 23] on span "Fill" at bounding box center [229, 24] width 6 height 6
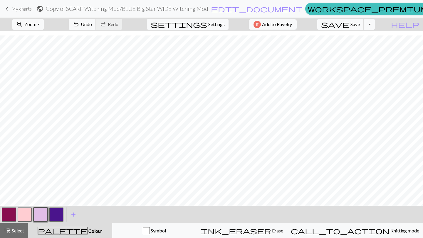
drag, startPoint x: 55, startPoint y: 219, endPoint x: 58, endPoint y: 218, distance: 3.3
click at [56, 218] on button "button" at bounding box center [56, 215] width 14 height 14
drag, startPoint x: 41, startPoint y: 216, endPoint x: 57, endPoint y: 206, distance: 19.3
click at [41, 216] on button "button" at bounding box center [40, 215] width 14 height 14
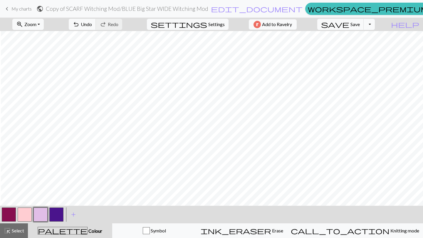
scroll to position [1342, 1]
drag, startPoint x: 17, startPoint y: 231, endPoint x: 23, endPoint y: 231, distance: 6.8
click at [18, 232] on span "Select" at bounding box center [17, 231] width 13 height 6
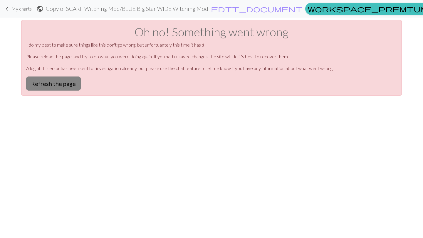
click at [65, 83] on button "Refresh the page" at bounding box center [53, 84] width 55 height 14
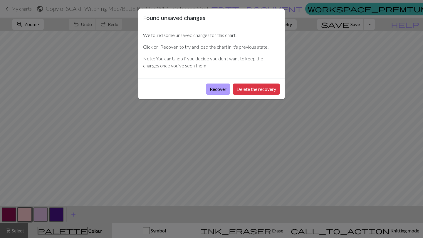
click at [217, 88] on button "Recover" at bounding box center [218, 89] width 24 height 11
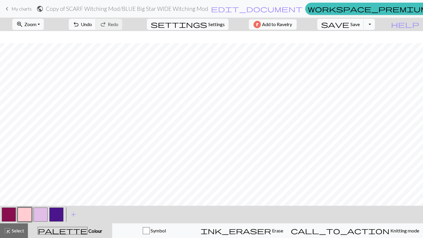
click at [41, 212] on button "button" at bounding box center [40, 215] width 14 height 14
click at [17, 231] on span "Select" at bounding box center [17, 231] width 13 height 6
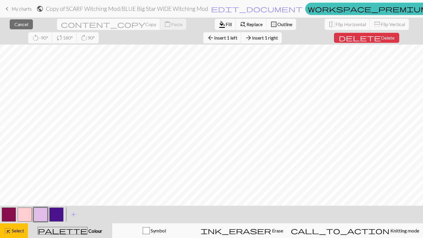
click at [252, 37] on span "Insert 1 right" at bounding box center [265, 38] width 26 height 6
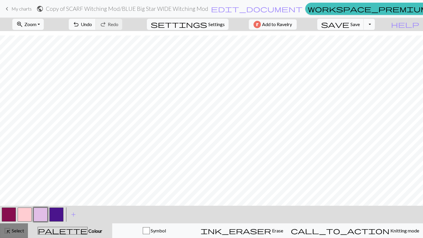
click at [20, 231] on span "Select" at bounding box center [17, 231] width 13 height 6
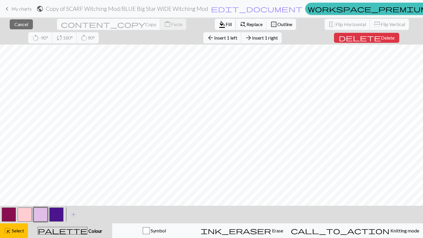
click at [226, 23] on span "Fill" at bounding box center [229, 24] width 6 height 6
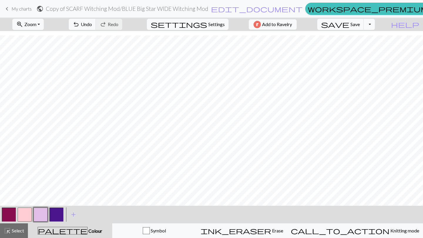
drag, startPoint x: 58, startPoint y: 215, endPoint x: 70, endPoint y: 207, distance: 14.6
click at [59, 215] on button "button" at bounding box center [56, 215] width 14 height 14
click at [21, 231] on span "Select" at bounding box center [17, 231] width 13 height 6
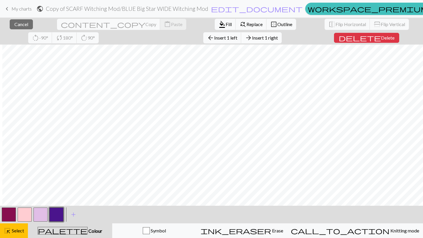
click at [252, 38] on span "Insert 1 right" at bounding box center [265, 38] width 26 height 6
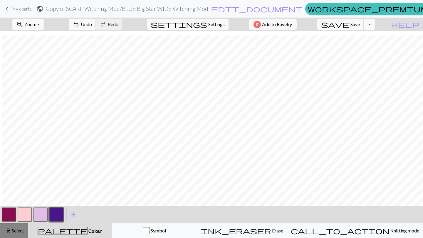
click at [20, 229] on span "Select" at bounding box center [17, 231] width 13 height 6
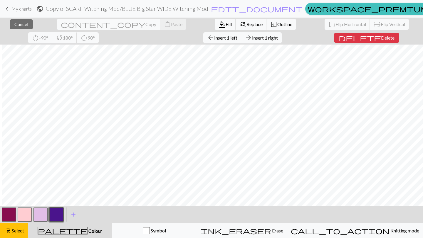
click at [42, 215] on button "button" at bounding box center [40, 215] width 14 height 14
click at [215, 27] on button "format_color_fill Fill" at bounding box center [225, 24] width 21 height 11
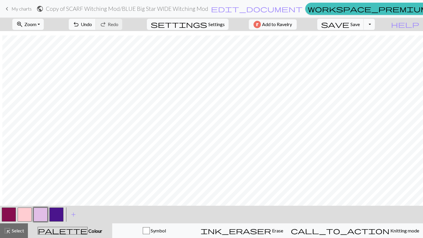
click at [58, 215] on button "button" at bounding box center [56, 215] width 14 height 14
click at [21, 232] on span "Select" at bounding box center [17, 231] width 13 height 6
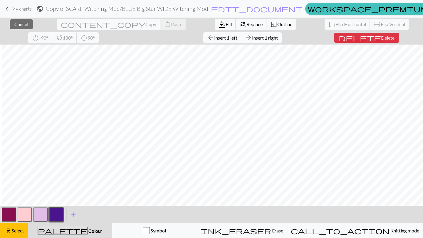
click at [252, 40] on span "Insert 1 right" at bounding box center [265, 38] width 26 height 6
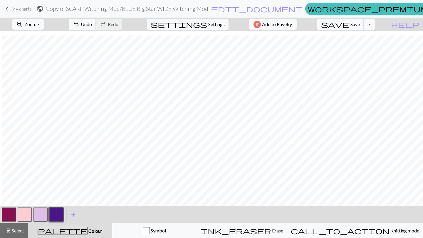
drag, startPoint x: 14, startPoint y: 233, endPoint x: 29, endPoint y: 231, distance: 15.4
click at [14, 232] on span "Select" at bounding box center [17, 231] width 13 height 6
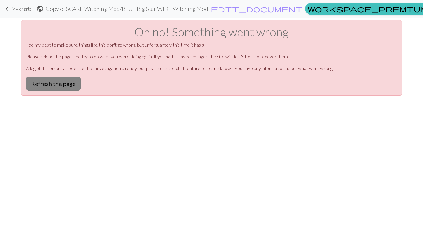
click at [67, 83] on button "Refresh the page" at bounding box center [53, 84] width 55 height 14
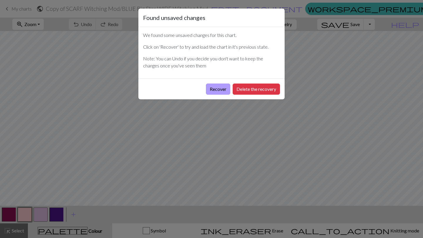
click at [219, 89] on button "Recover" at bounding box center [218, 89] width 24 height 11
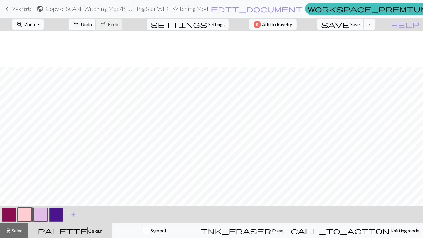
scroll to position [1342, 0]
click at [16, 226] on button "highlight_alt Select Select" at bounding box center [14, 231] width 28 height 15
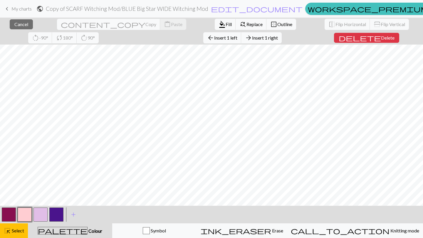
click at [46, 213] on button "button" at bounding box center [40, 215] width 14 height 14
click at [226, 24] on span "Fill" at bounding box center [229, 24] width 6 height 6
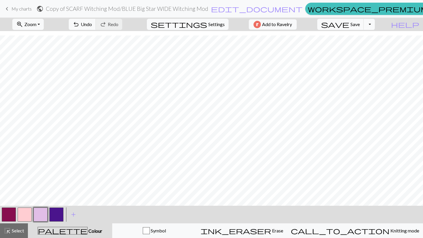
click at [56, 213] on button "button" at bounding box center [56, 215] width 14 height 14
click at [14, 229] on span "Select" at bounding box center [17, 231] width 13 height 6
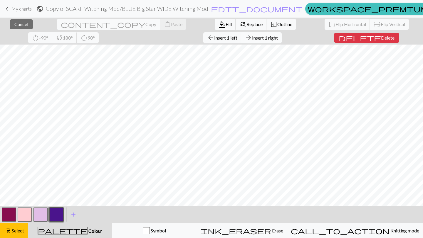
click at [252, 38] on span "Insert 1 right" at bounding box center [265, 38] width 26 height 6
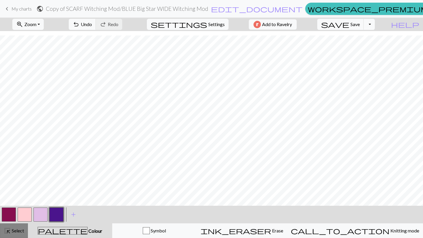
drag, startPoint x: 15, startPoint y: 230, endPoint x: 22, endPoint y: 224, distance: 8.7
click at [16, 228] on div "highlight_alt Select Select" at bounding box center [14, 231] width 20 height 7
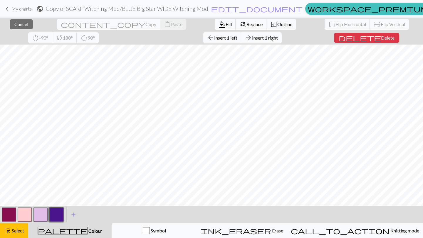
drag, startPoint x: 42, startPoint y: 214, endPoint x: 43, endPoint y: 206, distance: 8.9
click at [42, 213] on button "button" at bounding box center [40, 215] width 14 height 14
click at [226, 22] on span "Fill" at bounding box center [229, 24] width 6 height 6
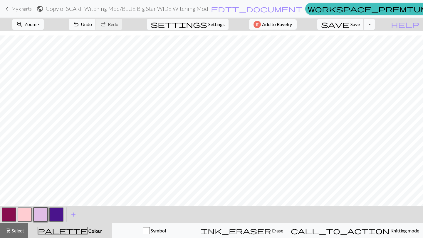
drag, startPoint x: 54, startPoint y: 213, endPoint x: 60, endPoint y: 213, distance: 5.9
click at [54, 212] on button "button" at bounding box center [56, 215] width 14 height 14
drag, startPoint x: 20, startPoint y: 229, endPoint x: 36, endPoint y: 223, distance: 17.2
click at [22, 228] on div "highlight_alt Select Select" at bounding box center [14, 231] width 20 height 7
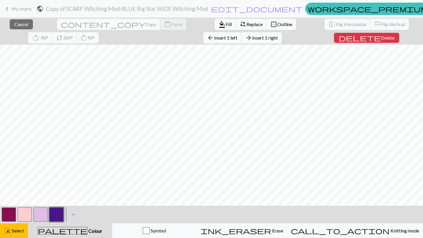
click at [252, 38] on span "Insert 1 right" at bounding box center [265, 38] width 26 height 6
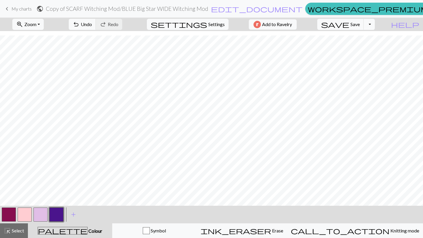
drag, startPoint x: 20, startPoint y: 229, endPoint x: 36, endPoint y: 228, distance: 16.2
click at [21, 228] on span "Select" at bounding box center [17, 231] width 13 height 6
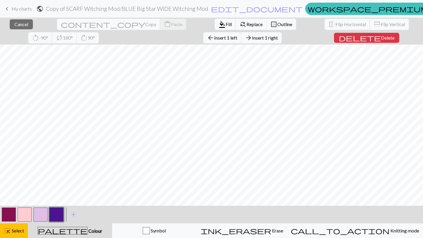
drag, startPoint x: 44, startPoint y: 219, endPoint x: 46, endPoint y: 206, distance: 13.4
click at [44, 219] on button "button" at bounding box center [40, 215] width 14 height 14
click at [226, 24] on span "Fill" at bounding box center [229, 24] width 6 height 6
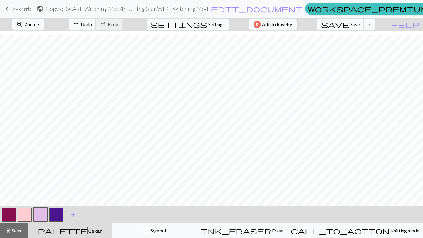
drag, startPoint x: 54, startPoint y: 215, endPoint x: 84, endPoint y: 203, distance: 32.4
click at [55, 215] on button "button" at bounding box center [56, 215] width 14 height 14
drag, startPoint x: 20, startPoint y: 232, endPoint x: 25, endPoint y: 228, distance: 6.8
click at [21, 232] on span "Select" at bounding box center [17, 231] width 13 height 6
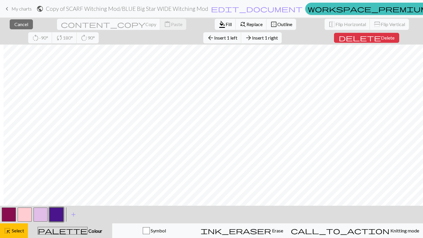
click at [252, 38] on span "Insert 1 right" at bounding box center [265, 38] width 26 height 6
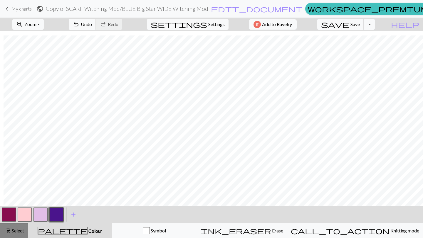
click at [18, 233] on span "Select" at bounding box center [17, 231] width 13 height 6
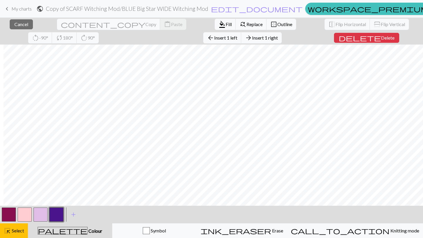
drag, startPoint x: 42, startPoint y: 216, endPoint x: 44, endPoint y: 208, distance: 8.5
click at [43, 214] on button "button" at bounding box center [40, 215] width 14 height 14
click at [215, 23] on button "format_color_fill Fill" at bounding box center [225, 24] width 21 height 11
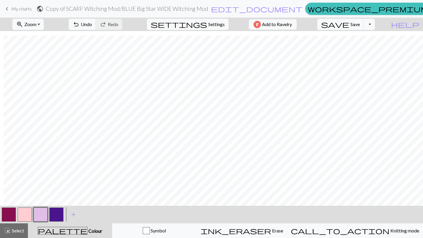
click at [60, 215] on button "button" at bounding box center [56, 215] width 14 height 14
drag, startPoint x: 17, startPoint y: 233, endPoint x: 35, endPoint y: 233, distance: 17.9
click at [18, 233] on button "highlight_alt Select Select" at bounding box center [14, 231] width 28 height 15
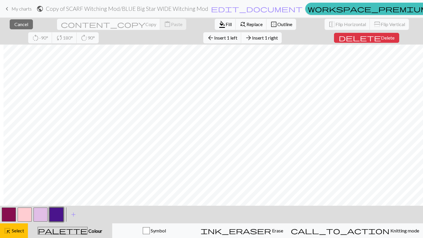
click at [252, 37] on span "Insert 1 right" at bounding box center [265, 38] width 26 height 6
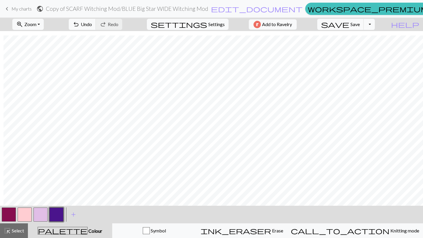
click at [20, 236] on button "highlight_alt Select Select" at bounding box center [14, 231] width 28 height 15
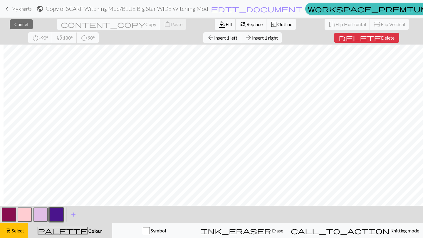
click at [39, 215] on button "button" at bounding box center [40, 215] width 14 height 14
click at [218, 23] on span "format_color_fill" at bounding box center [221, 24] width 7 height 8
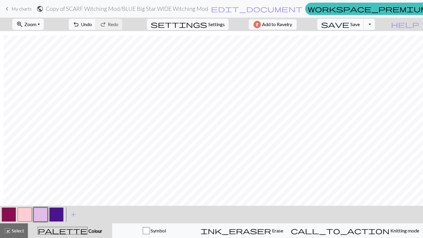
drag, startPoint x: 56, startPoint y: 213, endPoint x: 62, endPoint y: 212, distance: 6.0
click at [55, 214] on button "button" at bounding box center [56, 215] width 14 height 14
drag, startPoint x: 21, startPoint y: 233, endPoint x: 36, endPoint y: 229, distance: 16.5
click at [21, 231] on span "Select" at bounding box center [17, 231] width 13 height 6
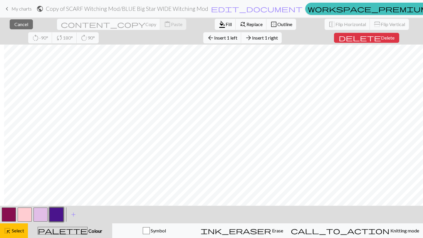
click at [252, 36] on span "Insert 1 right" at bounding box center [265, 38] width 26 height 6
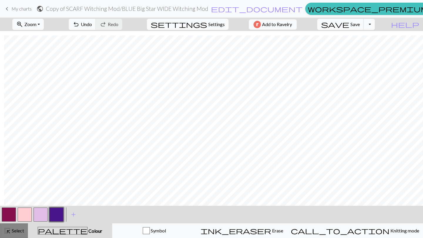
click at [14, 231] on span "Select" at bounding box center [17, 231] width 13 height 6
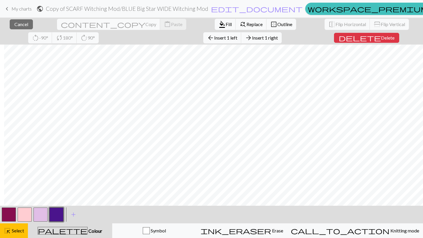
click at [43, 216] on button "button" at bounding box center [40, 215] width 14 height 14
click at [218, 22] on span "format_color_fill" at bounding box center [221, 24] width 7 height 8
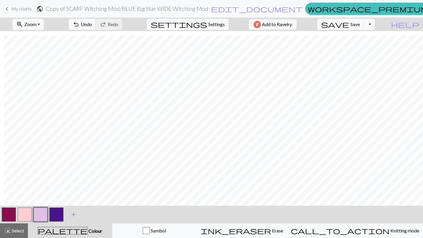
drag, startPoint x: 56, startPoint y: 214, endPoint x: 76, endPoint y: 211, distance: 20.0
click at [58, 214] on button "button" at bounding box center [56, 215] width 14 height 14
drag, startPoint x: 18, startPoint y: 233, endPoint x: 54, endPoint y: 222, distance: 37.6
click at [19, 232] on span "Select" at bounding box center [17, 231] width 13 height 6
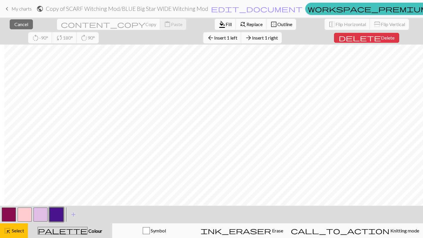
click at [252, 35] on span "Insert 1 right" at bounding box center [265, 38] width 26 height 6
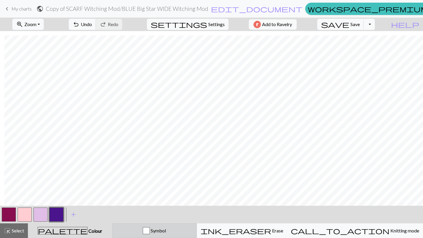
click at [163, 225] on button "Symbol" at bounding box center [154, 231] width 85 height 15
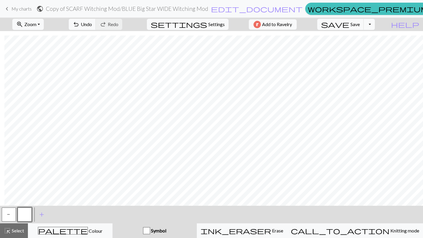
click at [10, 214] on button "P" at bounding box center [9, 215] width 14 height 14
click at [17, 229] on span "Select" at bounding box center [17, 231] width 13 height 6
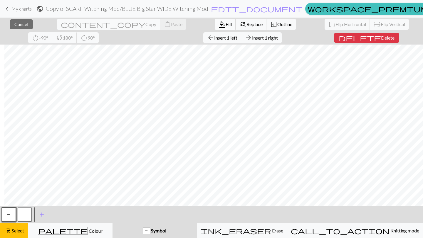
click at [226, 22] on span "Fill" at bounding box center [229, 24] width 6 height 6
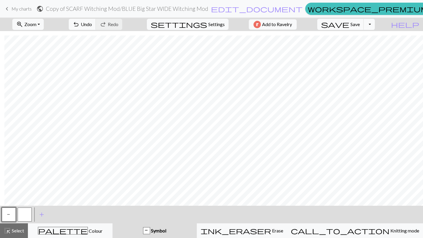
click at [19, 230] on span "Select" at bounding box center [17, 231] width 13 height 6
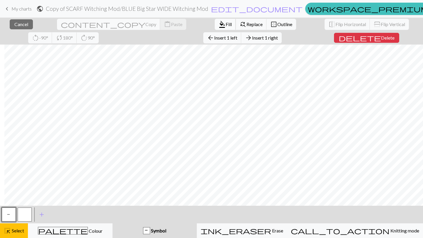
click at [218, 24] on span "format_color_fill" at bounding box center [221, 24] width 7 height 8
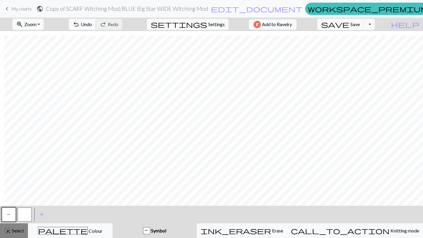
click at [17, 231] on span "Select" at bounding box center [17, 231] width 13 height 6
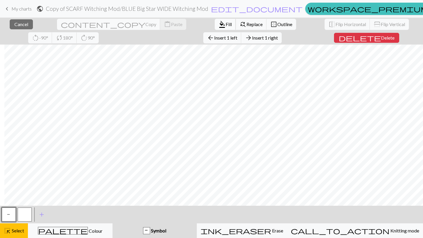
click at [226, 23] on span "Fill" at bounding box center [229, 24] width 6 height 6
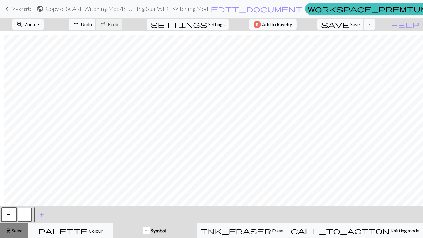
drag, startPoint x: 20, startPoint y: 231, endPoint x: 23, endPoint y: 225, distance: 6.9
click at [21, 231] on span "Select" at bounding box center [17, 231] width 13 height 6
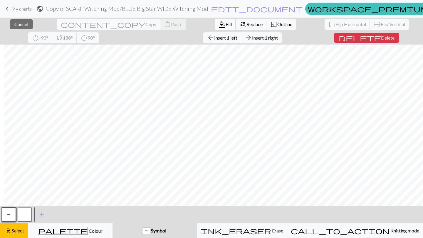
click at [226, 22] on span "Fill" at bounding box center [229, 24] width 6 height 6
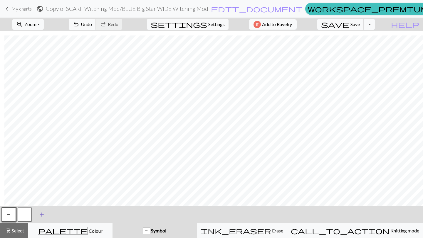
drag, startPoint x: 18, startPoint y: 231, endPoint x: 35, endPoint y: 214, distance: 24.3
click at [19, 231] on span "Select" at bounding box center [17, 231] width 13 height 6
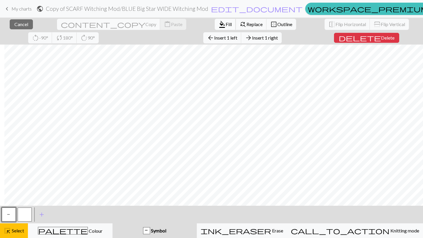
click at [226, 22] on span "Fill" at bounding box center [229, 24] width 6 height 6
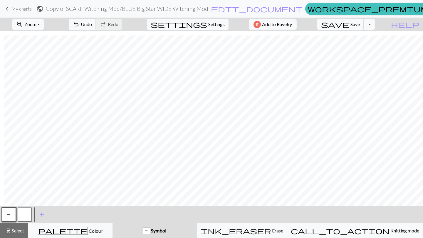
drag, startPoint x: 14, startPoint y: 231, endPoint x: 30, endPoint y: 223, distance: 18.0
click at [16, 230] on span "Select" at bounding box center [17, 231] width 13 height 6
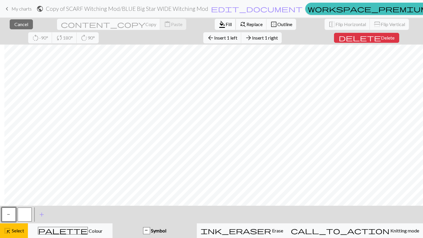
click at [215, 21] on button "format_color_fill Fill" at bounding box center [225, 24] width 21 height 11
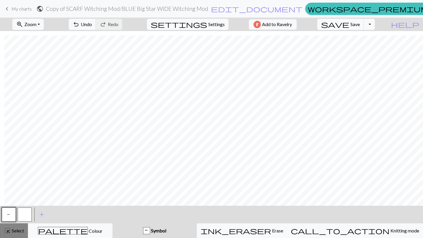
click at [19, 233] on span "Select" at bounding box center [17, 231] width 13 height 6
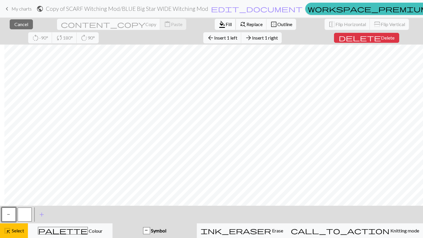
click at [226, 24] on span "Fill" at bounding box center [229, 24] width 6 height 6
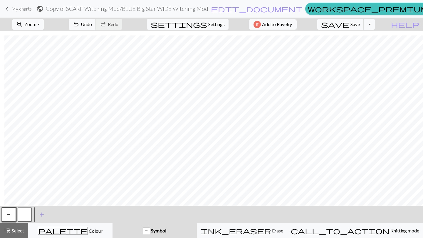
drag, startPoint x: 14, startPoint y: 233, endPoint x: 31, endPoint y: 223, distance: 19.3
click at [16, 231] on span "Select" at bounding box center [17, 231] width 13 height 6
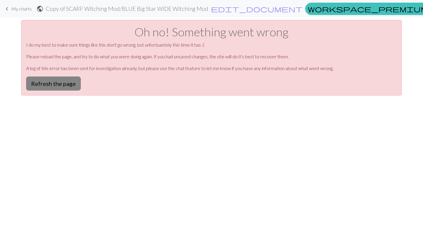
click at [59, 81] on button "Refresh the page" at bounding box center [53, 84] width 55 height 14
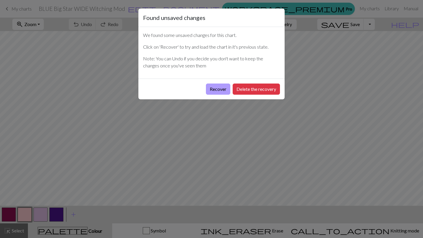
click at [218, 90] on button "Recover" at bounding box center [218, 89] width 24 height 11
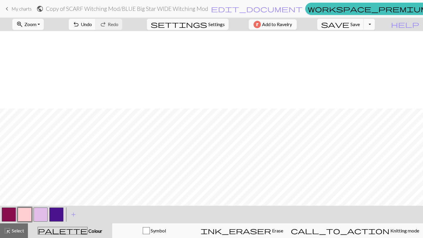
scroll to position [1342, 0]
drag, startPoint x: 17, startPoint y: 238, endPoint x: 27, endPoint y: 226, distance: 15.8
click at [17, 235] on button "highlight_alt Select Select" at bounding box center [14, 231] width 28 height 15
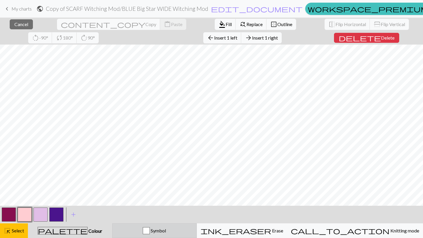
click at [162, 236] on button "Symbol" at bounding box center [154, 231] width 85 height 15
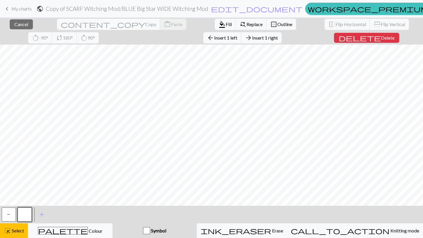
click at [2, 214] on div "P" at bounding box center [9, 215] width 16 height 16
click at [8, 214] on span "P" at bounding box center [9, 216] width 4 height 6
click at [218, 22] on span "format_color_fill" at bounding box center [221, 24] width 7 height 8
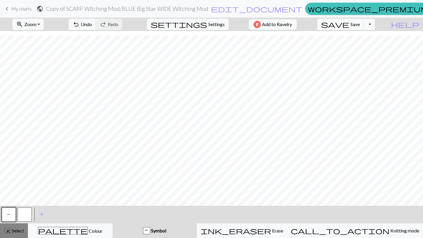
drag, startPoint x: 14, startPoint y: 238, endPoint x: 18, endPoint y: 238, distance: 3.5
click at [15, 238] on button "highlight_alt Select Select" at bounding box center [14, 231] width 28 height 15
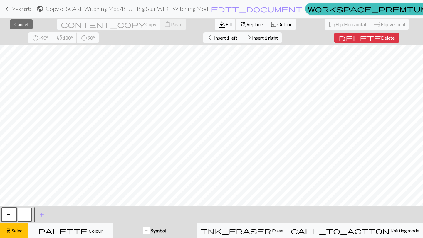
click at [215, 22] on button "format_color_fill Fill" at bounding box center [225, 24] width 21 height 11
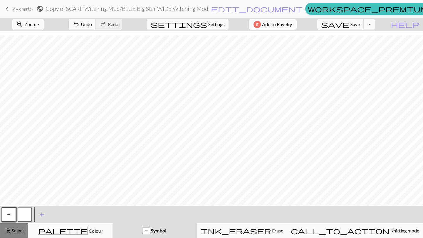
click at [15, 231] on span "Select" at bounding box center [17, 231] width 13 height 6
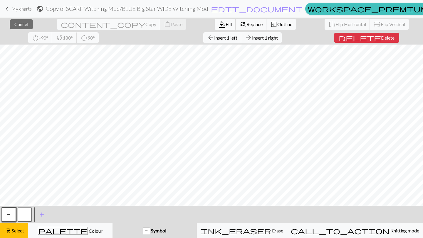
click at [226, 23] on span "Fill" at bounding box center [229, 24] width 6 height 6
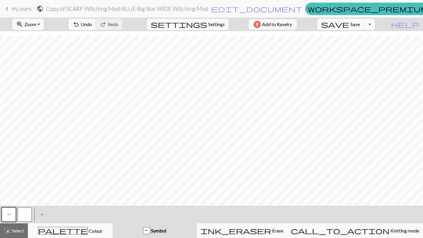
drag, startPoint x: 19, startPoint y: 231, endPoint x: 33, endPoint y: 221, distance: 16.2
click at [20, 231] on span "Select" at bounding box center [17, 231] width 13 height 6
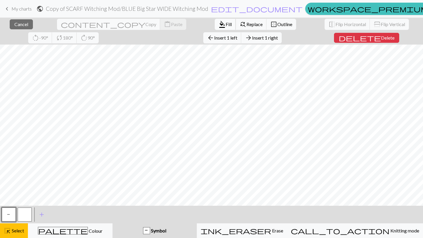
click at [215, 20] on button "format_color_fill Fill" at bounding box center [225, 24] width 21 height 11
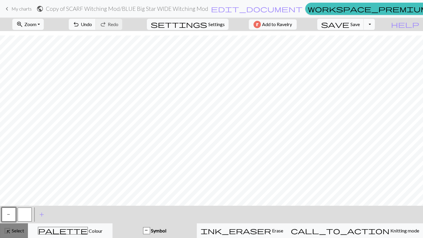
drag, startPoint x: 18, startPoint y: 232, endPoint x: 23, endPoint y: 229, distance: 5.0
click at [18, 230] on span "Select" at bounding box center [17, 231] width 13 height 6
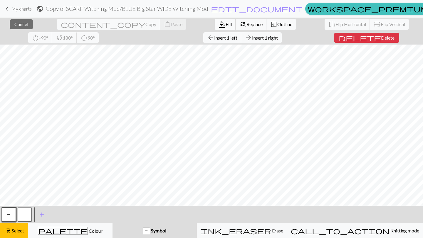
click at [226, 26] on span "Fill" at bounding box center [229, 24] width 6 height 6
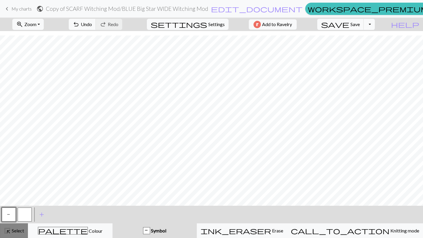
drag, startPoint x: 13, startPoint y: 229, endPoint x: 17, endPoint y: 227, distance: 4.3
click at [14, 228] on div "highlight_alt Select Select" at bounding box center [14, 231] width 20 height 7
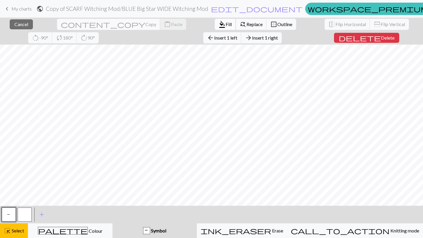
click at [226, 23] on span "Fill" at bounding box center [229, 24] width 6 height 6
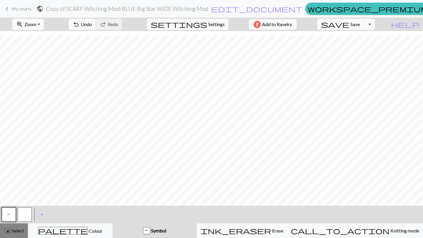
drag, startPoint x: 14, startPoint y: 231, endPoint x: 21, endPoint y: 229, distance: 7.0
click at [16, 230] on span "Select" at bounding box center [17, 231] width 13 height 6
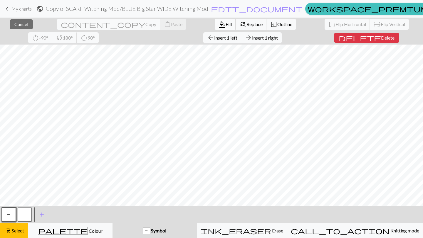
click at [226, 26] on span "Fill" at bounding box center [229, 24] width 6 height 6
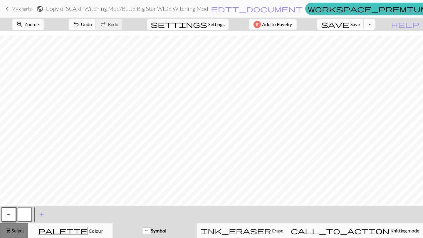
drag, startPoint x: 19, startPoint y: 229, endPoint x: 25, endPoint y: 230, distance: 5.4
click at [20, 229] on span "Select" at bounding box center [17, 231] width 13 height 6
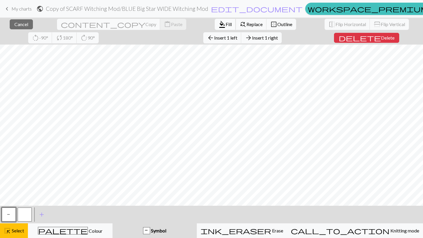
click at [226, 25] on span "Fill" at bounding box center [229, 24] width 6 height 6
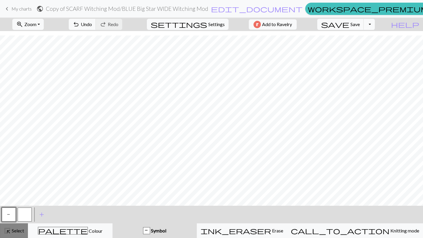
click at [22, 229] on span "Select" at bounding box center [17, 231] width 13 height 6
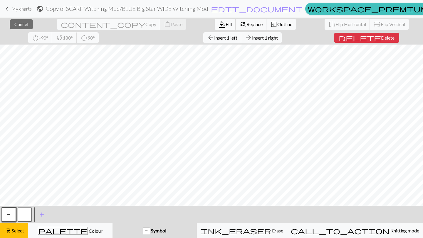
click at [218, 23] on span "format_color_fill" at bounding box center [221, 24] width 7 height 8
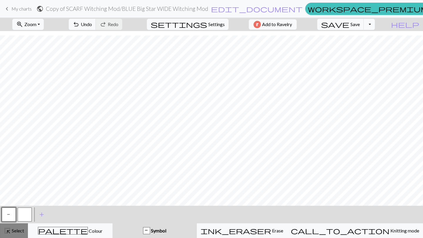
click at [18, 233] on span "Select" at bounding box center [17, 231] width 13 height 6
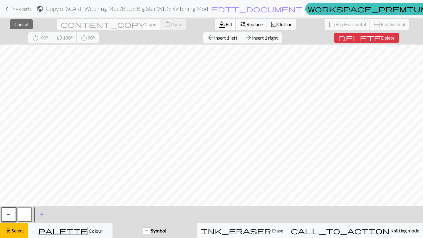
click at [226, 23] on span "Fill" at bounding box center [229, 24] width 6 height 6
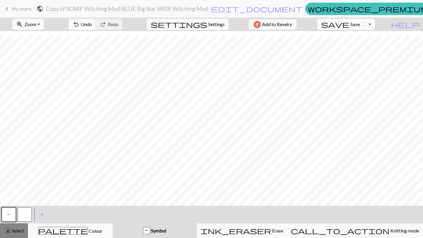
click at [18, 228] on span "Select" at bounding box center [17, 231] width 13 height 6
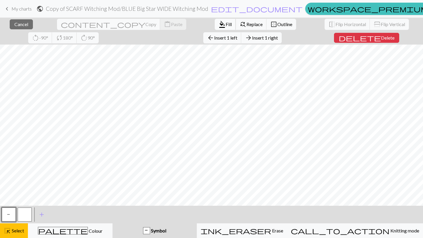
click at [218, 24] on span "format_color_fill" at bounding box center [221, 24] width 7 height 8
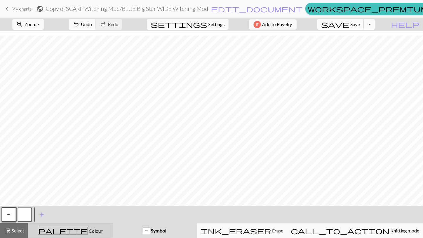
drag, startPoint x: 16, startPoint y: 233, endPoint x: 28, endPoint y: 230, distance: 13.0
click at [18, 232] on span "Select" at bounding box center [17, 231] width 13 height 6
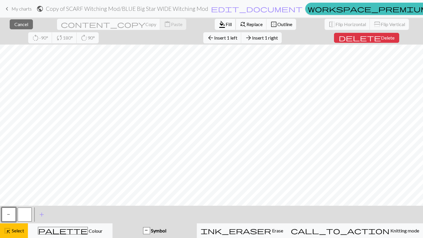
click at [218, 22] on span "format_color_fill" at bounding box center [221, 24] width 7 height 8
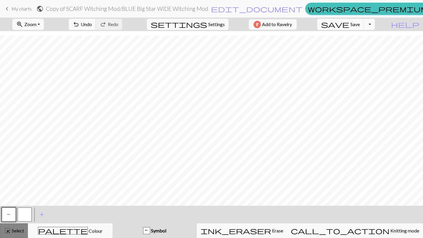
drag, startPoint x: 15, startPoint y: 232, endPoint x: 19, endPoint y: 235, distance: 4.5
click at [16, 233] on div "highlight_alt Select Select" at bounding box center [14, 231] width 20 height 7
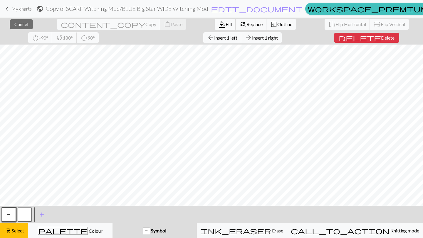
click at [215, 24] on button "format_color_fill Fill" at bounding box center [225, 24] width 21 height 11
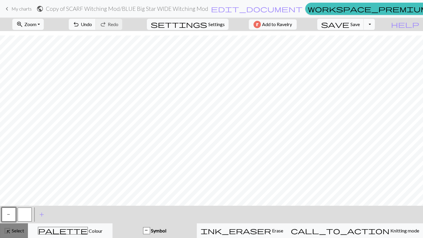
click at [20, 233] on span "Select" at bounding box center [17, 231] width 13 height 6
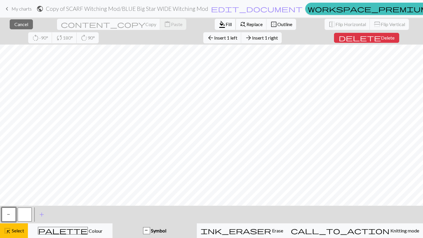
click at [215, 21] on button "format_color_fill Fill" at bounding box center [225, 24] width 21 height 11
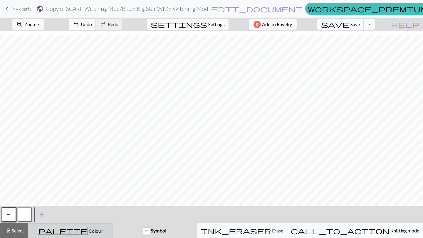
drag, startPoint x: 18, startPoint y: 230, endPoint x: 33, endPoint y: 224, distance: 15.5
click at [19, 229] on span "Select" at bounding box center [17, 231] width 13 height 6
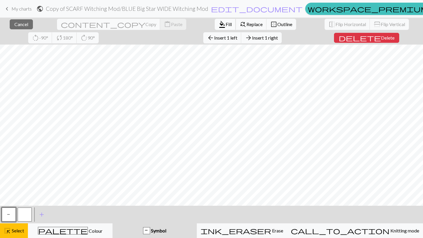
click at [218, 21] on span "format_color_fill" at bounding box center [221, 24] width 7 height 8
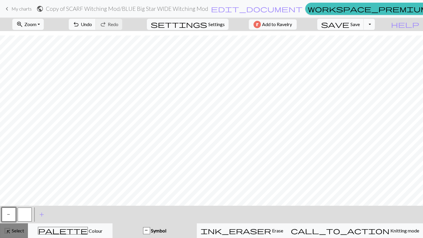
drag, startPoint x: 18, startPoint y: 231, endPoint x: 21, endPoint y: 228, distance: 4.0
click at [18, 231] on span "Select" at bounding box center [17, 231] width 13 height 6
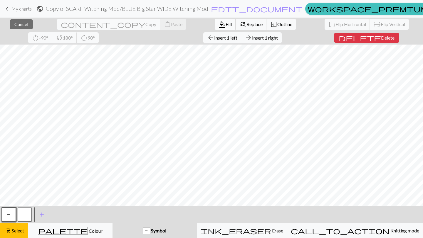
click at [226, 24] on span "Fill" at bounding box center [229, 24] width 6 height 6
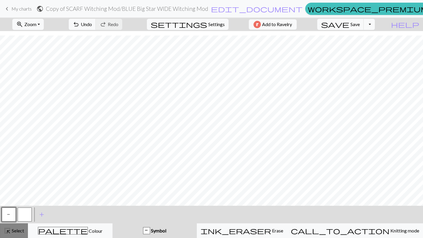
drag, startPoint x: 12, startPoint y: 232, endPoint x: 15, endPoint y: 229, distance: 4.2
click at [12, 231] on span "Select" at bounding box center [17, 231] width 13 height 6
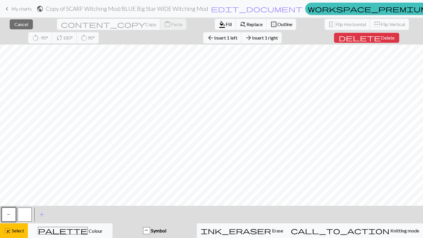
click at [11, 214] on button "P" at bounding box center [9, 215] width 14 height 14
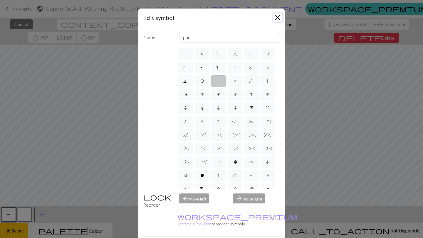
click at [277, 16] on button "Close" at bounding box center [277, 17] width 9 height 9
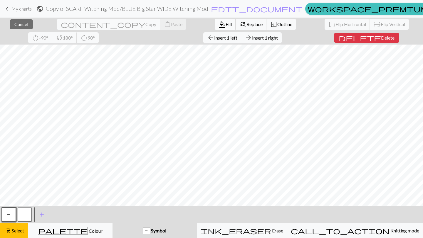
click at [226, 24] on span "Fill" at bounding box center [229, 24] width 6 height 6
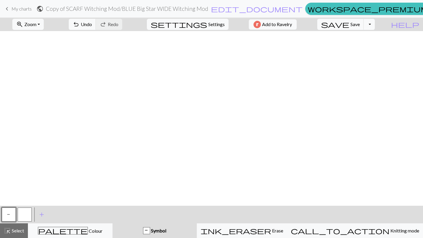
scroll to position [0, 0]
click at [375, 25] on button "Toggle Dropdown" at bounding box center [369, 24] width 11 height 11
click at [366, 48] on button "save_alt Download" at bounding box center [325, 46] width 97 height 9
click at [208, 6] on h2 "Copy of SCARF Witching Mod / BLUE Big Star WIDE Witching Mod" at bounding box center [127, 8] width 162 height 7
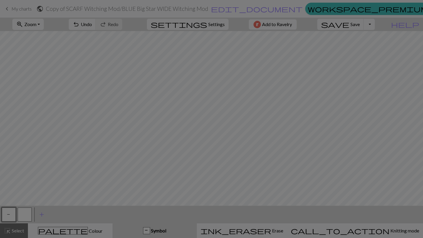
click at [253, 7] on div "Project settings" at bounding box center [211, 3] width 146 height 18
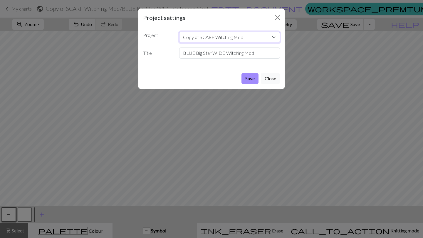
click at [271, 36] on select "Copy of SCARF Witching Mod Copy of SCARF Witching Mod Copy of Birds for scarf" at bounding box center [229, 37] width 101 height 11
click at [179, 32] on select "Copy of SCARF Witching Mod Copy of SCARF Witching Mod Copy of Birds for scarf" at bounding box center [229, 37] width 101 height 11
click at [259, 54] on input "BLUE Big Star WIDE Witching Mod" at bounding box center [229, 53] width 101 height 11
drag, startPoint x: 269, startPoint y: 54, endPoint x: 255, endPoint y: 52, distance: 14.2
click at [254, 52] on input "BLUE Big Star WIDE Witching Mod [PERSON_NAME]" at bounding box center [229, 53] width 101 height 11
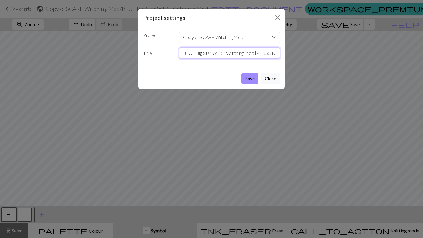
paste input "ouble knitting"
type input "BLUE Big Star WIDE Witching Mod double knitting"
click at [253, 78] on button "Save" at bounding box center [249, 78] width 17 height 11
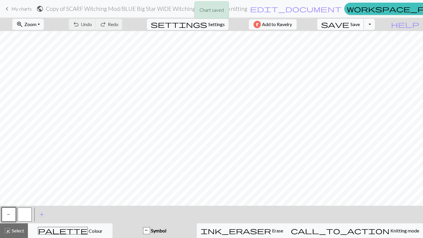
click at [360, 24] on span "Save" at bounding box center [354, 24] width 9 height 6
click at [375, 24] on button "Toggle Dropdown" at bounding box center [369, 24] width 11 height 11
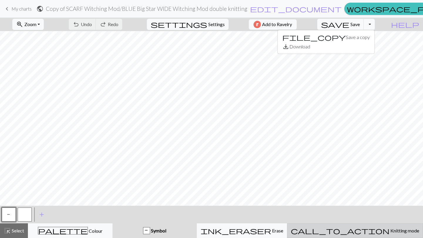
click at [389, 229] on span "Knitting mode" at bounding box center [404, 231] width 30 height 6
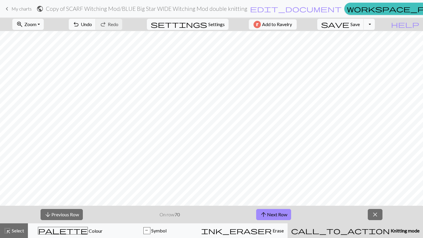
scroll to position [1342, 0]
click at [378, 217] on button "close" at bounding box center [375, 214] width 15 height 11
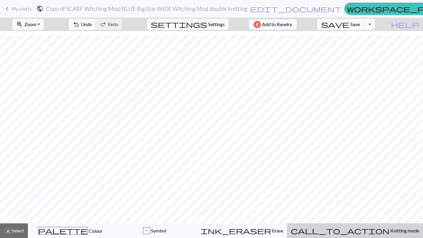
click at [389, 231] on span "Knitting mode" at bounding box center [404, 231] width 30 height 6
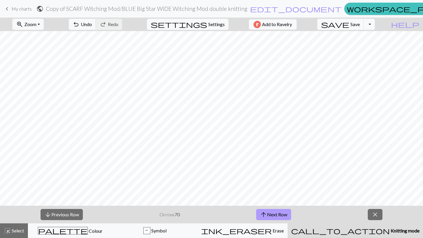
click at [261, 215] on span "arrow_upward" at bounding box center [263, 215] width 7 height 8
click at [56, 212] on button "arrow_downward Previous Row" at bounding box center [62, 214] width 42 height 11
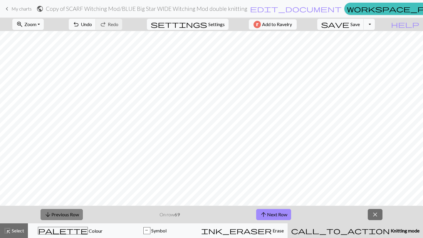
click at [56, 212] on button "arrow_downward Previous Row" at bounding box center [62, 214] width 42 height 11
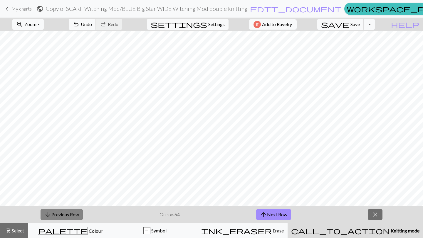
click at [56, 212] on button "arrow_downward Previous Row" at bounding box center [62, 214] width 42 height 11
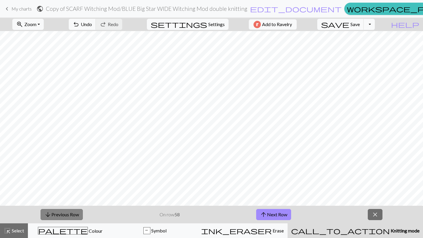
click at [56, 212] on button "arrow_downward Previous Row" at bounding box center [62, 214] width 42 height 11
click at [176, 215] on strong "54" at bounding box center [176, 215] width 5 height 6
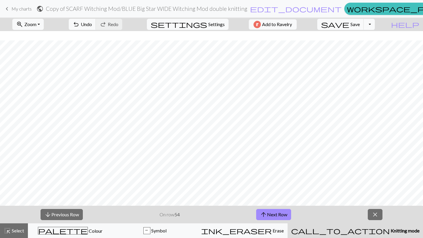
scroll to position [1342, 0]
click at [53, 213] on button "arrow_downward Previous Row" at bounding box center [62, 214] width 42 height 11
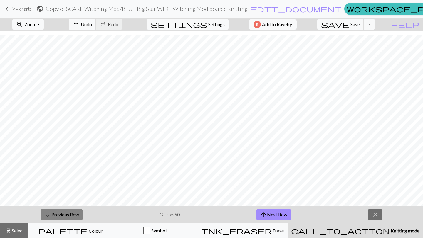
click at [53, 213] on button "arrow_downward Previous Row" at bounding box center [62, 214] width 42 height 11
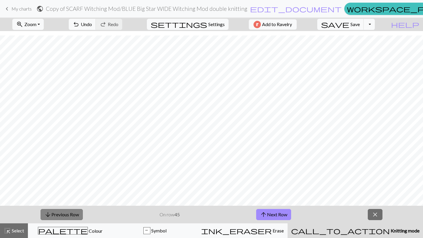
click at [53, 213] on button "arrow_downward Previous Row" at bounding box center [62, 214] width 42 height 11
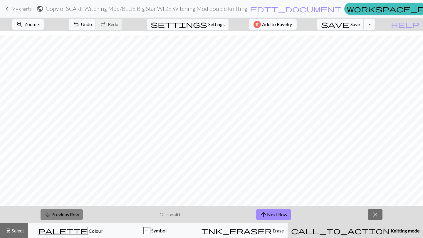
click at [53, 213] on button "arrow_downward Previous Row" at bounding box center [62, 214] width 42 height 11
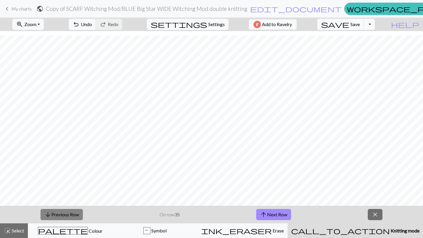
click at [53, 213] on button "arrow_downward Previous Row" at bounding box center [62, 214] width 42 height 11
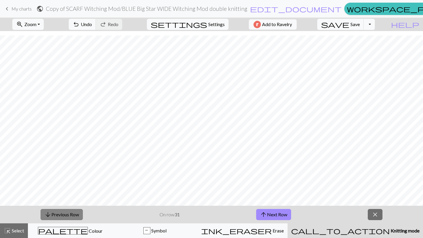
click at [53, 213] on button "arrow_downward Previous Row" at bounding box center [62, 214] width 42 height 11
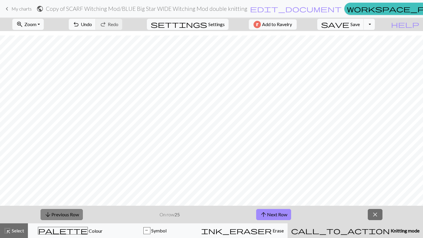
click at [53, 213] on button "arrow_downward Previous Row" at bounding box center [62, 214] width 42 height 11
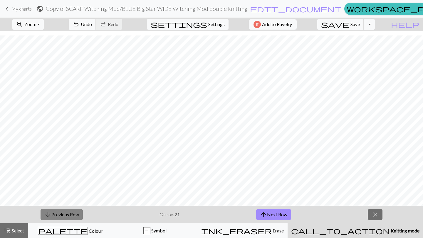
click at [53, 213] on button "arrow_downward Previous Row" at bounding box center [62, 214] width 42 height 11
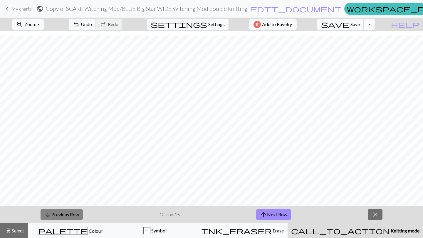
click at [53, 213] on button "arrow_downward Previous Row" at bounding box center [62, 214] width 42 height 11
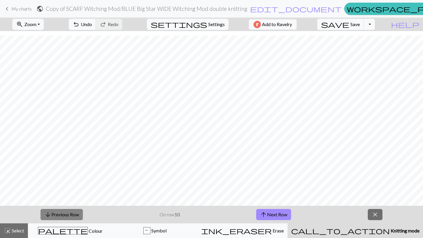
click at [53, 213] on button "arrow_downward Previous Row" at bounding box center [62, 214] width 42 height 11
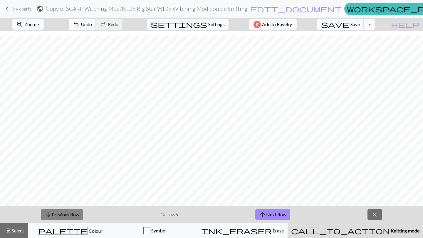
click at [53, 213] on button "arrow_downward Previous Row" at bounding box center [62, 214] width 42 height 11
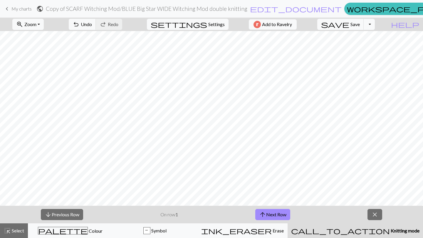
scroll to position [1337, 0]
click at [216, 24] on span "Settings" at bounding box center [216, 24] width 16 height 7
select select "aran"
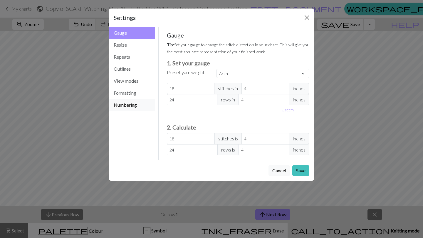
click at [135, 106] on button "Numbering" at bounding box center [132, 105] width 46 height 12
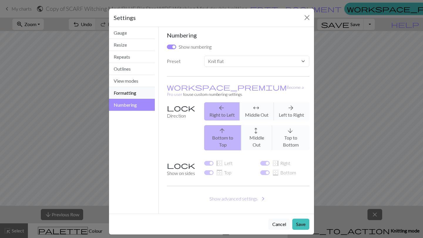
click at [134, 93] on button "Formatting" at bounding box center [132, 93] width 46 height 12
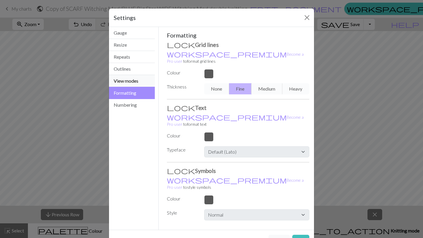
click at [129, 85] on button "View modes" at bounding box center [132, 81] width 46 height 12
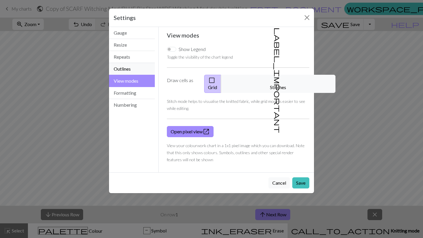
click at [125, 66] on button "Outlines" at bounding box center [132, 69] width 46 height 12
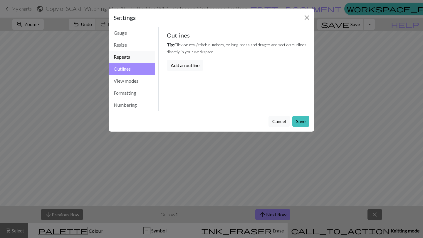
click at [125, 59] on button "Repeats" at bounding box center [132, 57] width 46 height 12
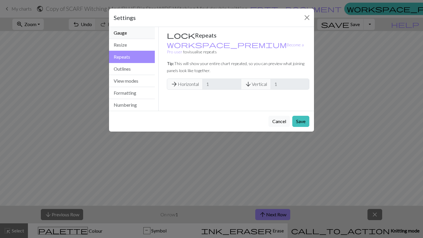
click at [125, 36] on button "Gauge" at bounding box center [132, 33] width 46 height 12
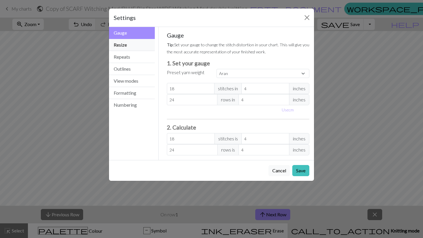
click at [126, 51] on button "Resize" at bounding box center [132, 45] width 46 height 12
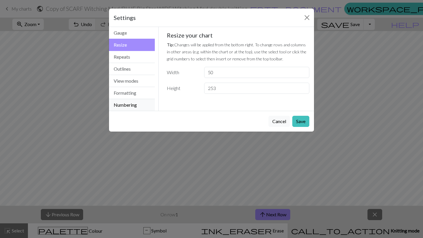
click at [127, 102] on button "Numbering" at bounding box center [132, 105] width 46 height 12
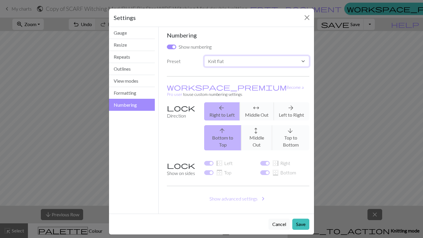
click at [218, 63] on select "Custom Knit flat Knit in the round Lace knitting Cross stitch" at bounding box center [256, 61] width 105 height 11
click at [309, 13] on button "Close" at bounding box center [306, 17] width 9 height 9
